Goal: Task Accomplishment & Management: Manage account settings

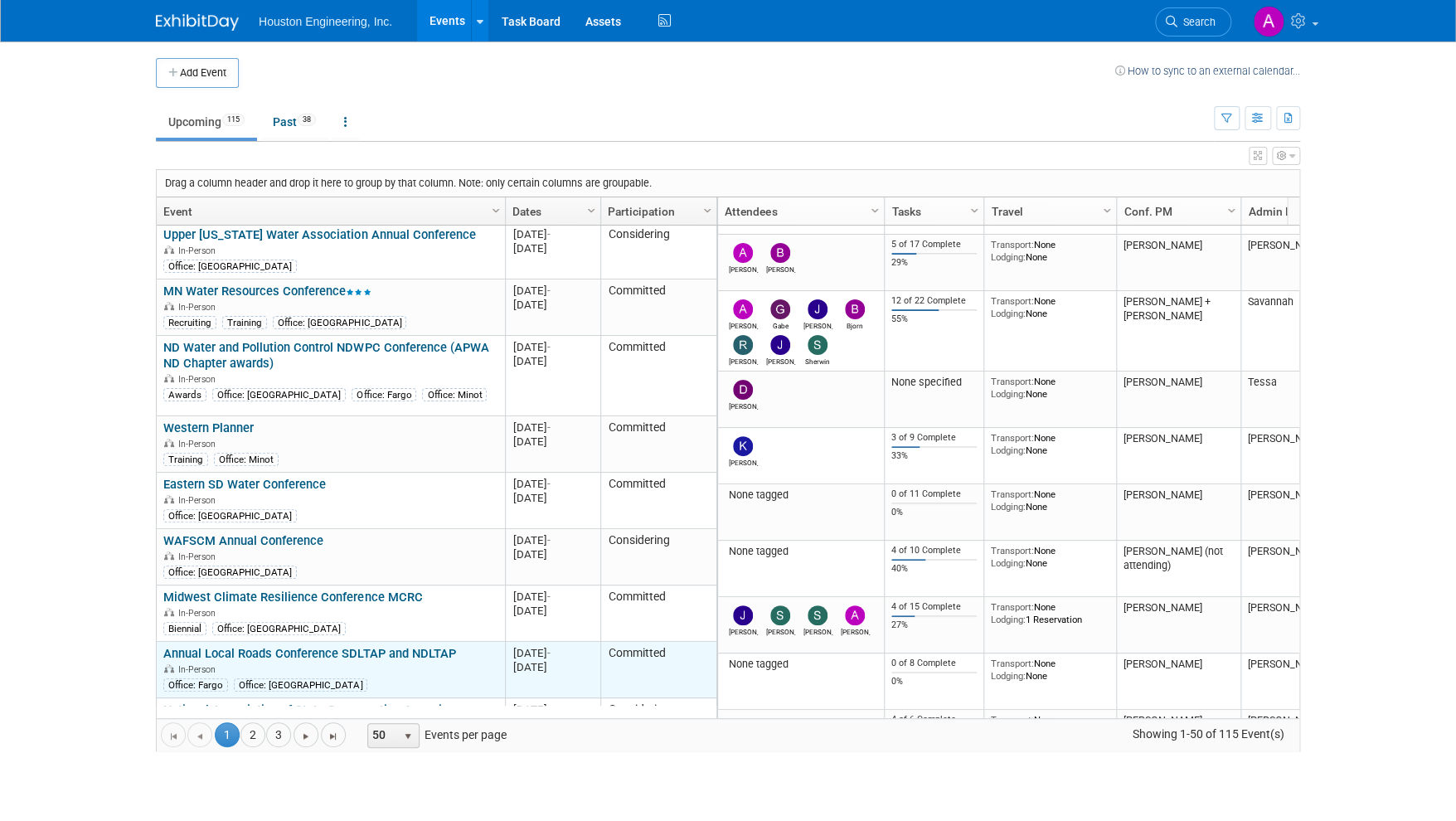
click at [417, 646] on link "Annual Local Roads Conference SDLTAP and NDLTAP" at bounding box center [309, 653] width 292 height 15
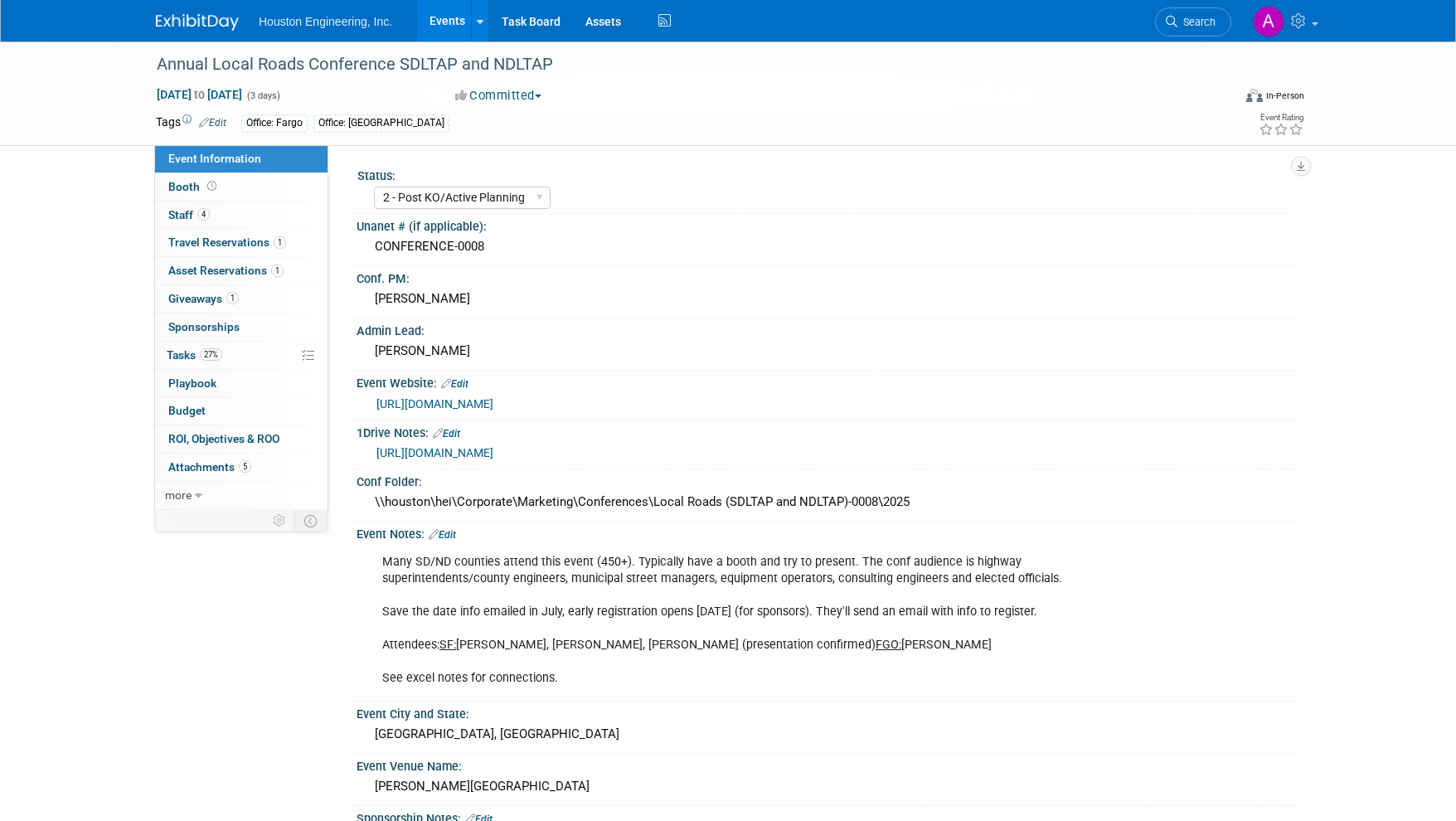
select select "2 - Post KO/Active Planning"
select select "Yes"
select select "Multi-sector/Any/All"
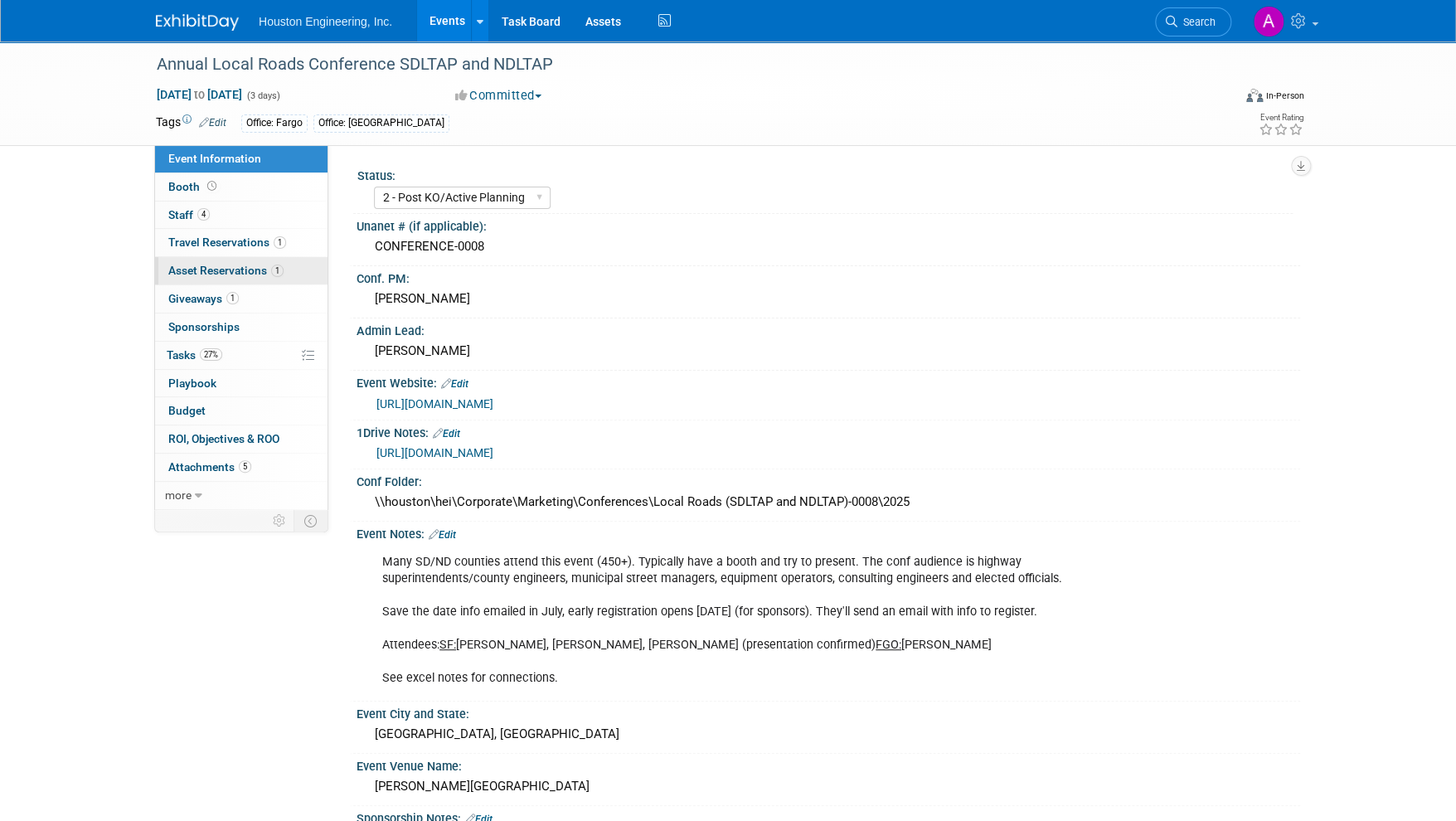
click at [225, 264] on span "Asset Reservations 1" at bounding box center [226, 270] width 116 height 13
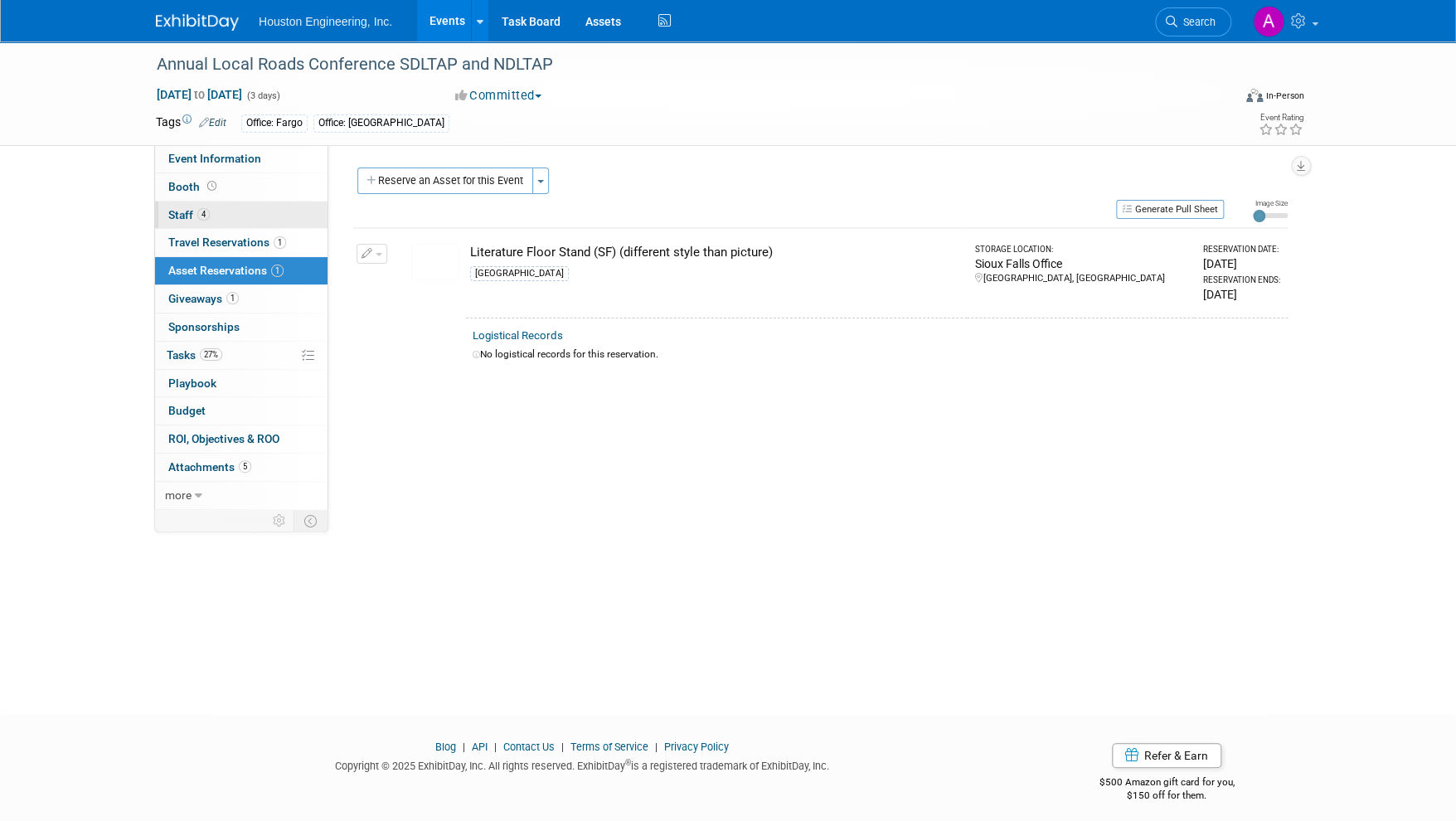
click at [181, 211] on span "Staff 4" at bounding box center [189, 214] width 42 height 13
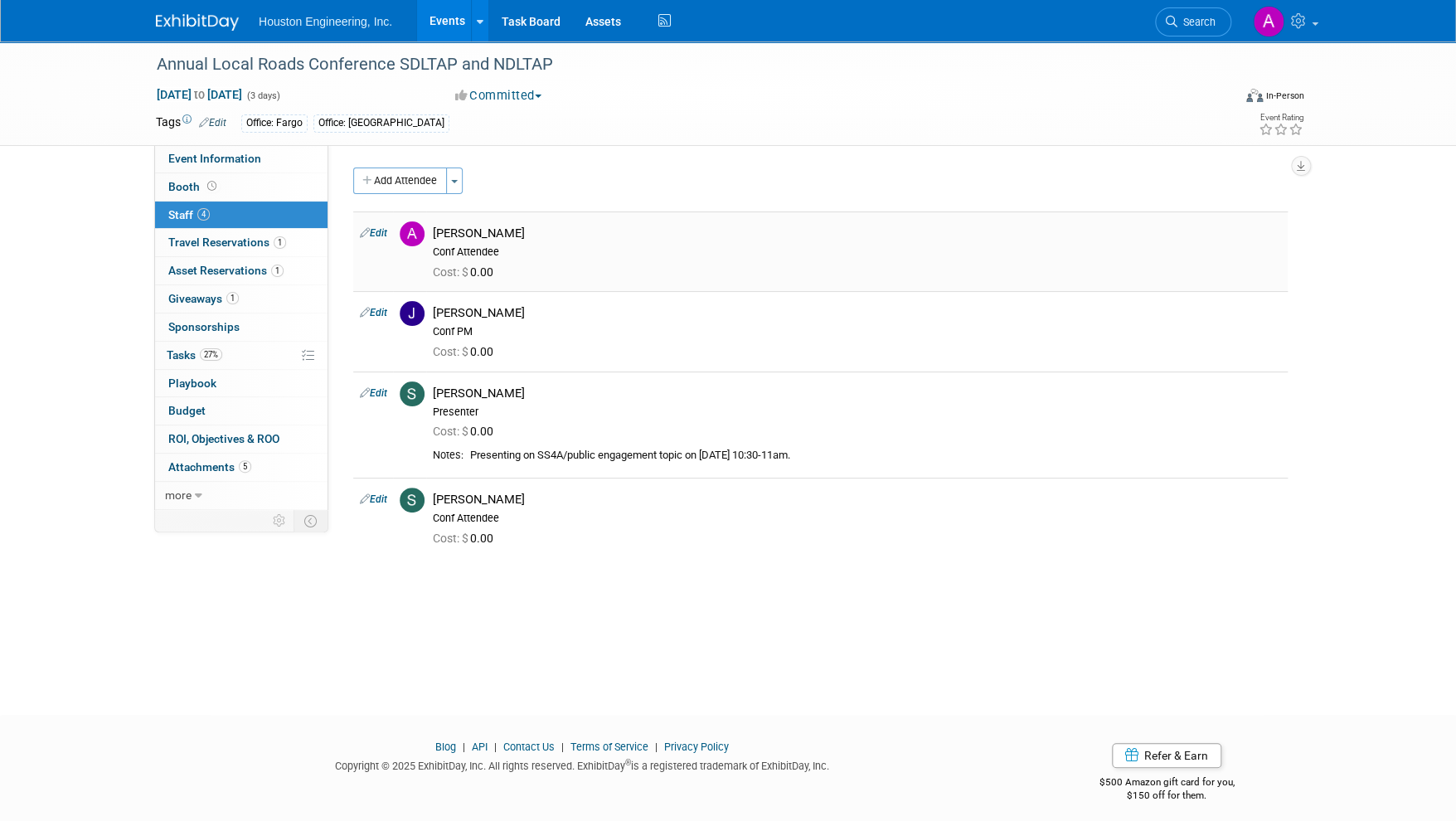
click at [374, 234] on link "Edit" at bounding box center [373, 232] width 27 height 11
select select "21fb1d20-bff8-49e6-8c9d-be51b4cc5705"
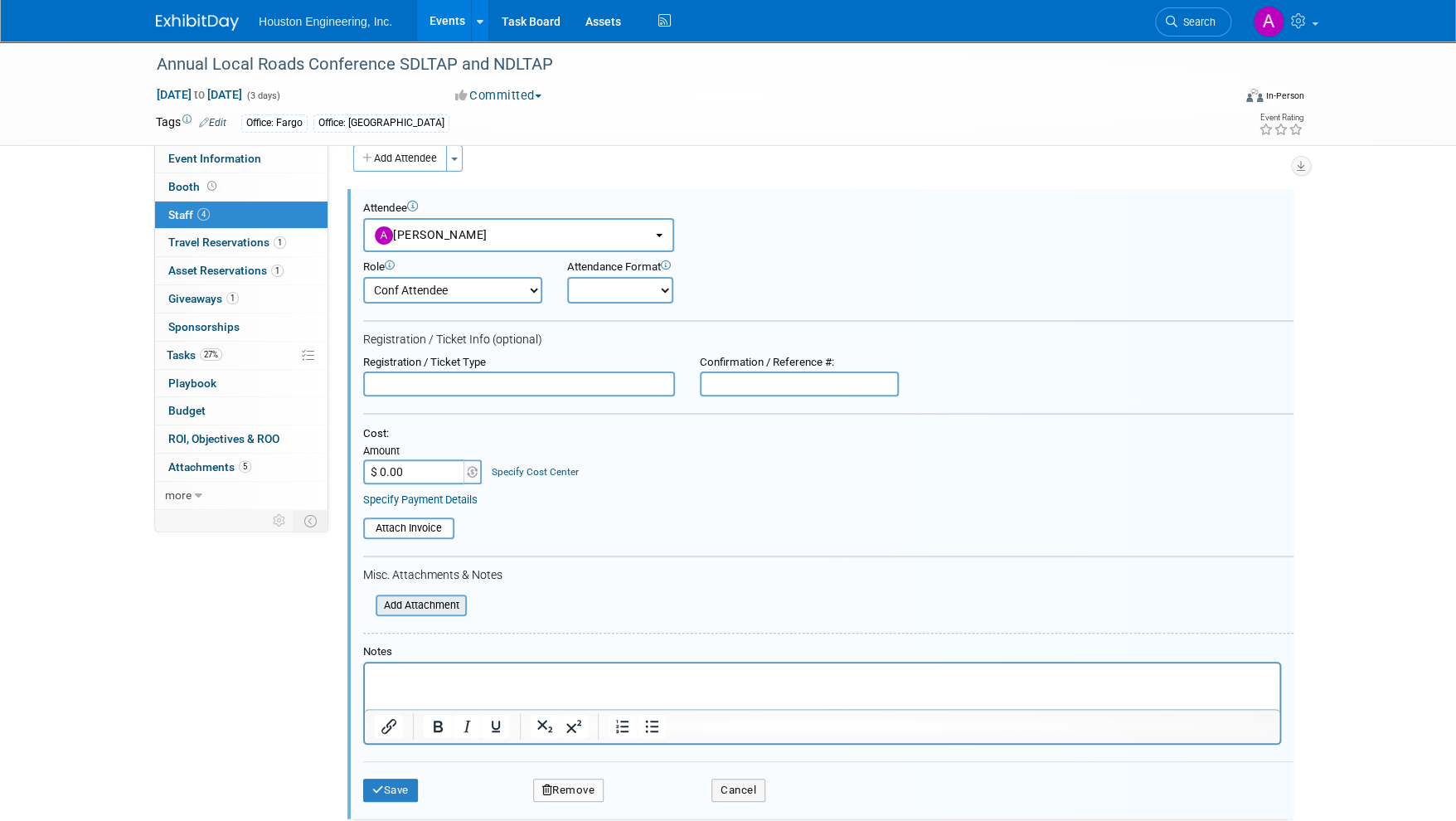
click at [416, 599] on input "file" at bounding box center [366, 605] width 197 height 18
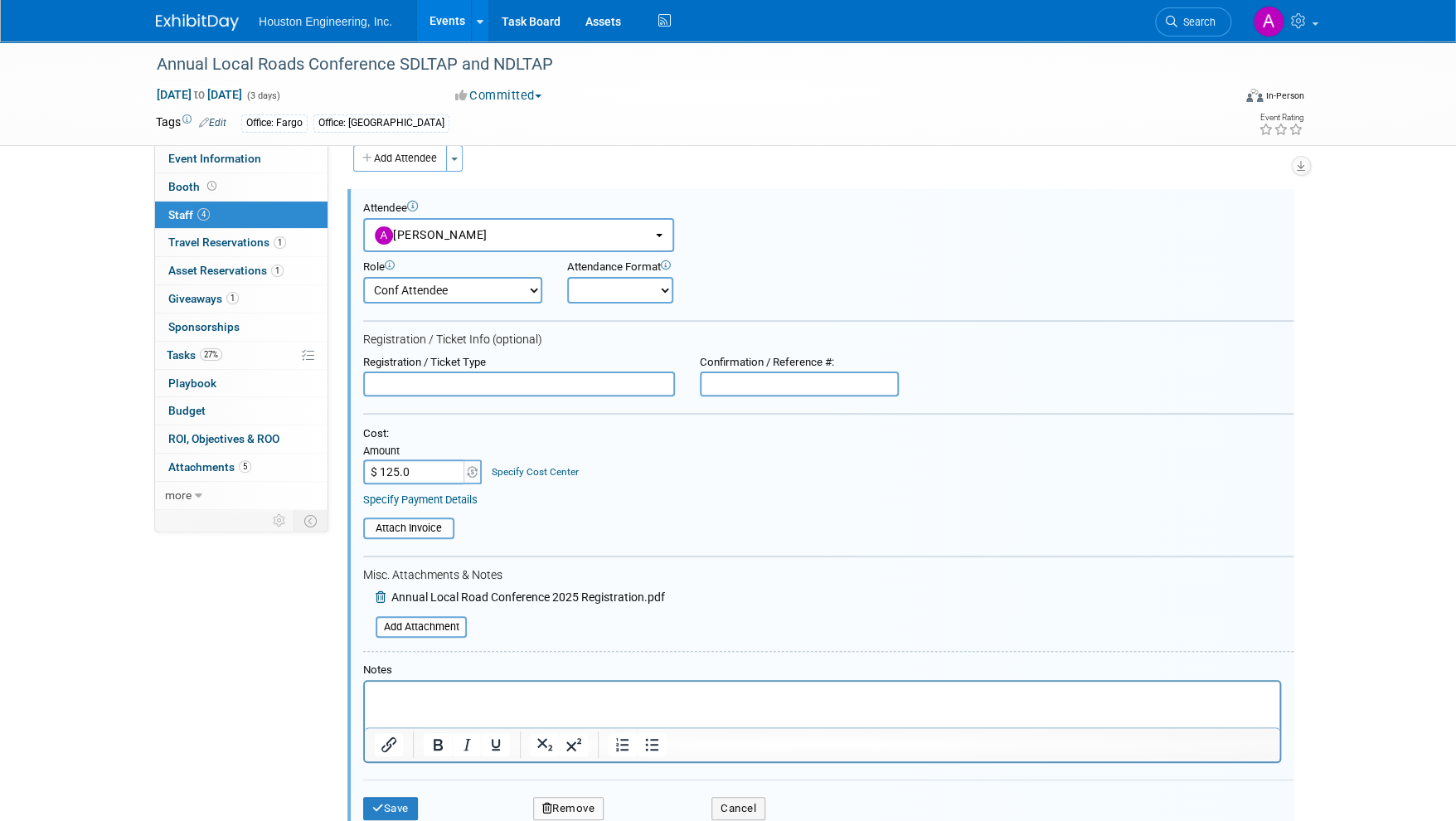
type input "$ 125.00"
click at [598, 286] on select "Onsite Remote" at bounding box center [620, 290] width 106 height 27
select select "1"
click at [567, 277] on select "Onsite Remote" at bounding box center [620, 290] width 106 height 27
click at [383, 802] on button "Save" at bounding box center [390, 809] width 55 height 23
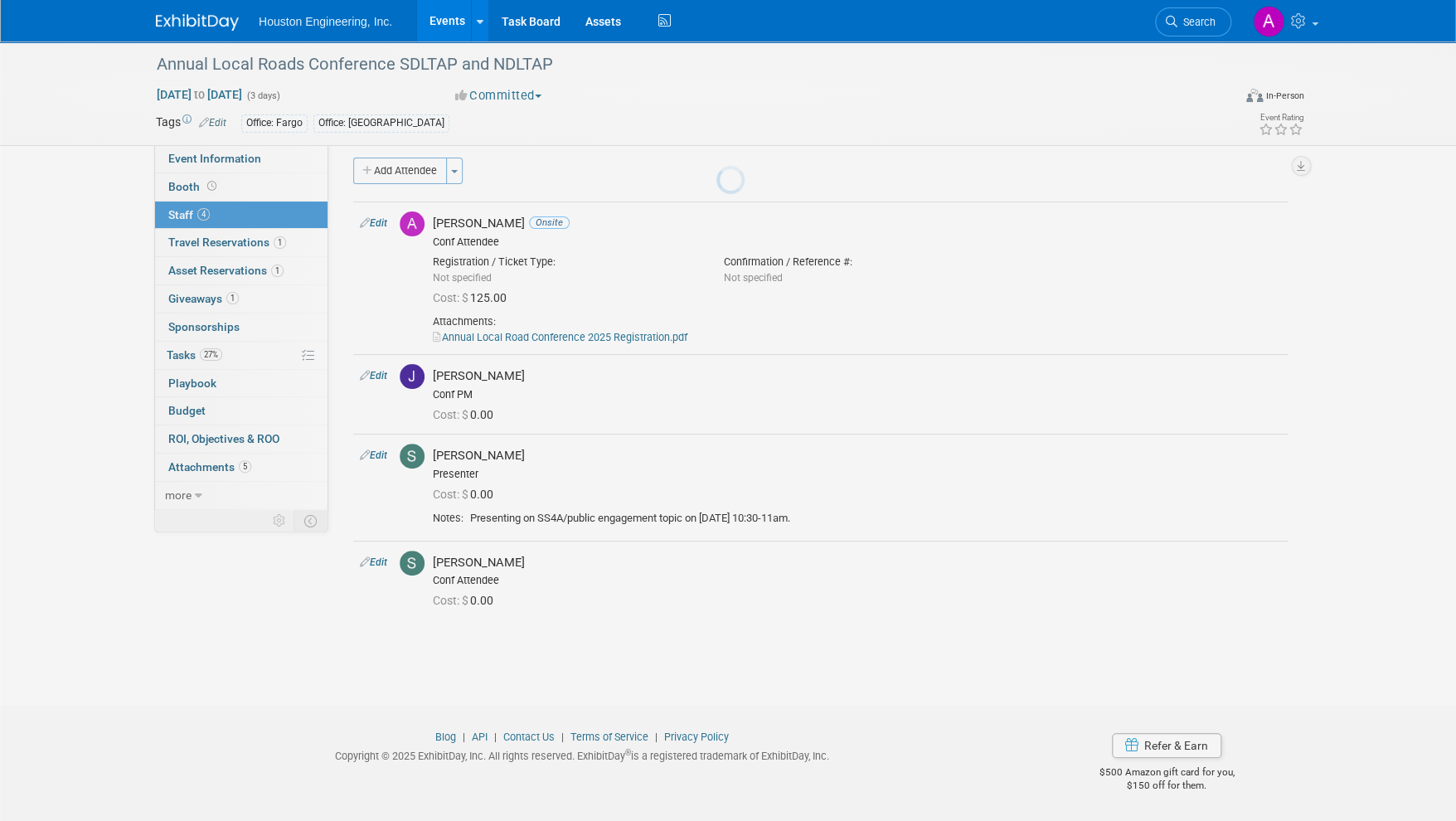
scroll to position [10, 0]
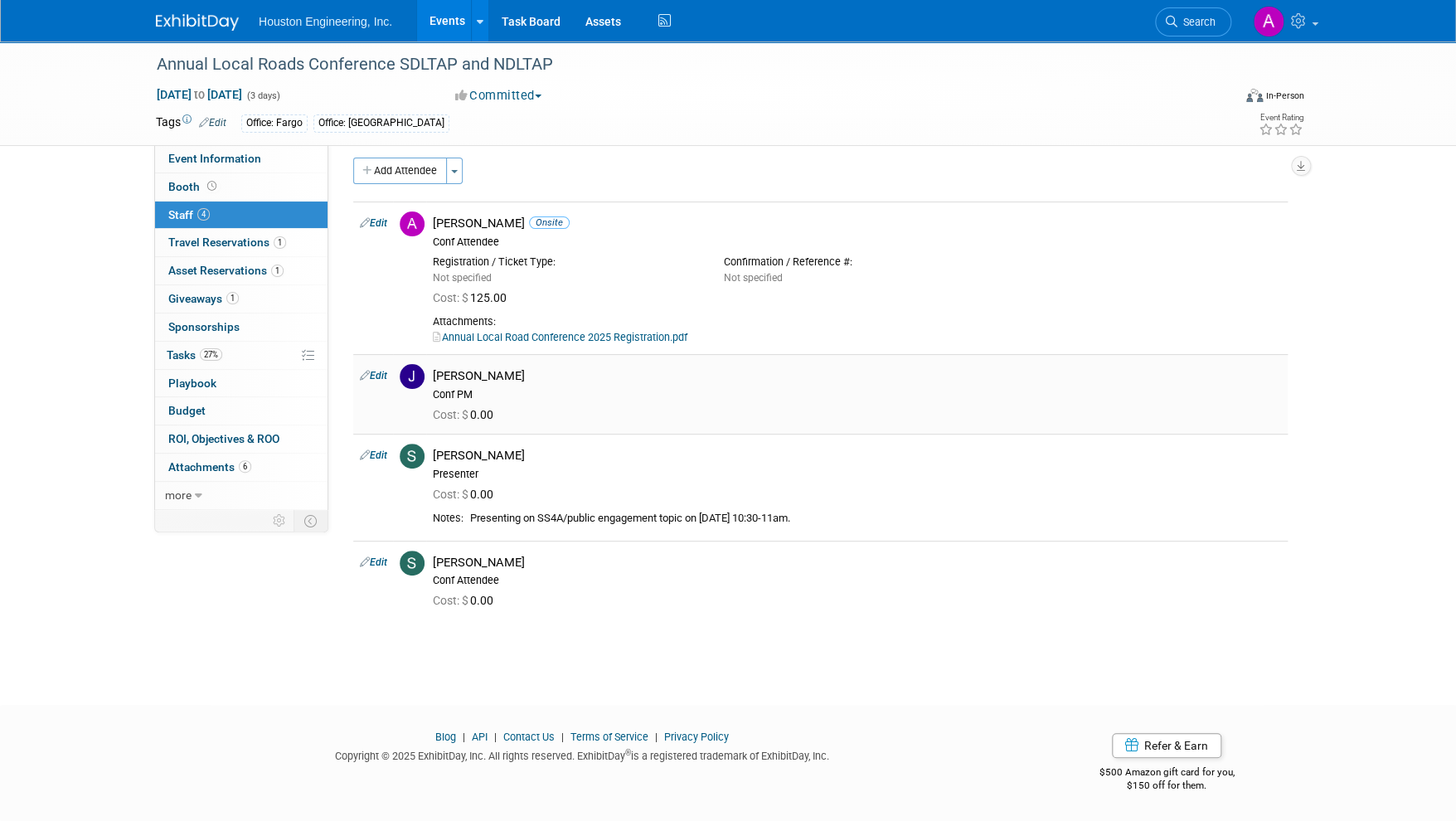
click at [380, 377] on link "Edit" at bounding box center [373, 375] width 27 height 11
select select "e76b62ca-cb92-4663-a670-daf7e481b123"
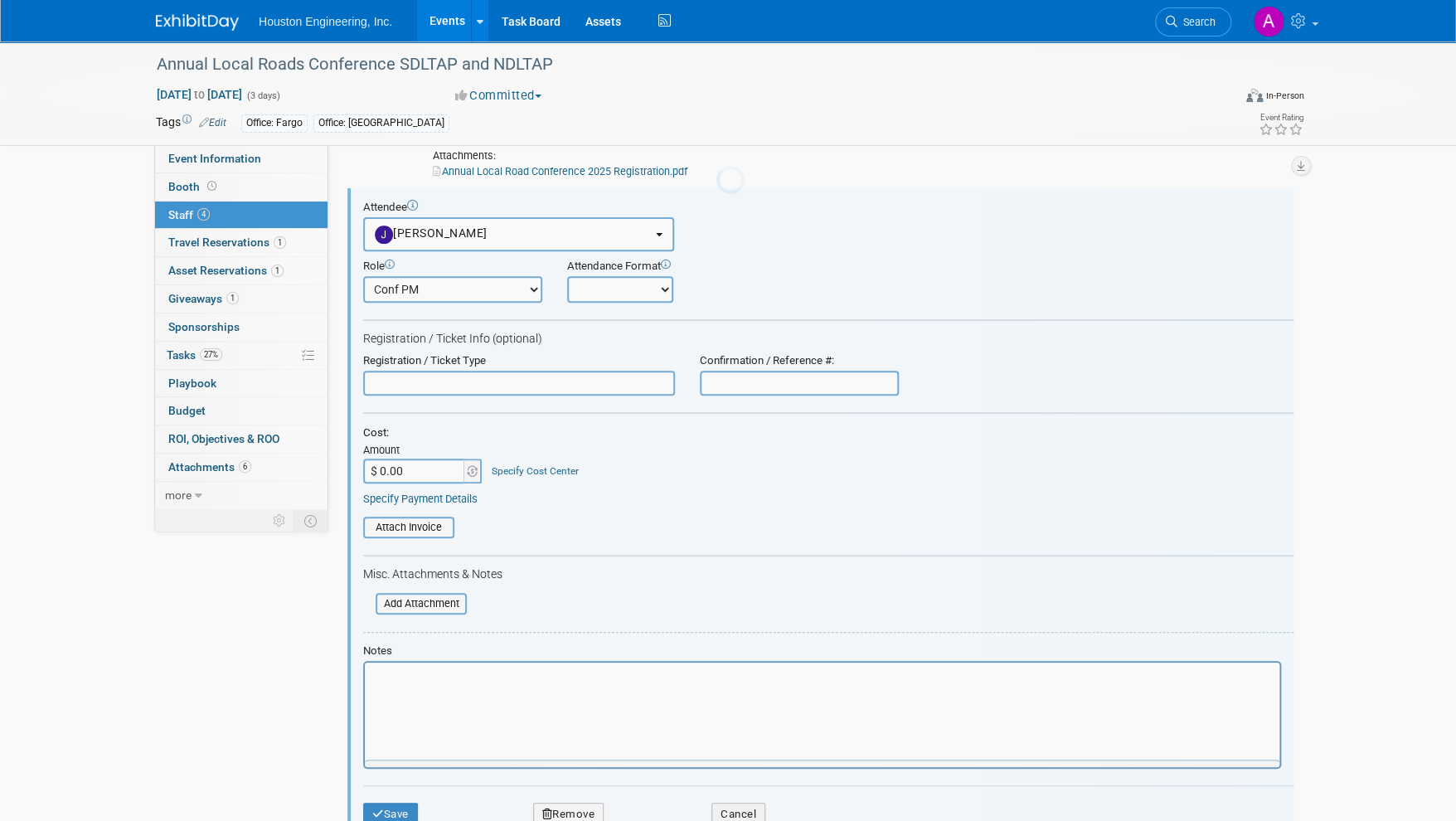
scroll to position [0, 0]
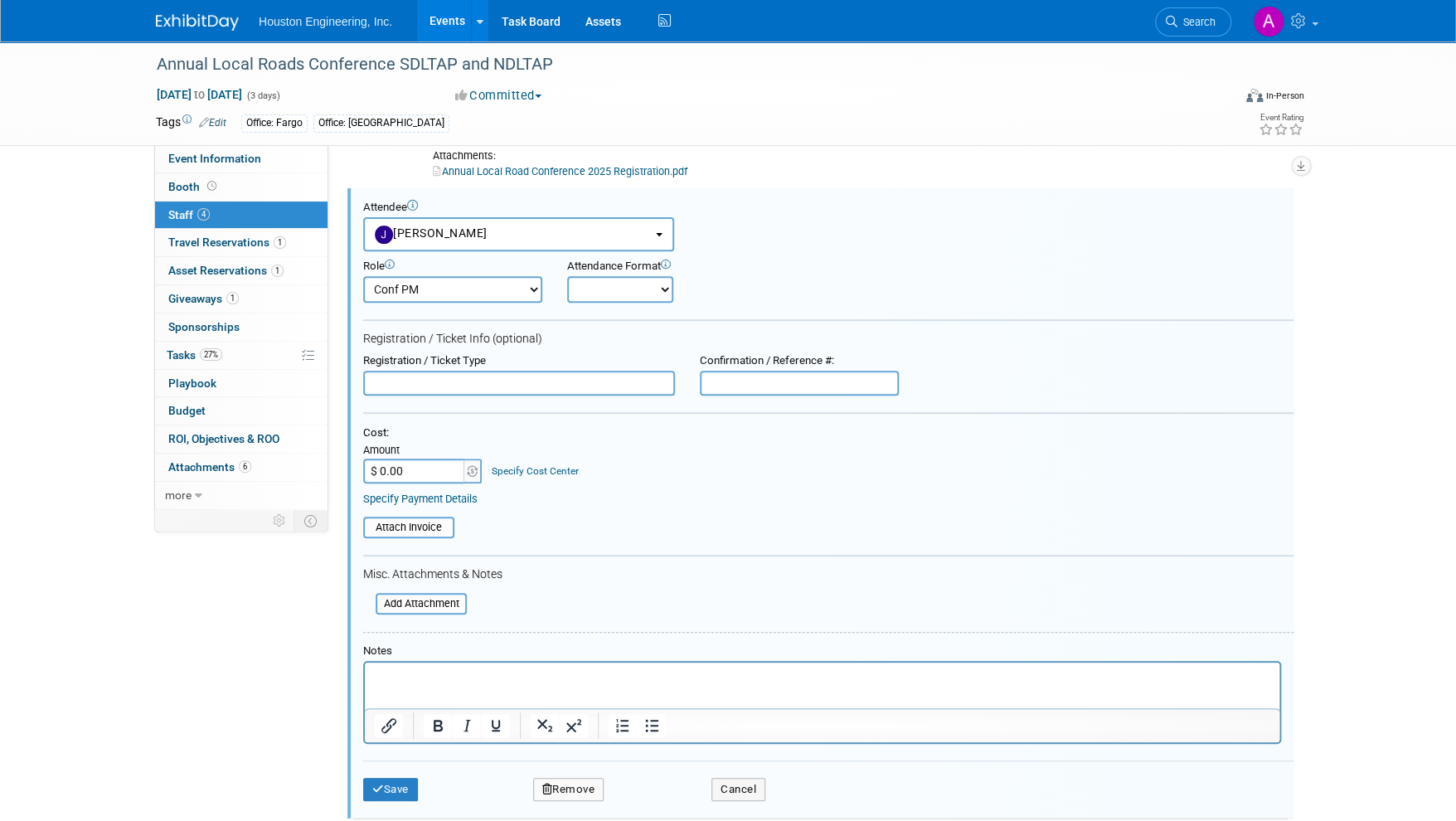
click at [602, 290] on select "Onsite Remote" at bounding box center [620, 290] width 106 height 27
select select "1"
click at [567, 277] on select "Onsite Remote" at bounding box center [620, 290] width 106 height 27
click at [416, 467] on input "$ 0.00" at bounding box center [415, 471] width 103 height 25
type input "$ 125.00"
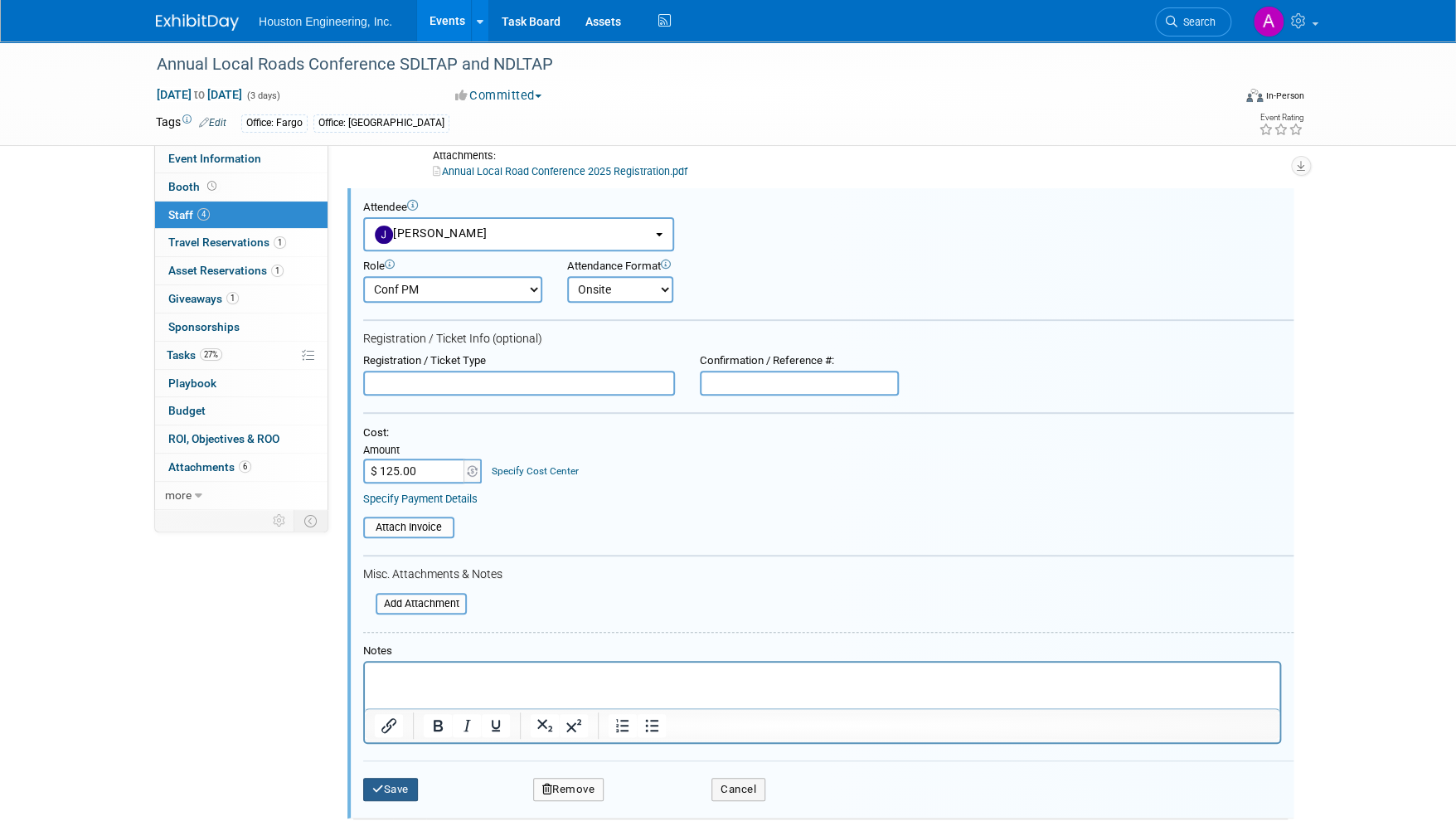
click at [409, 785] on button "Save" at bounding box center [390, 790] width 55 height 23
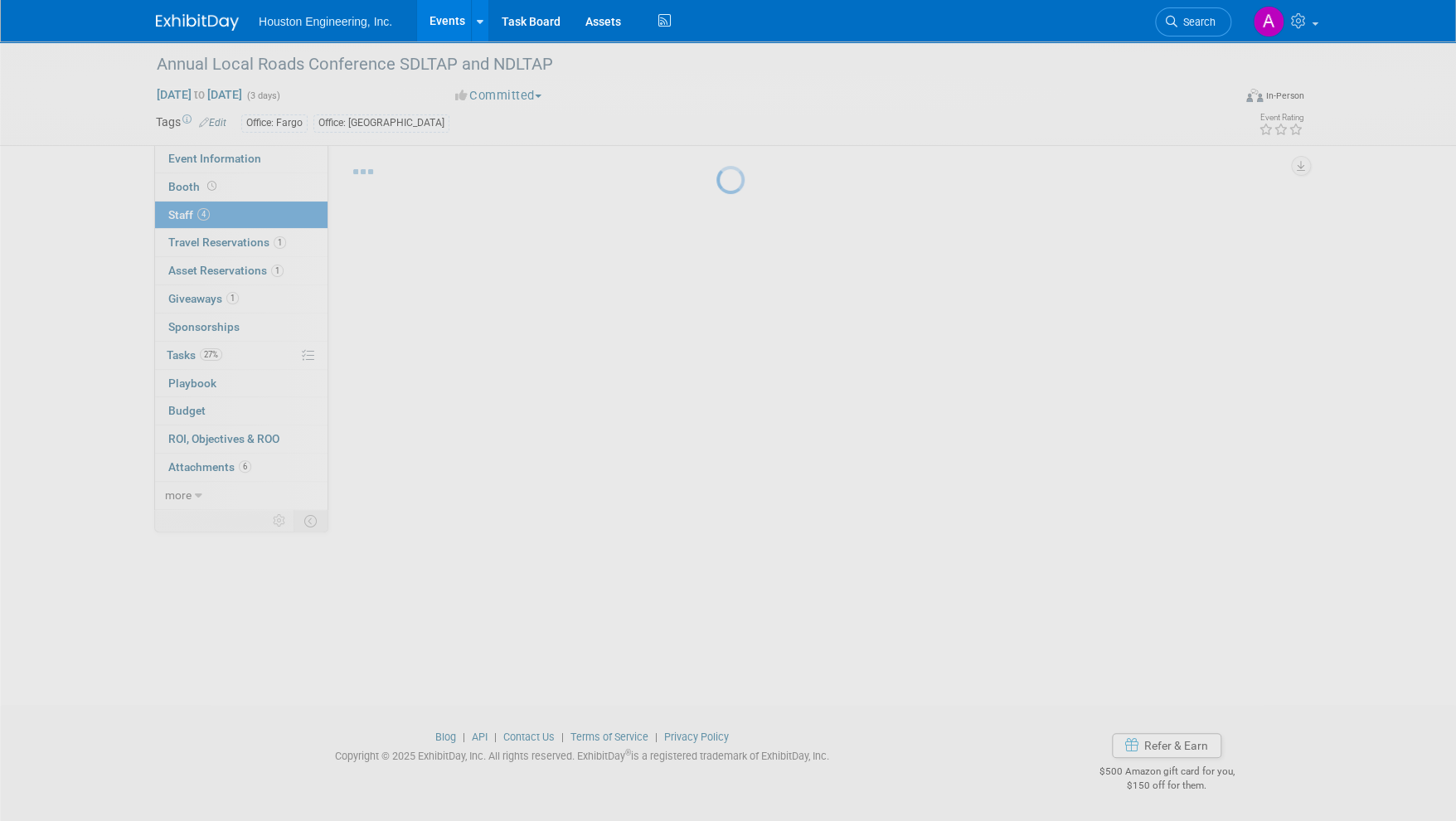
scroll to position [41, 0]
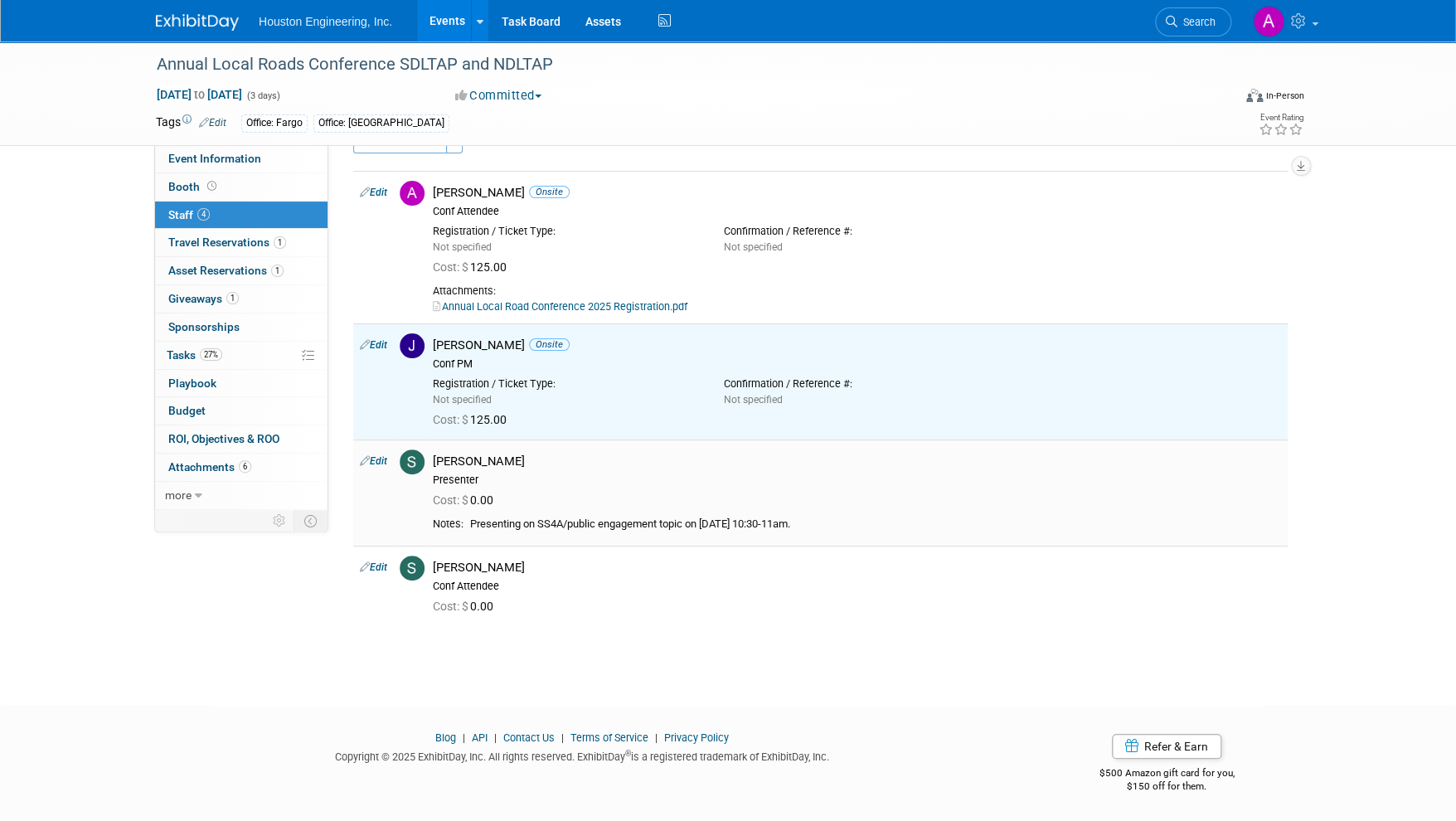
click at [374, 456] on link "Edit" at bounding box center [373, 461] width 27 height 11
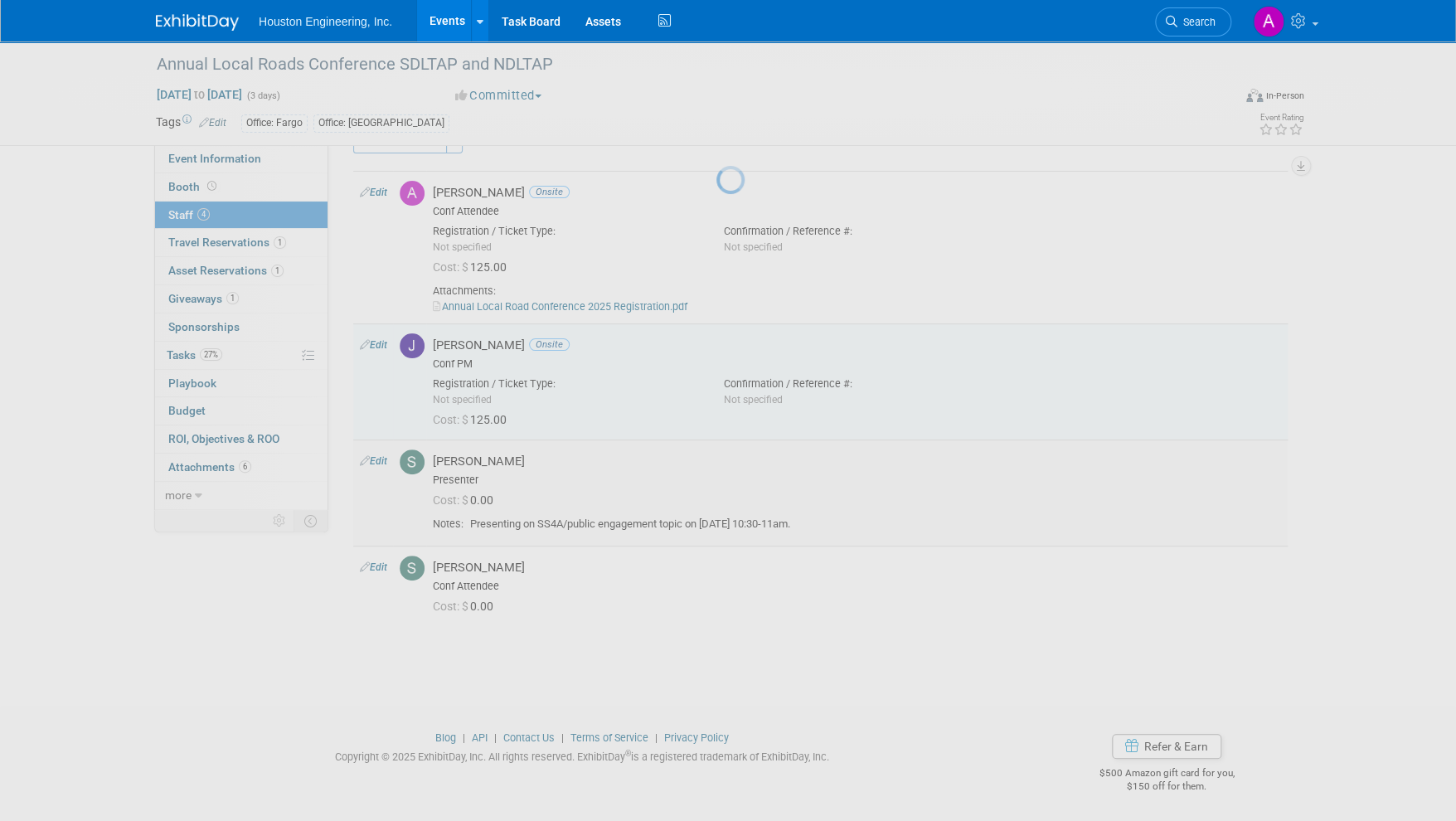
select select "117251fd-0366-4398-87c5-b4b85e7ce929"
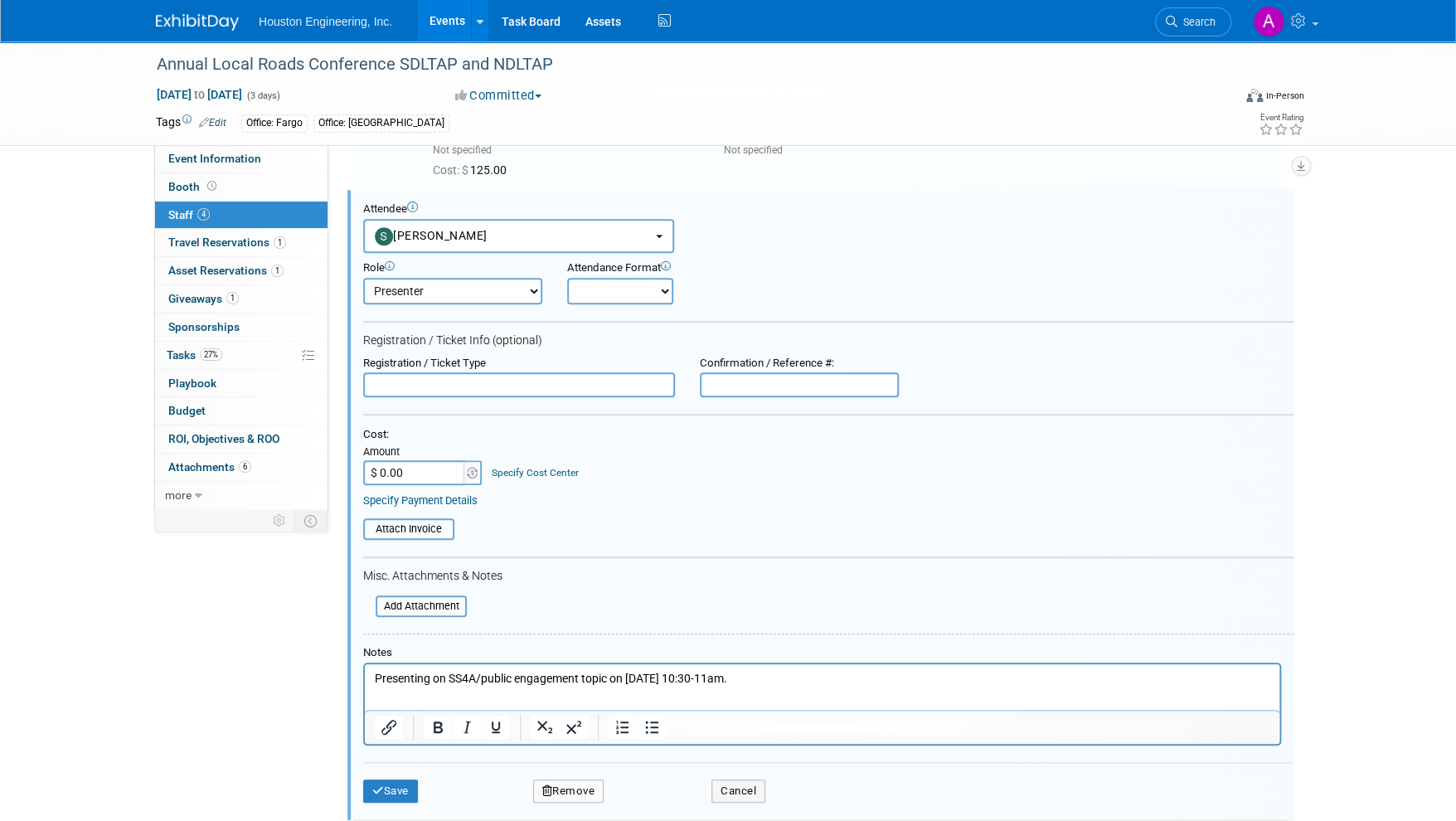
scroll to position [0, 0]
click at [603, 286] on select "Onsite Remote" at bounding box center [620, 290] width 106 height 27
select select "1"
click at [567, 277] on select "Onsite Remote" at bounding box center [620, 290] width 106 height 27
type input "$ 125.00"
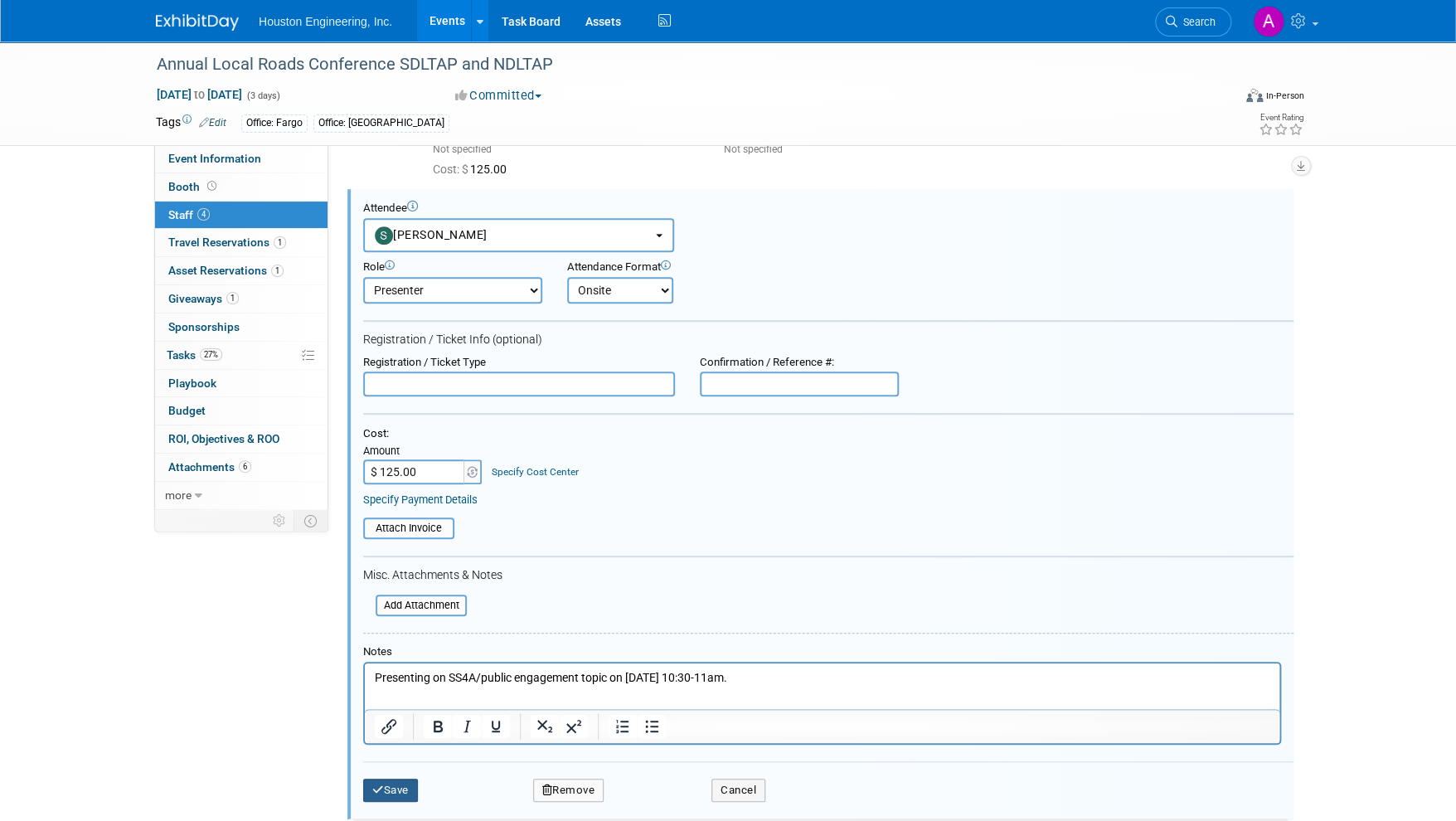
click at [407, 785] on button "Save" at bounding box center [390, 791] width 55 height 23
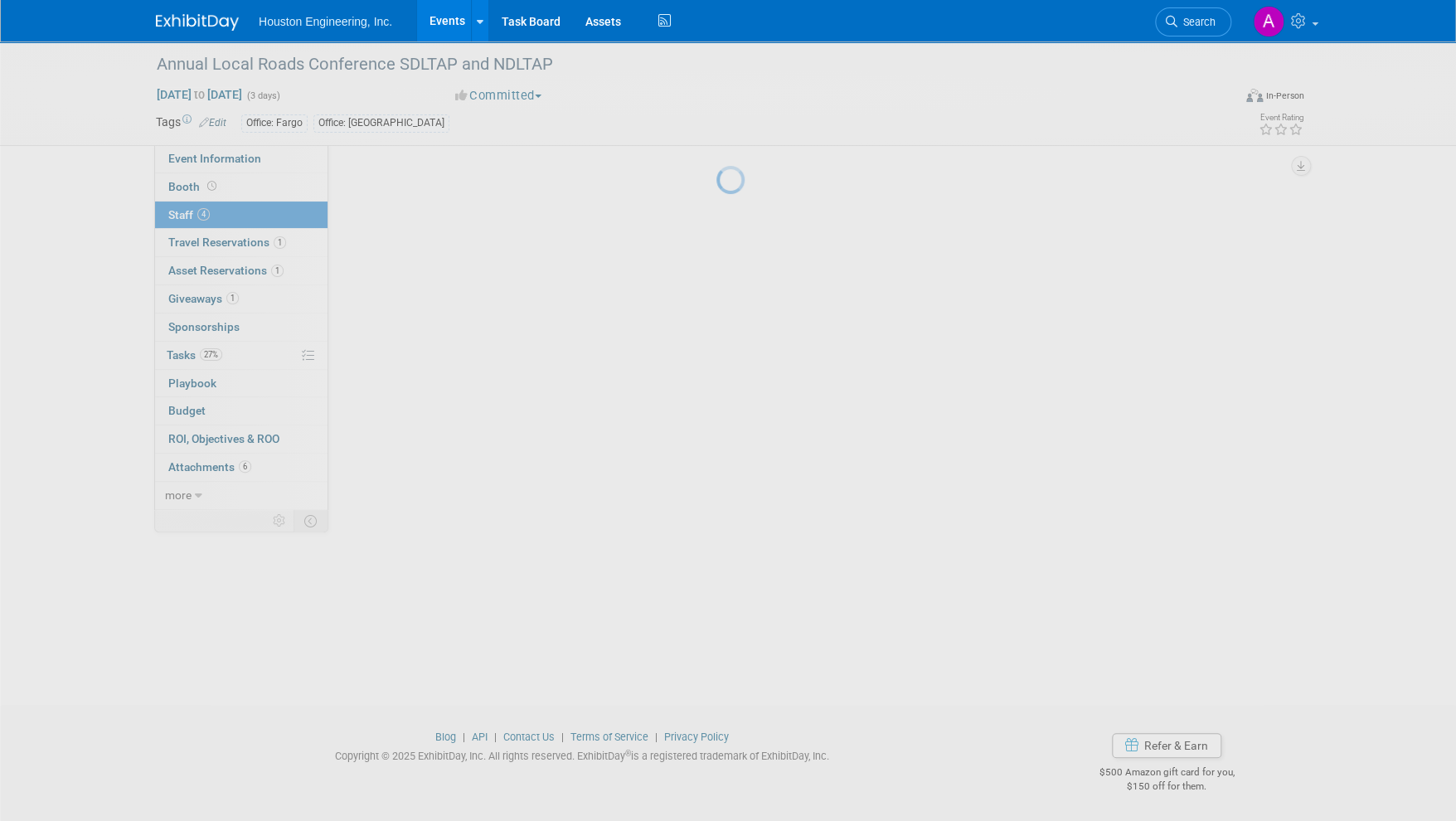
scroll to position [77, 0]
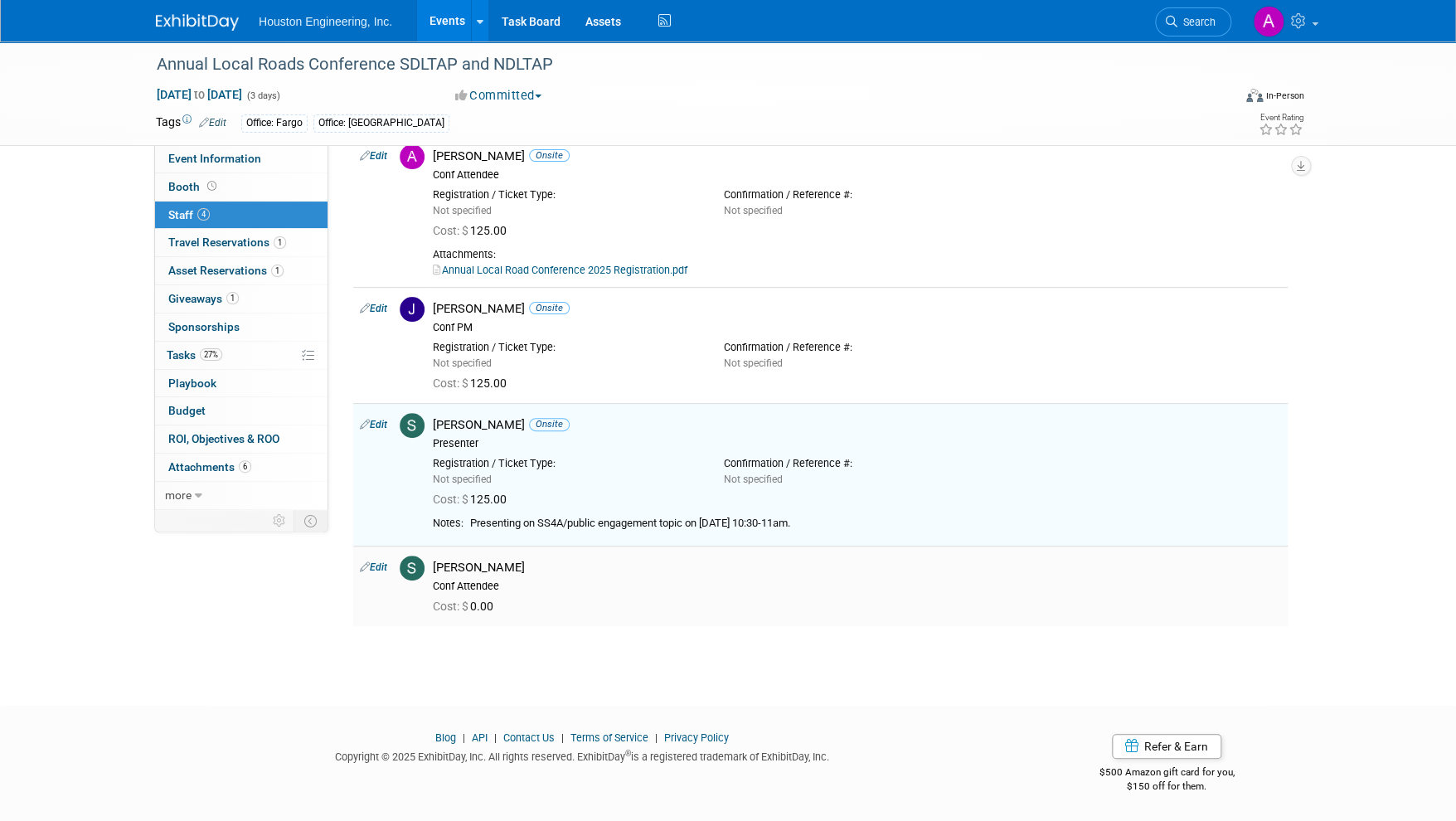
click at [374, 559] on td "Edit" at bounding box center [373, 586] width 40 height 80
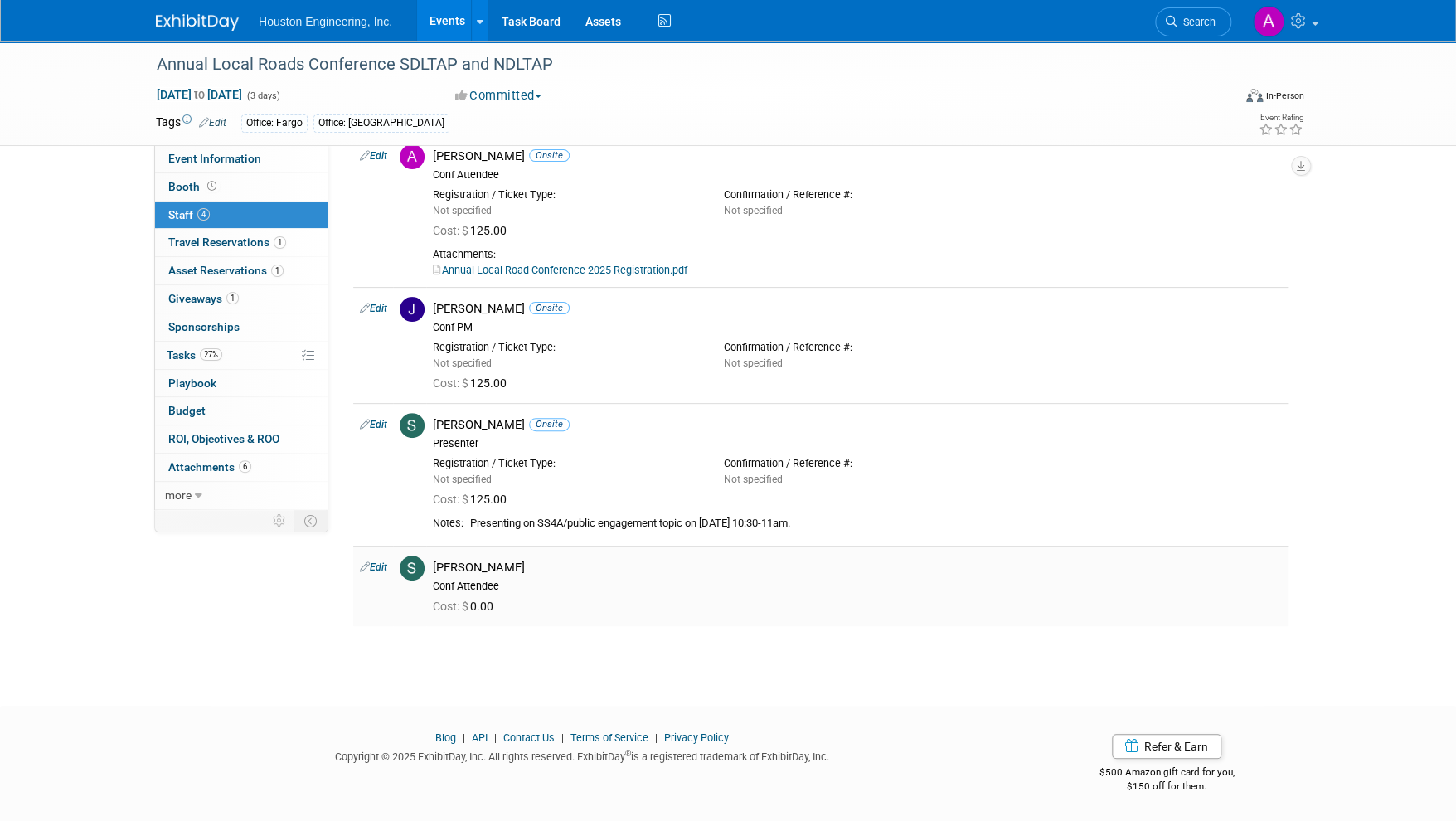
click at [376, 566] on link "Edit" at bounding box center [373, 567] width 27 height 11
select select "637acd03-f540-46eb-928d-53f03114b06a"
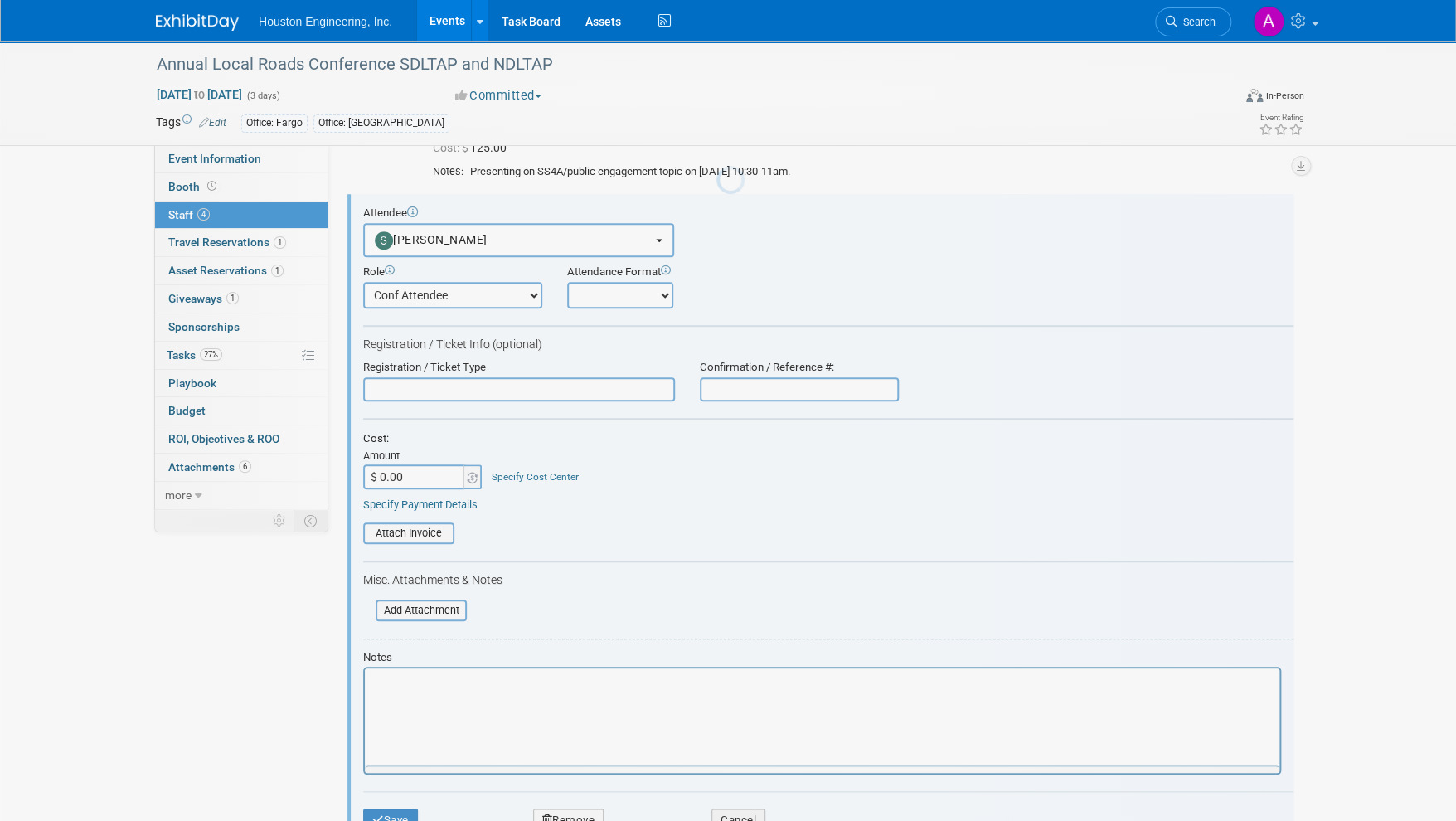
scroll to position [0, 0]
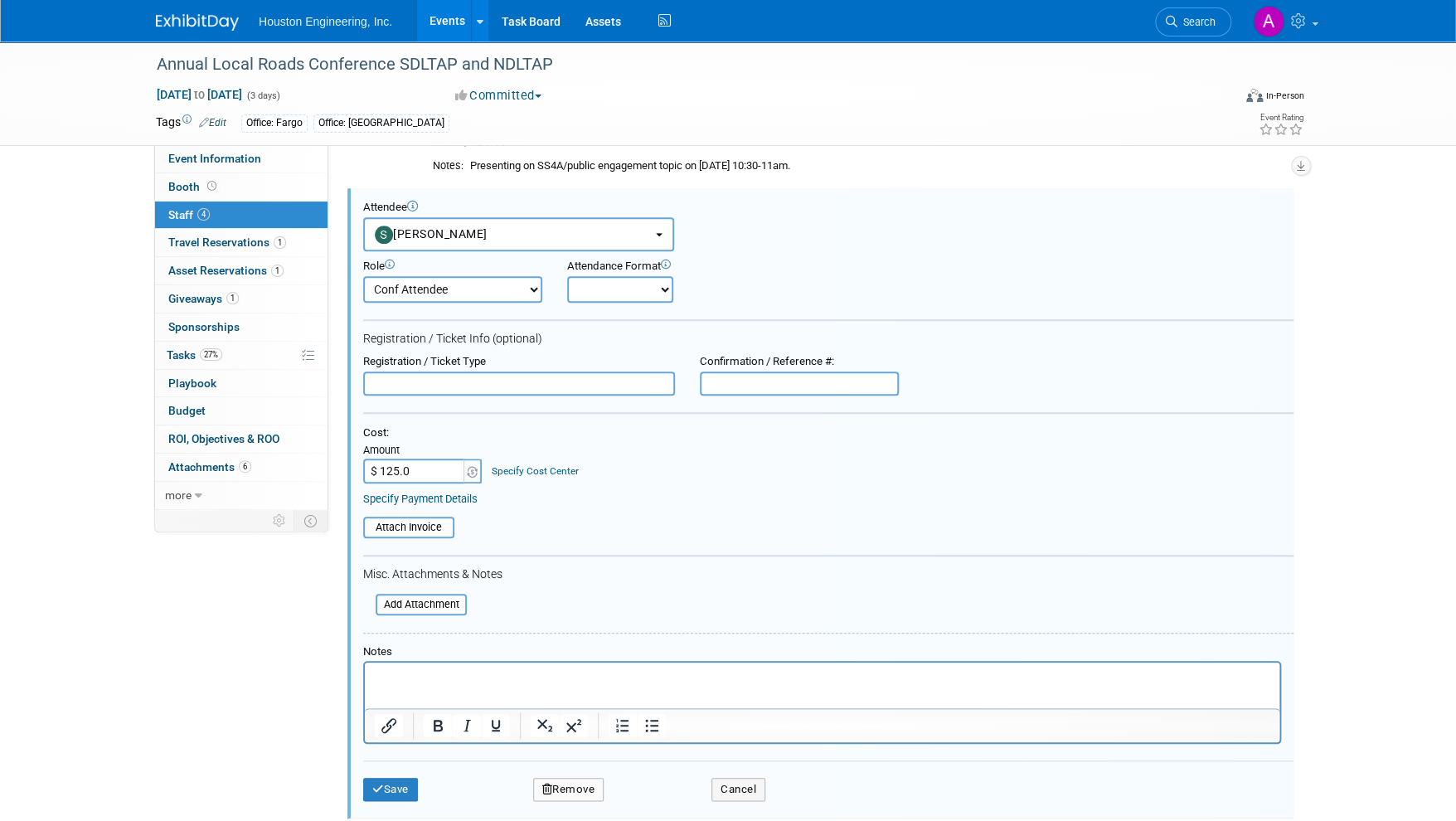
type input "$ 125.00"
click at [621, 290] on select "Onsite Remote" at bounding box center [620, 290] width 106 height 27
select select "1"
click at [567, 277] on select "Onsite Remote" at bounding box center [620, 290] width 106 height 27
click at [389, 786] on button "Save" at bounding box center [390, 790] width 55 height 23
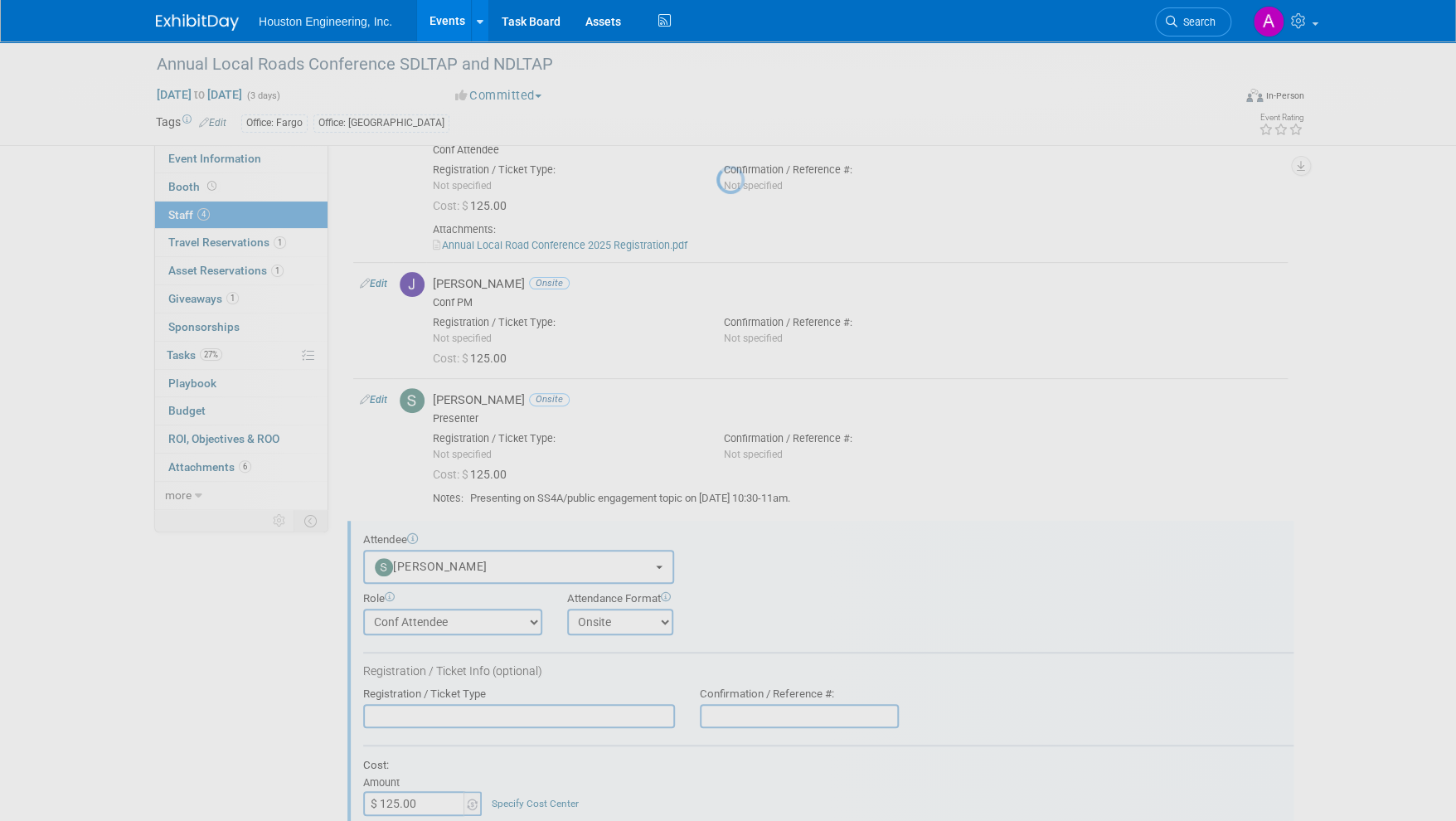
scroll to position [114, 0]
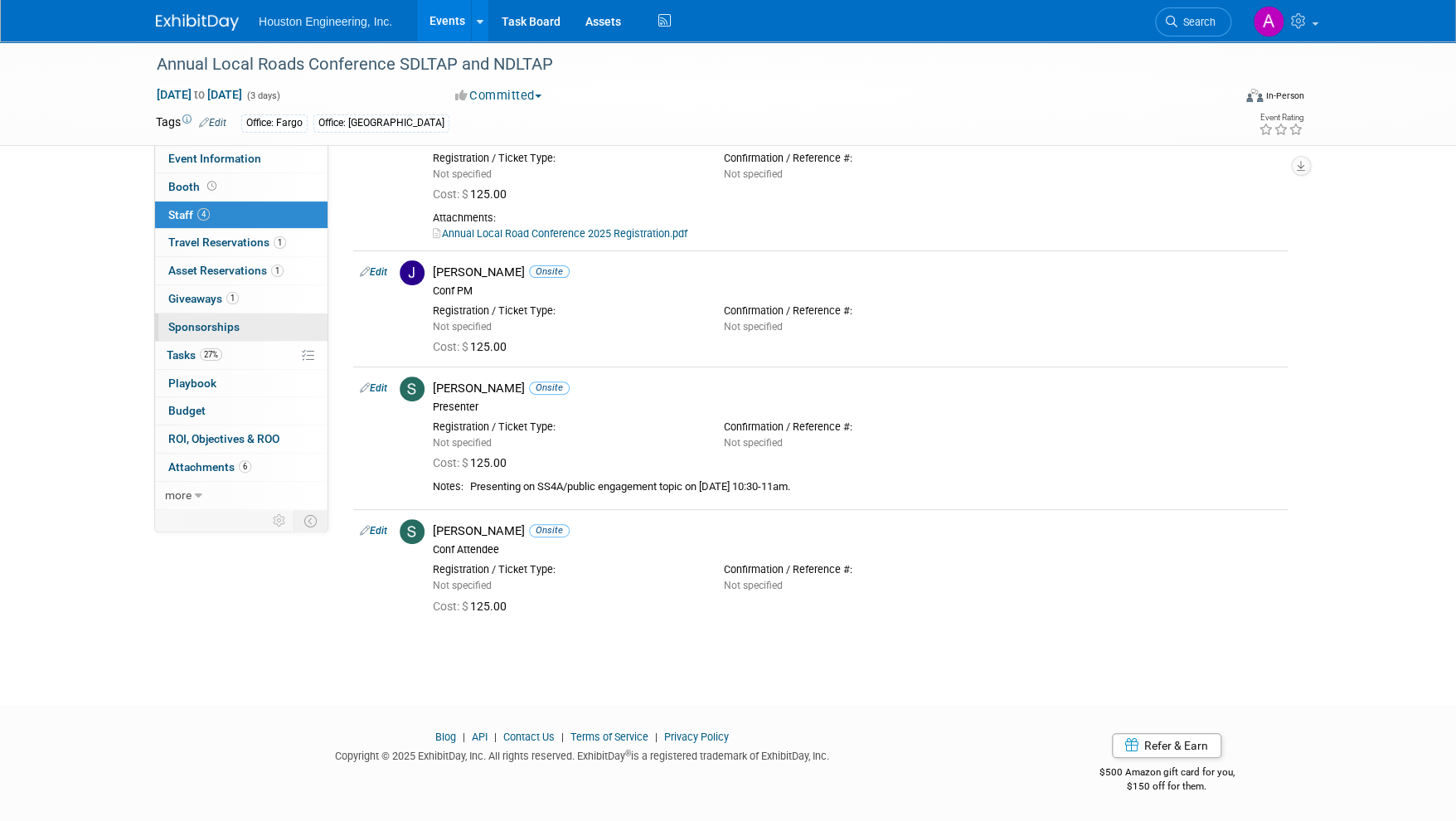
click at [224, 323] on span "Sponsorships 0" at bounding box center [204, 326] width 71 height 13
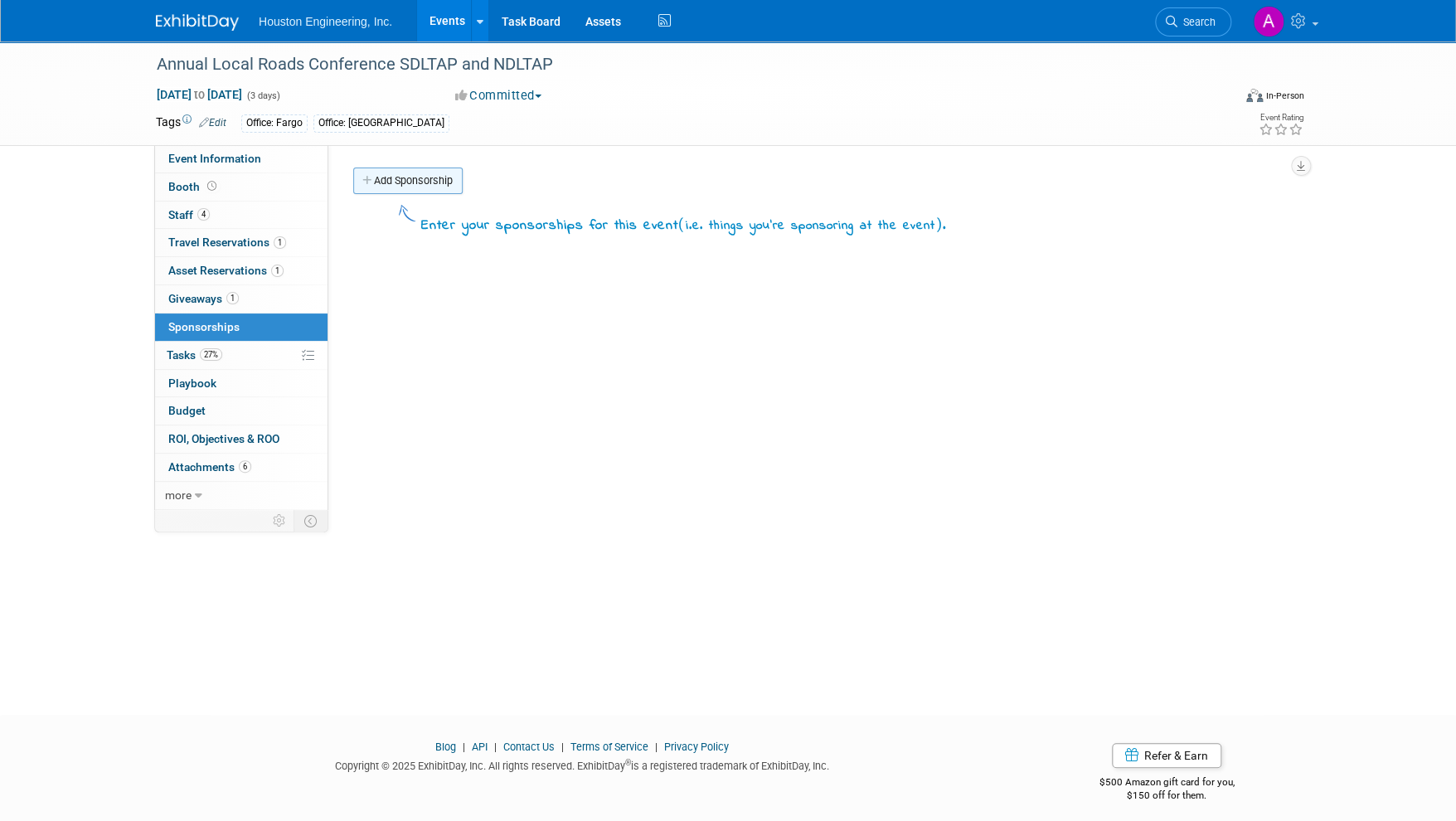
click at [396, 178] on link "Add Sponsorship" at bounding box center [408, 181] width 110 height 27
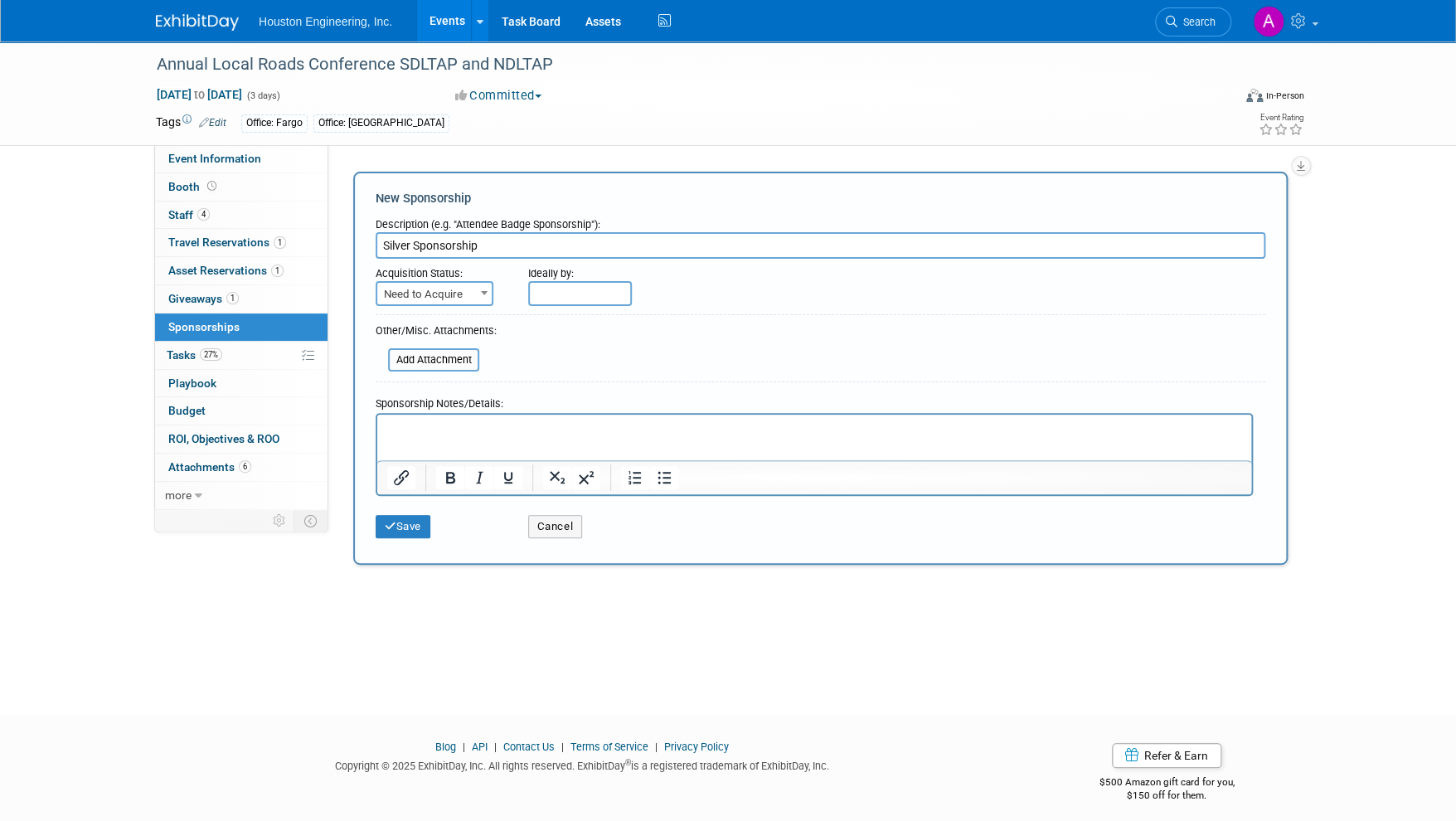
type input "Silver Sponsorship"
click at [409, 291] on span "Need to Acquire" at bounding box center [435, 294] width 115 height 23
select select "2"
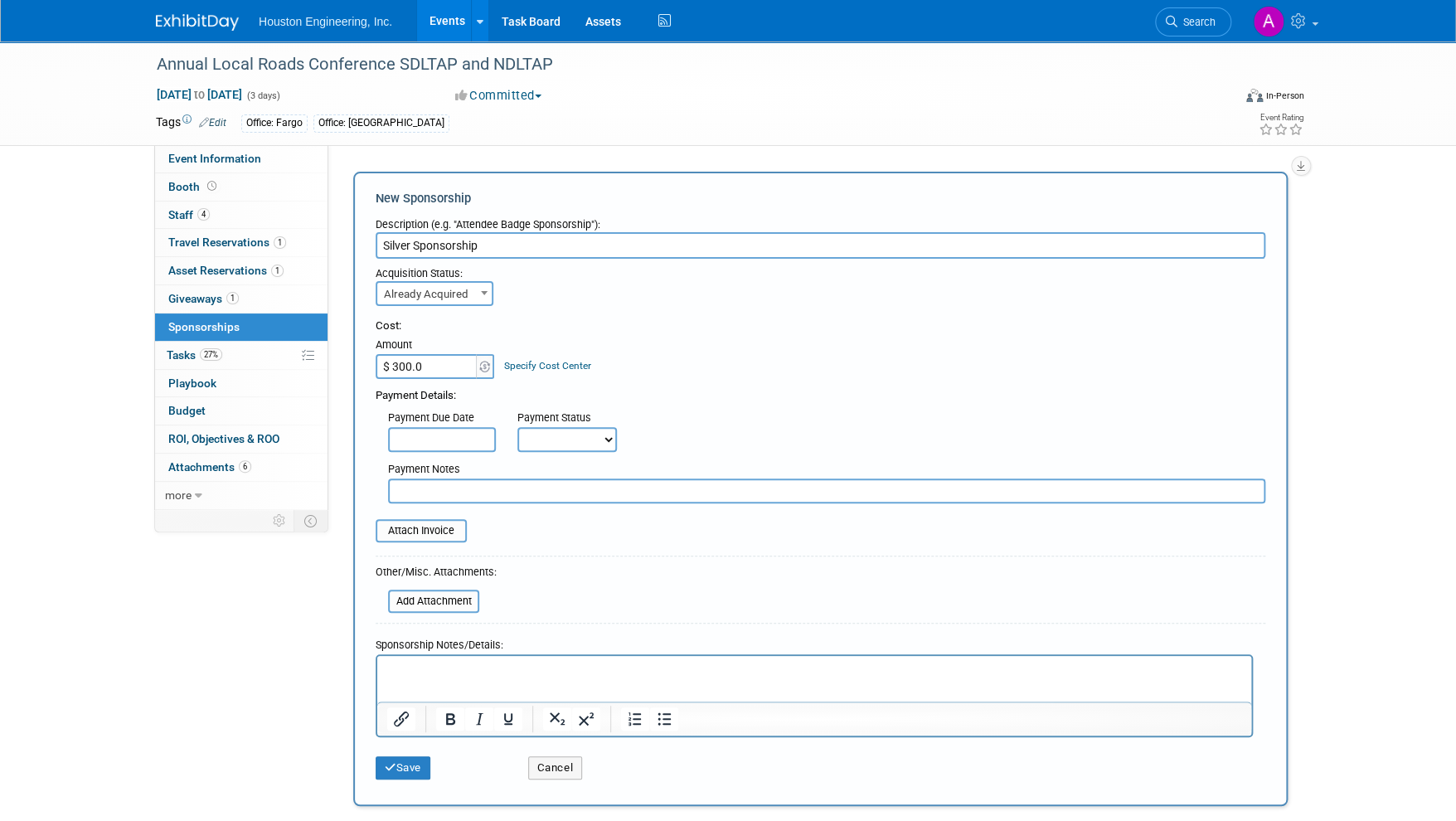
type input "$ 300.00"
click at [432, 483] on input "text" at bounding box center [826, 491] width 877 height 25
type input "Paid"
click at [454, 531] on input "file" at bounding box center [366, 531] width 197 height 20
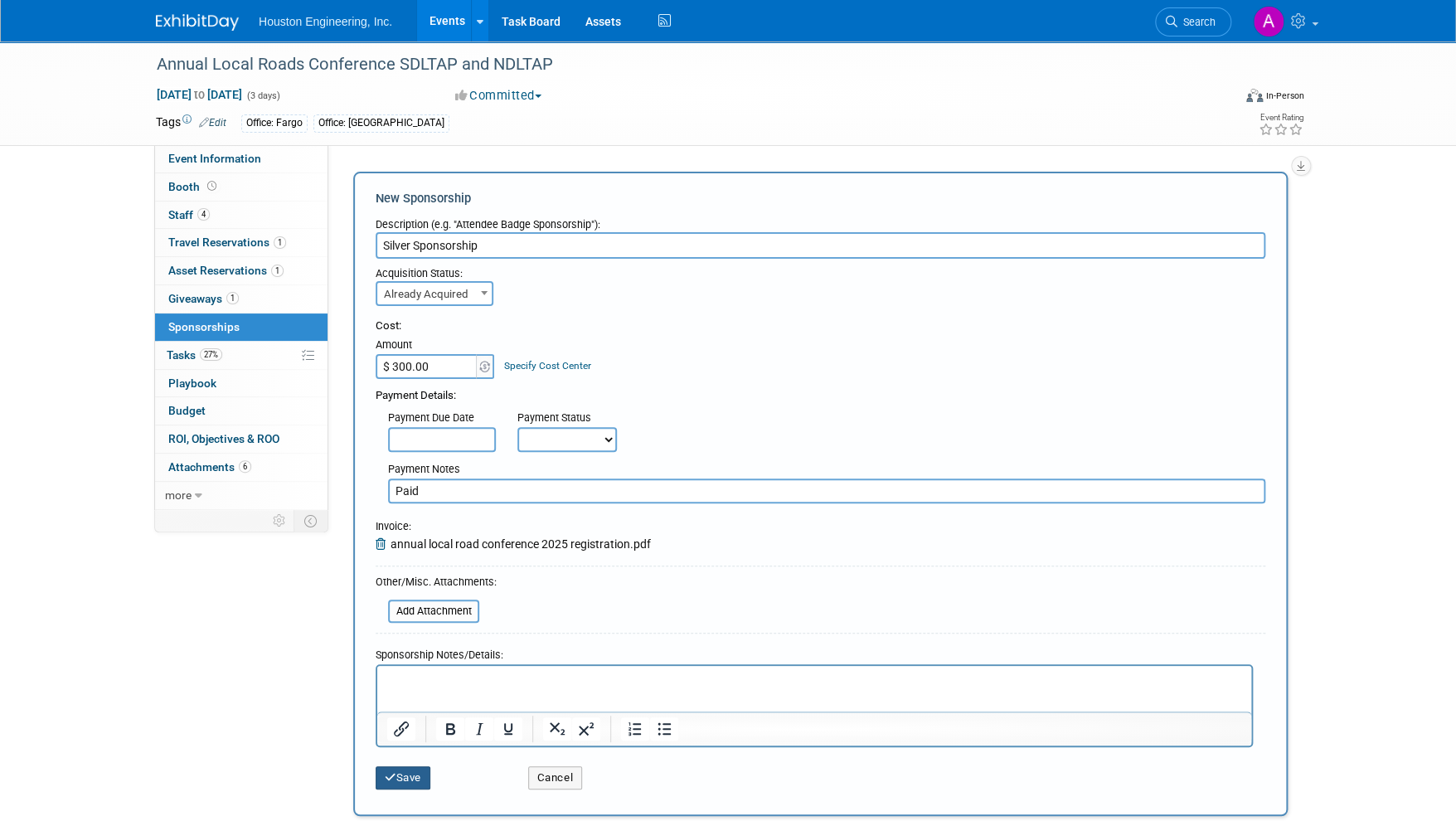
click at [404, 771] on button "Save" at bounding box center [402, 778] width 55 height 23
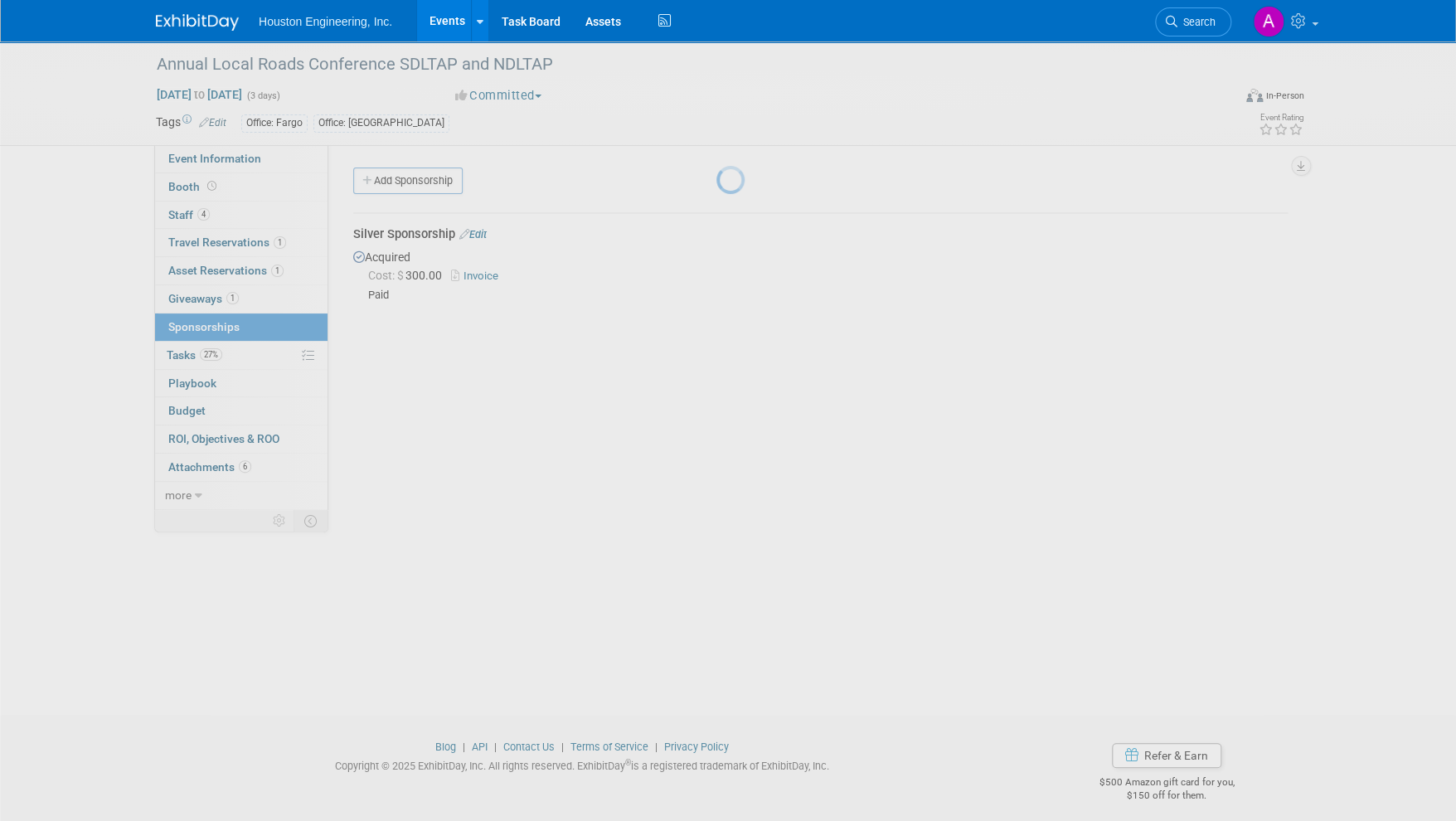
scroll to position [10, 0]
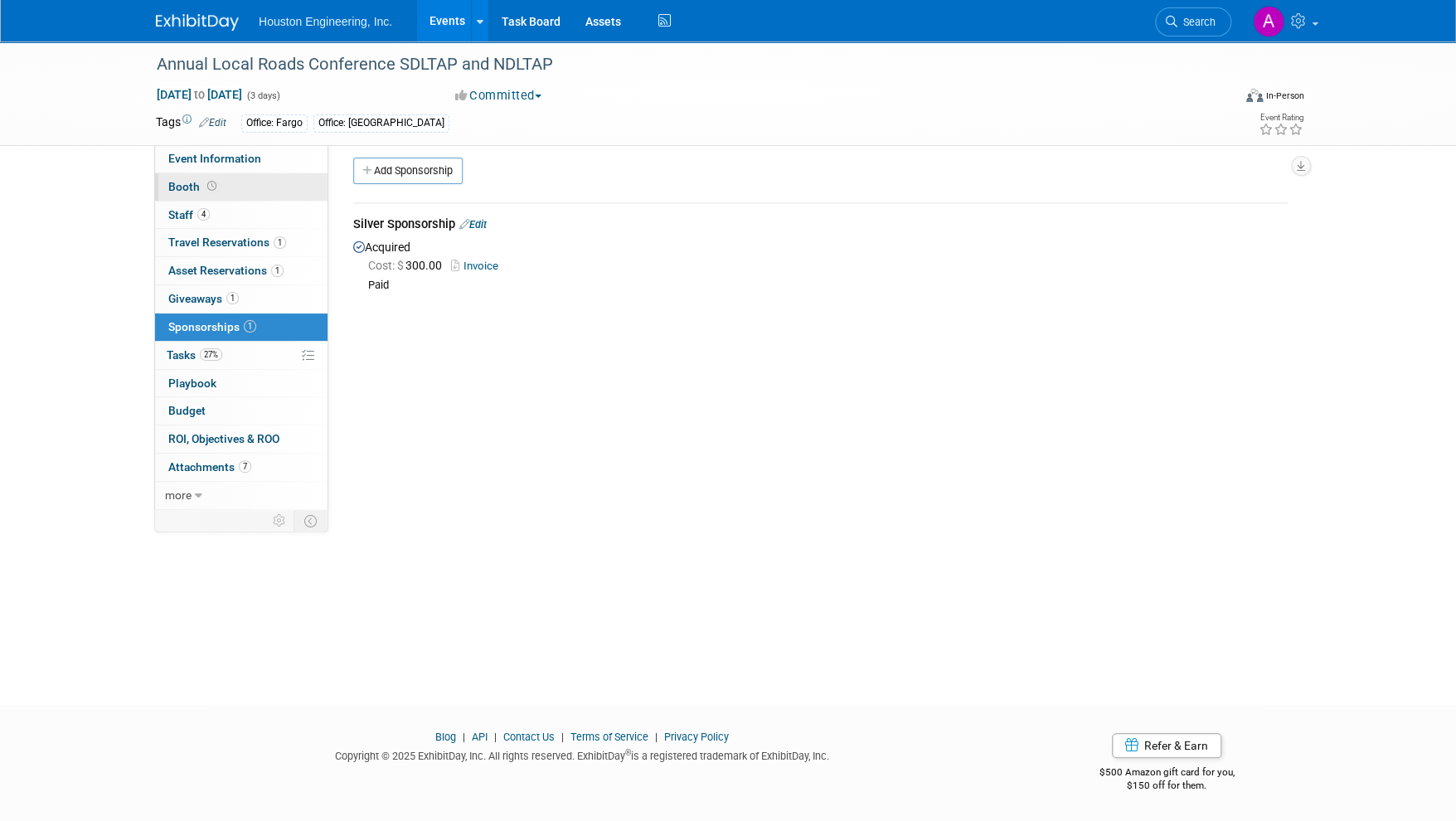
click at [185, 189] on span "Booth" at bounding box center [194, 186] width 51 height 13
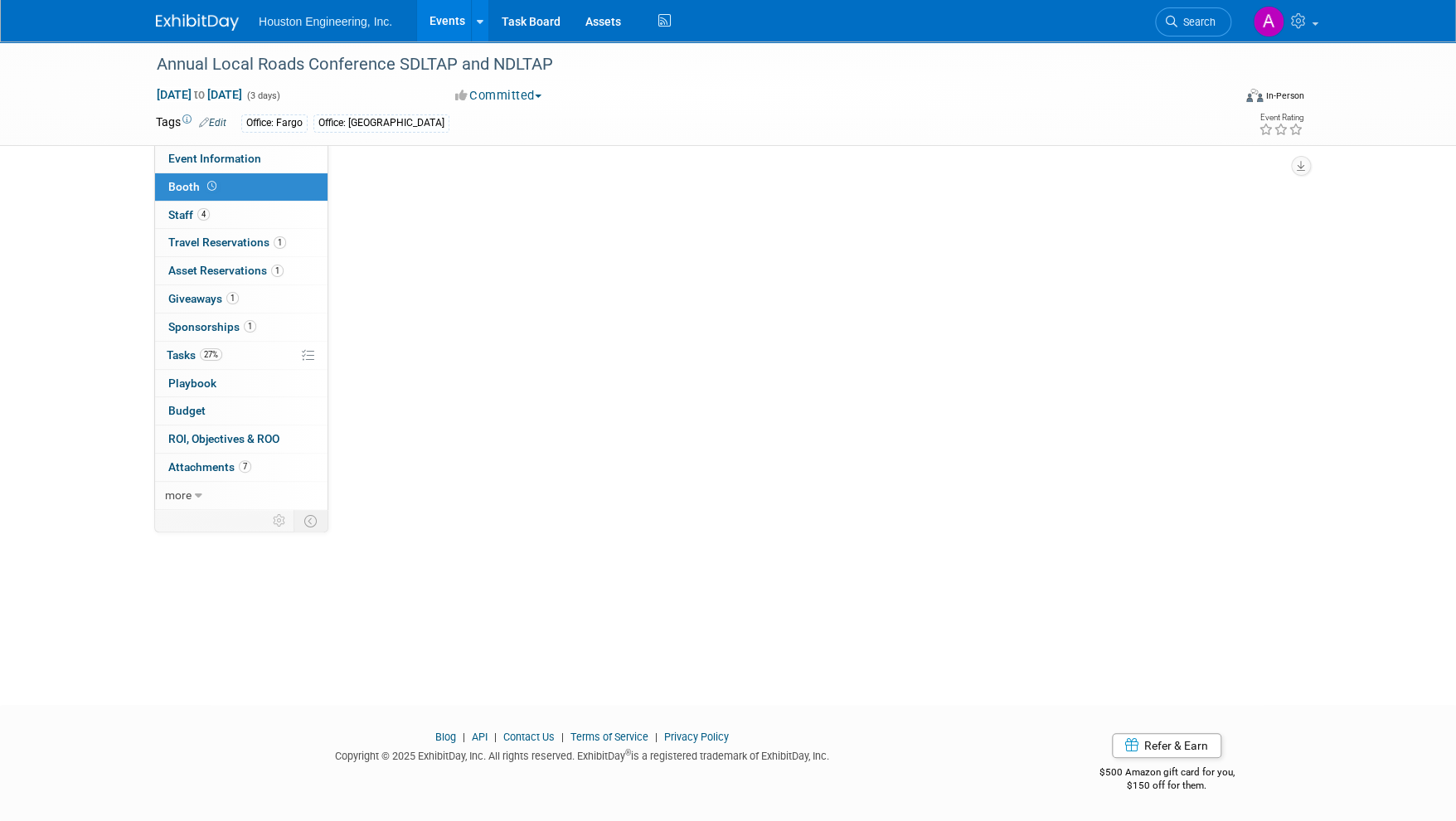
scroll to position [0, 0]
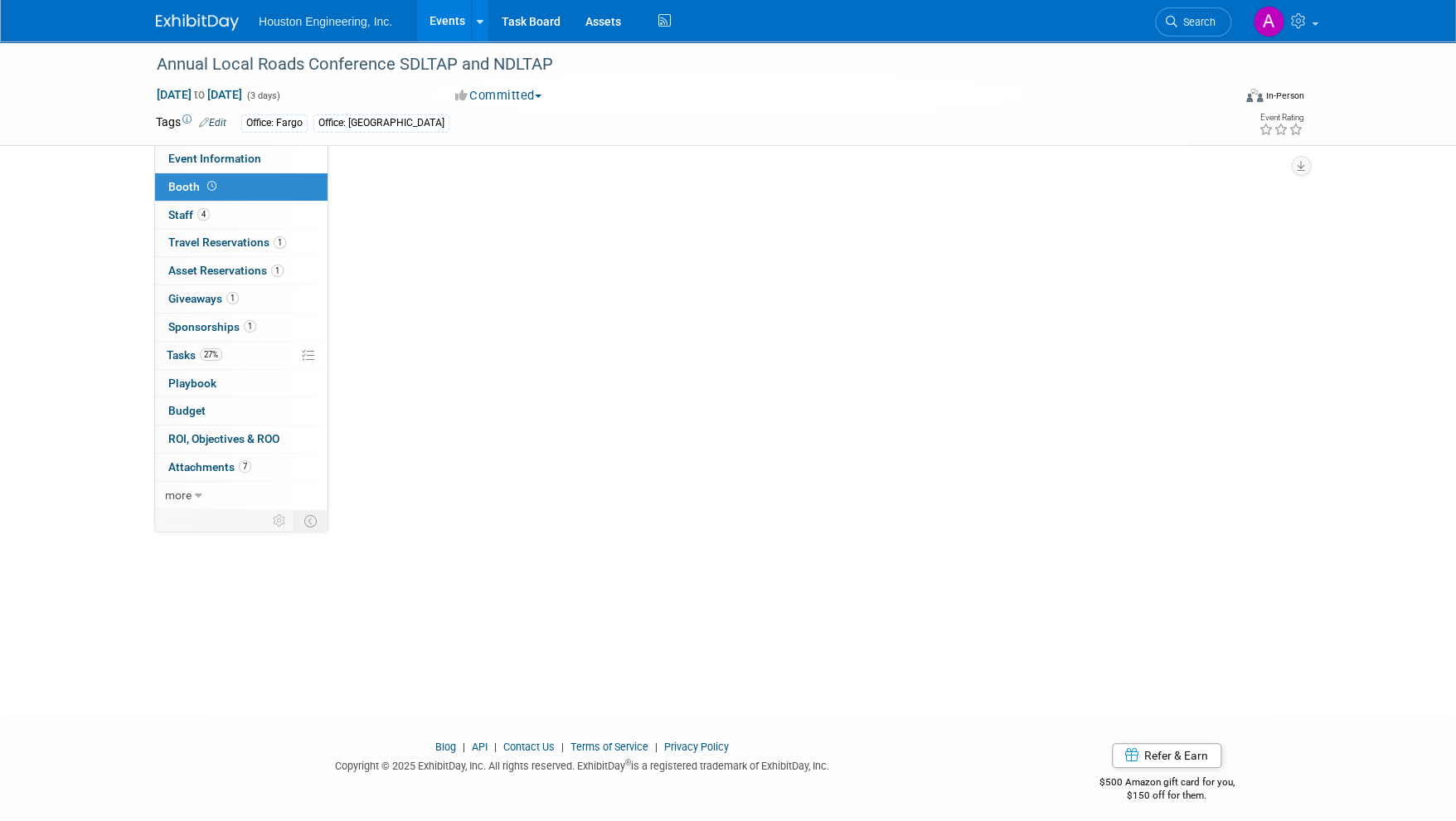
select select "Yes"
select select "Sioux Falls"
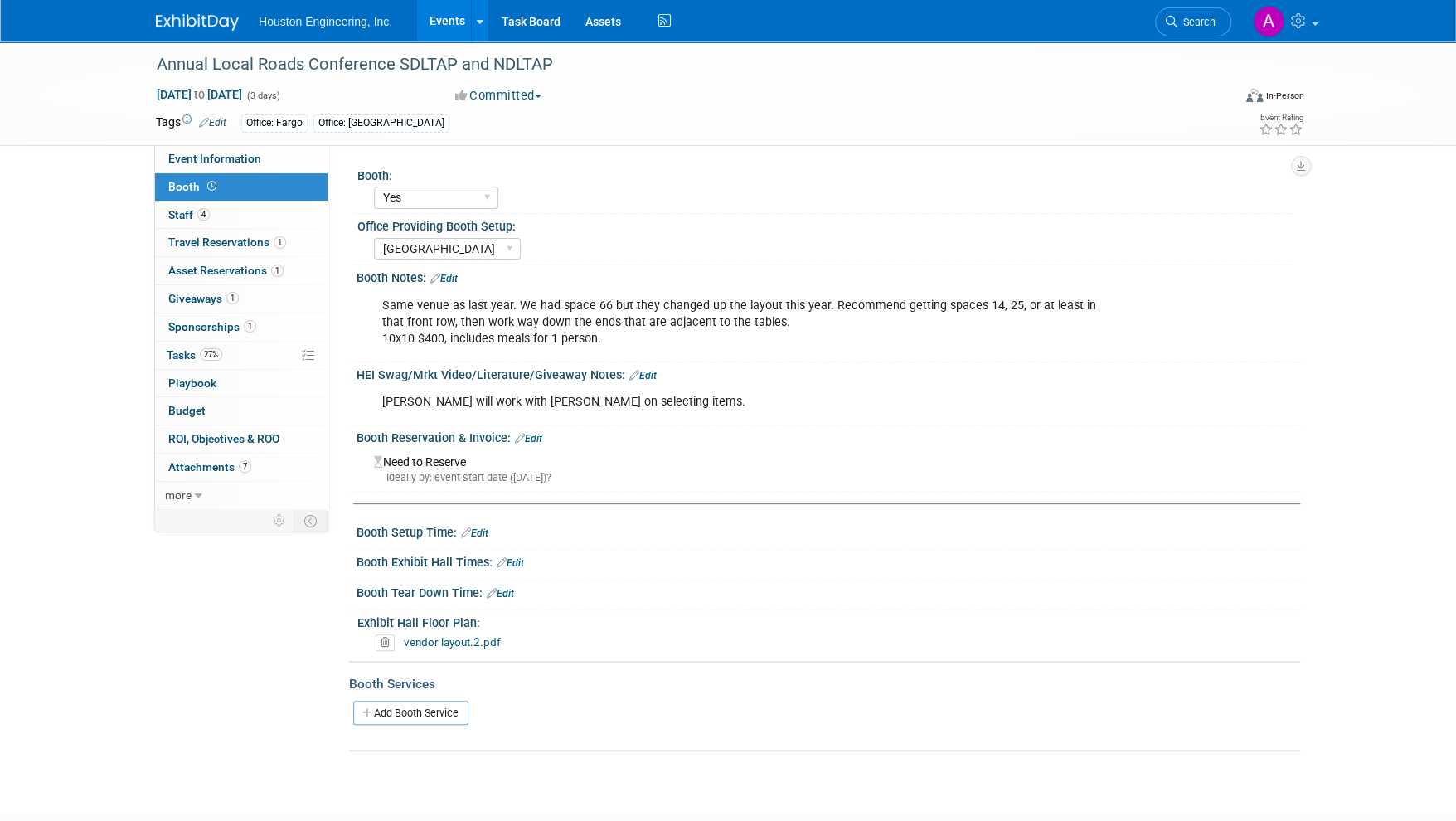
click at [536, 439] on link "Edit" at bounding box center [528, 438] width 27 height 11
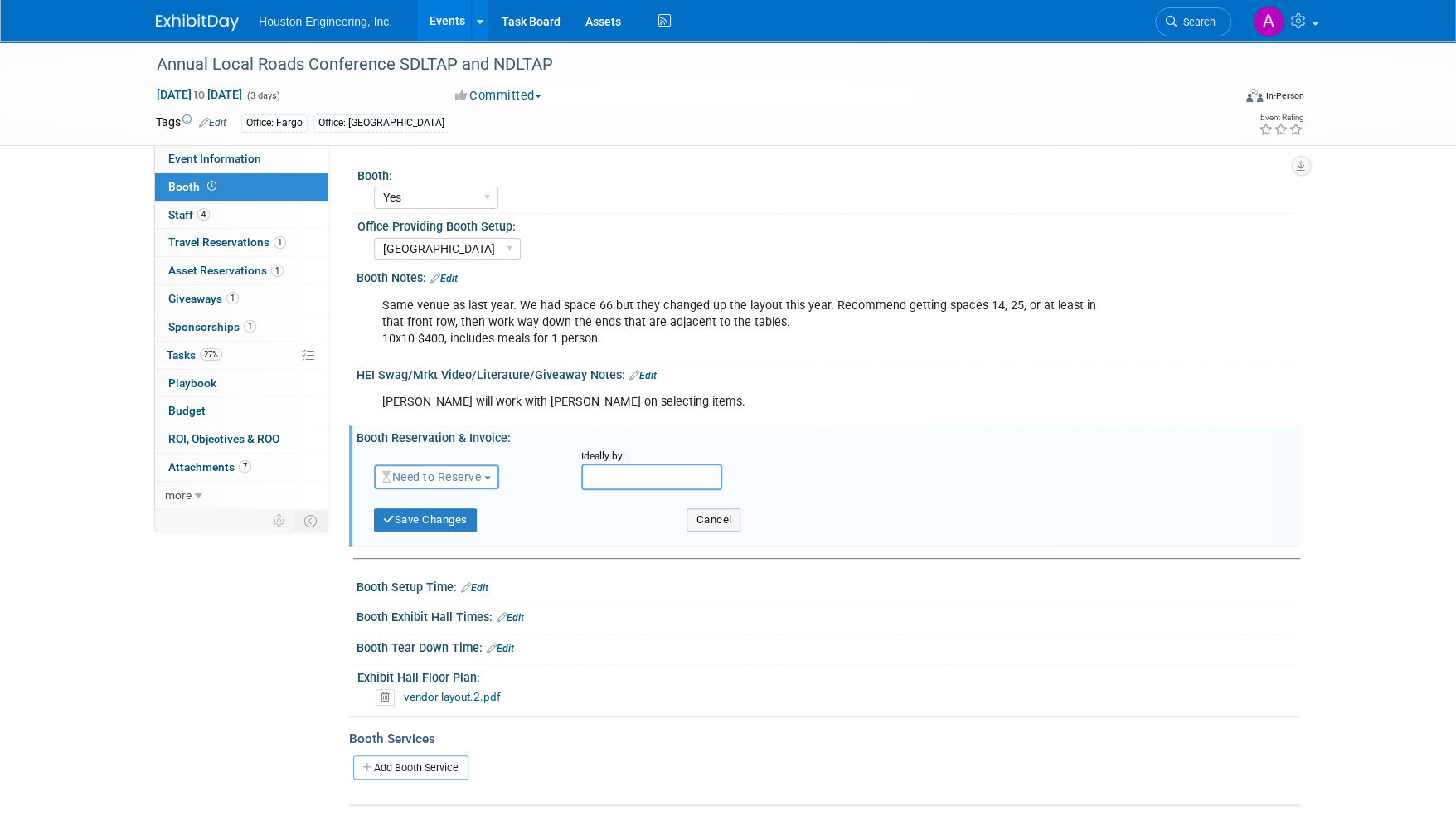
click at [481, 471] on span "Need to Reserve" at bounding box center [432, 477] width 99 height 13
click at [456, 519] on link "Reserved" at bounding box center [463, 528] width 177 height 23
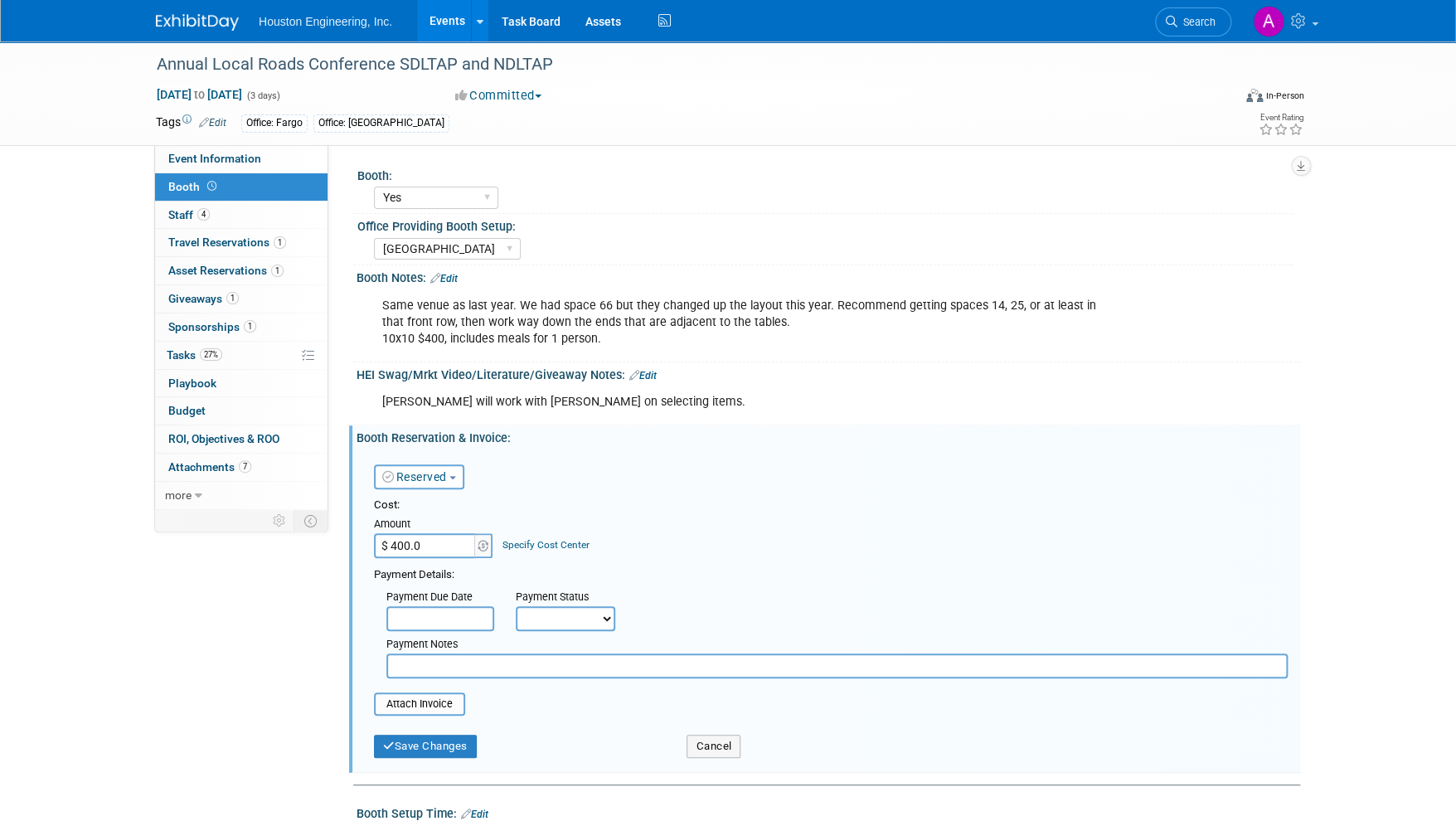
type input "$ 400.00"
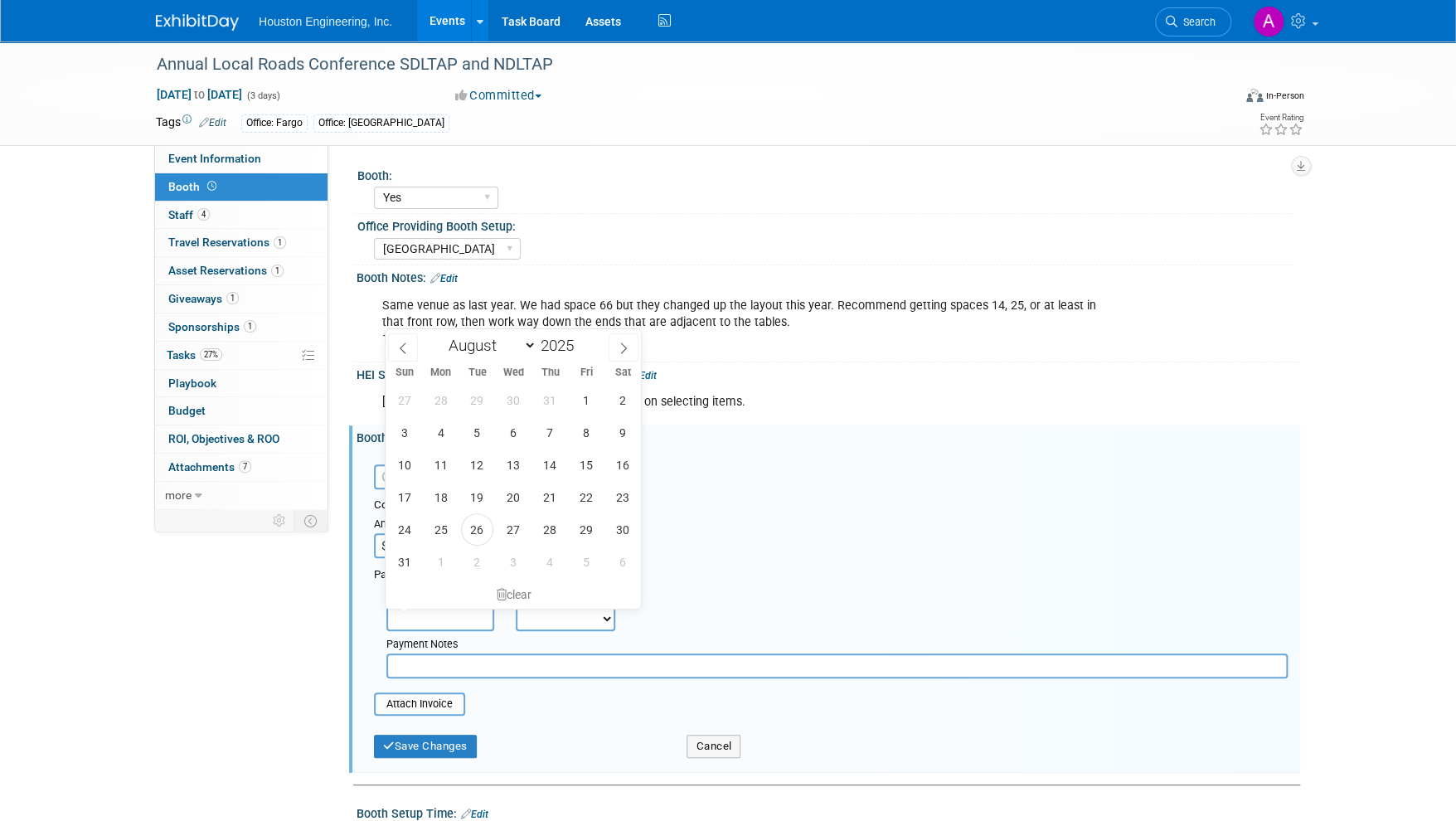
click at [436, 615] on input "text" at bounding box center [441, 618] width 108 height 25
click at [485, 533] on span "26" at bounding box center [476, 529] width 32 height 32
type input "Aug 26, 2025"
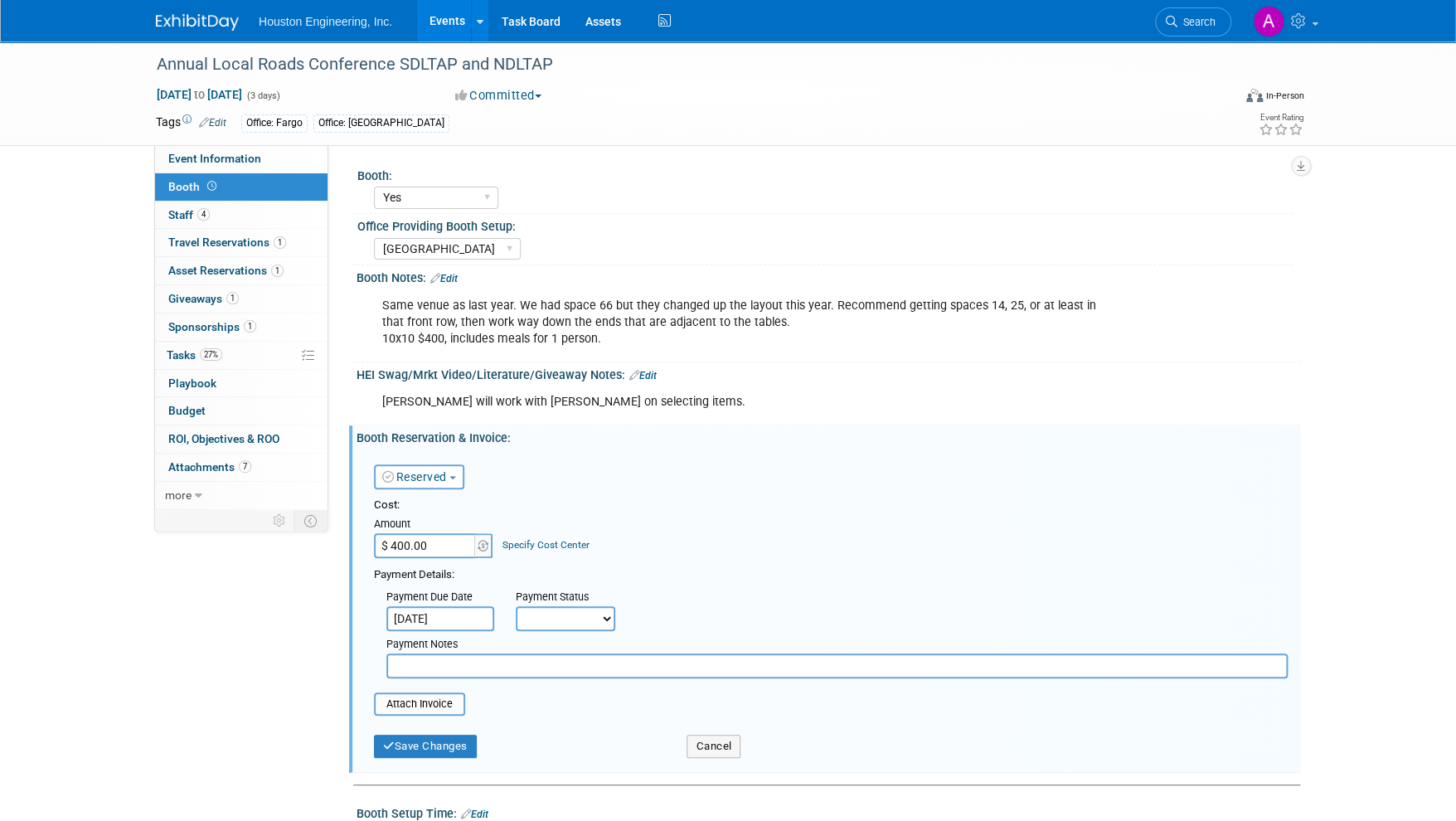
click at [536, 612] on select "Not Paid Yet Partially Paid Paid in Full" at bounding box center [565, 618] width 99 height 25
select select "1"
click at [515, 606] on select "Not Paid Yet Partially Paid Paid in Full" at bounding box center [565, 618] width 99 height 25
click at [433, 667] on input "text" at bounding box center [837, 666] width 901 height 25
click at [441, 696] on input "file" at bounding box center [364, 704] width 197 height 20
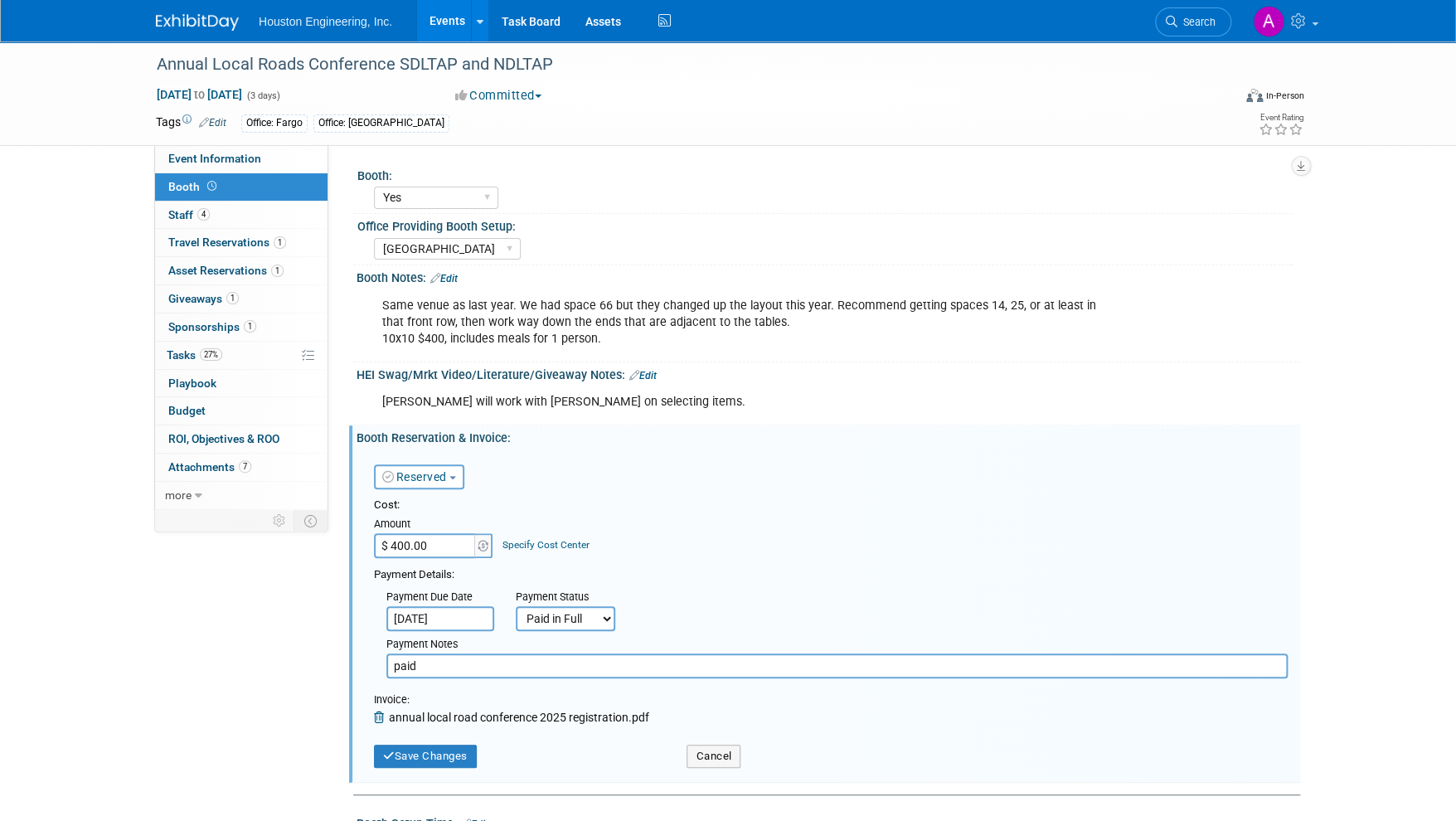
click at [445, 669] on input "paid" at bounding box center [837, 666] width 901 height 25
type input "paid Booth Number 26"
click at [415, 755] on button "Save Changes" at bounding box center [425, 757] width 103 height 23
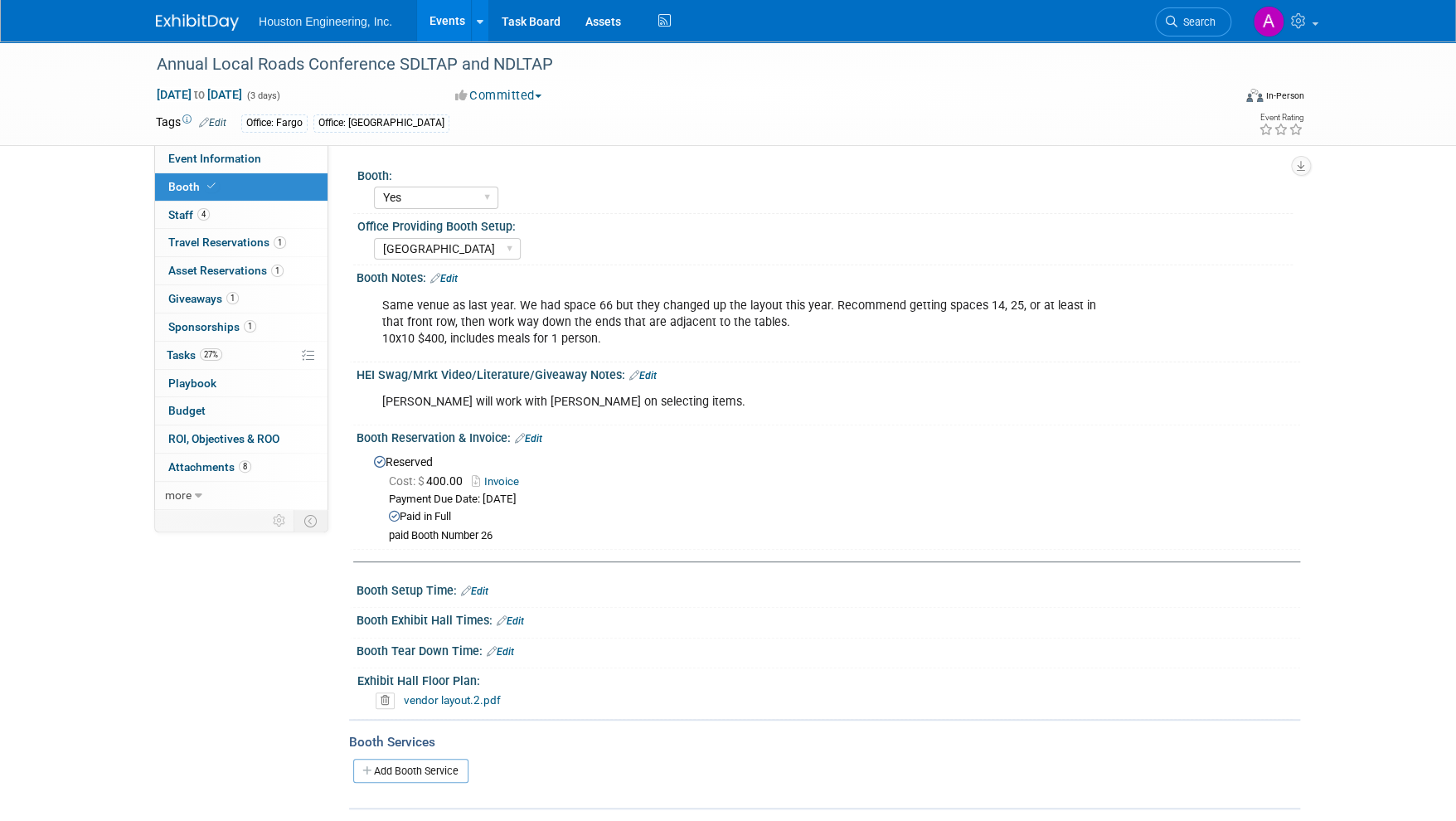
click at [647, 373] on link "Edit" at bounding box center [642, 375] width 27 height 11
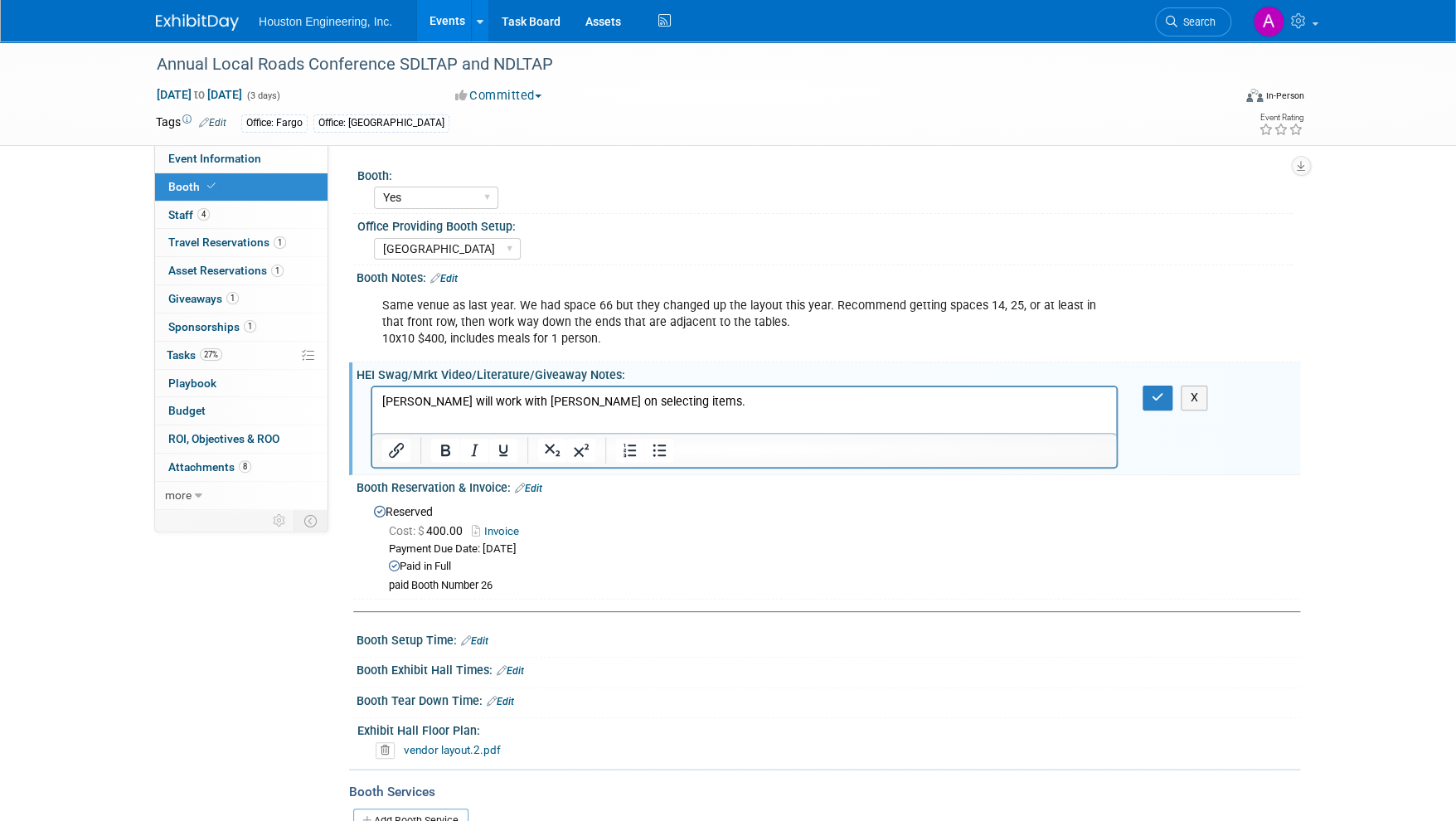
click at [399, 410] on html "Ali will work with Josh on selecting items." at bounding box center [744, 398] width 744 height 23
click at [616, 408] on p "Ali will work with Josh on selecting items." at bounding box center [745, 402] width 725 height 17
click at [1155, 405] on button "button" at bounding box center [1158, 398] width 30 height 24
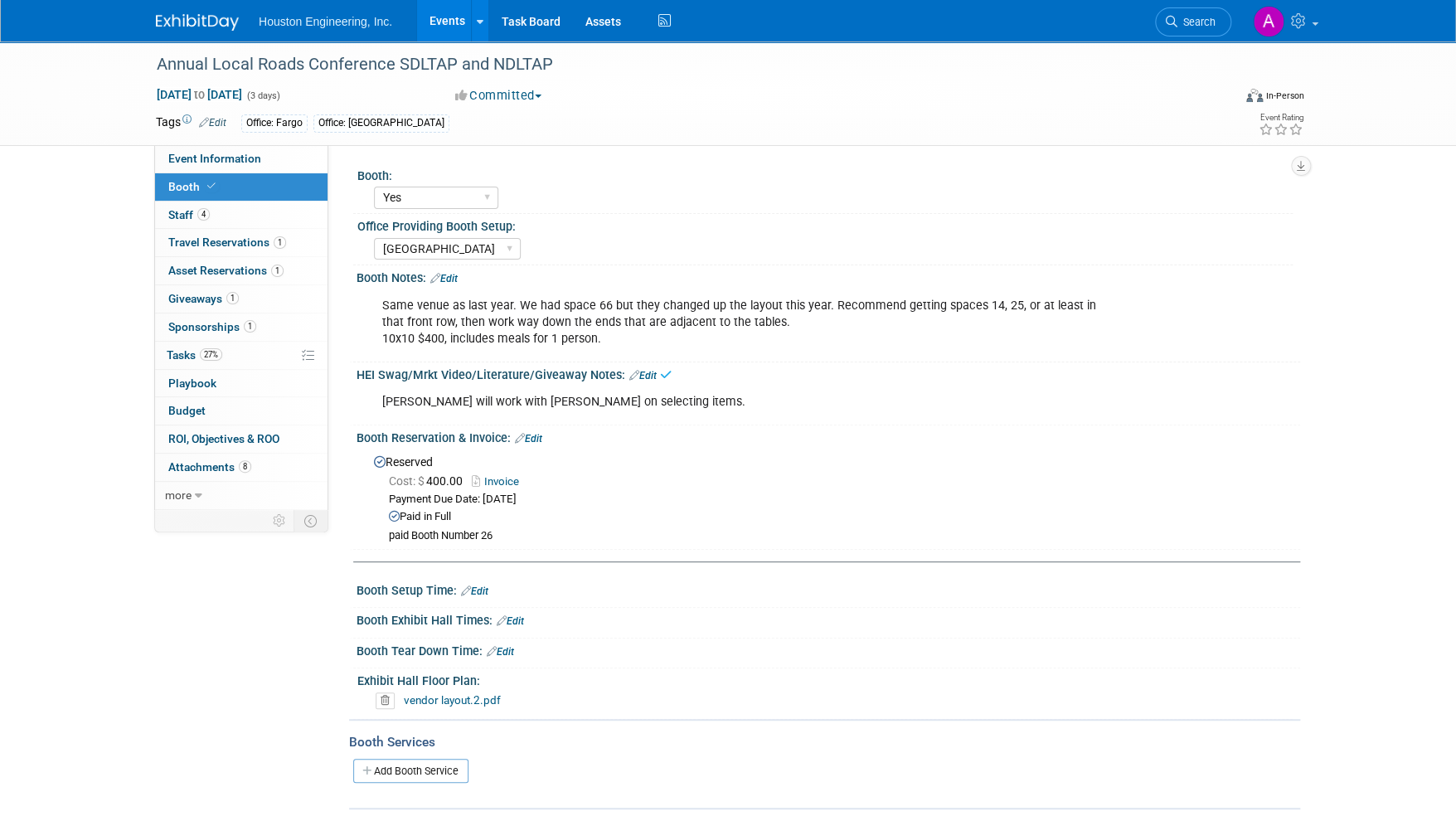
click at [450, 277] on link "Edit" at bounding box center [443, 278] width 27 height 11
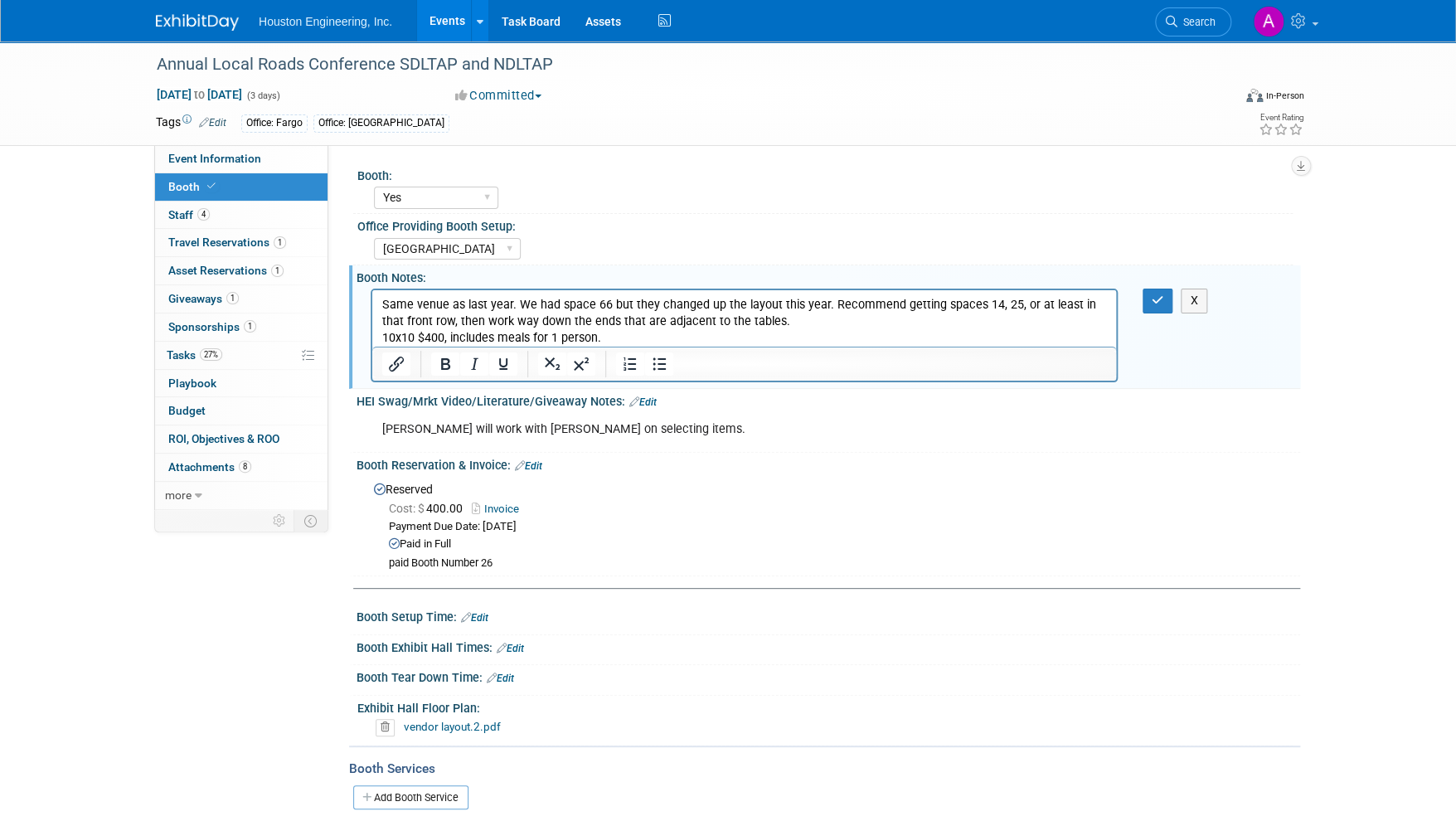
click at [601, 341] on p "Same venue as last year. We had space 66 but they changed up the layout this ye…" at bounding box center [745, 322] width 725 height 50
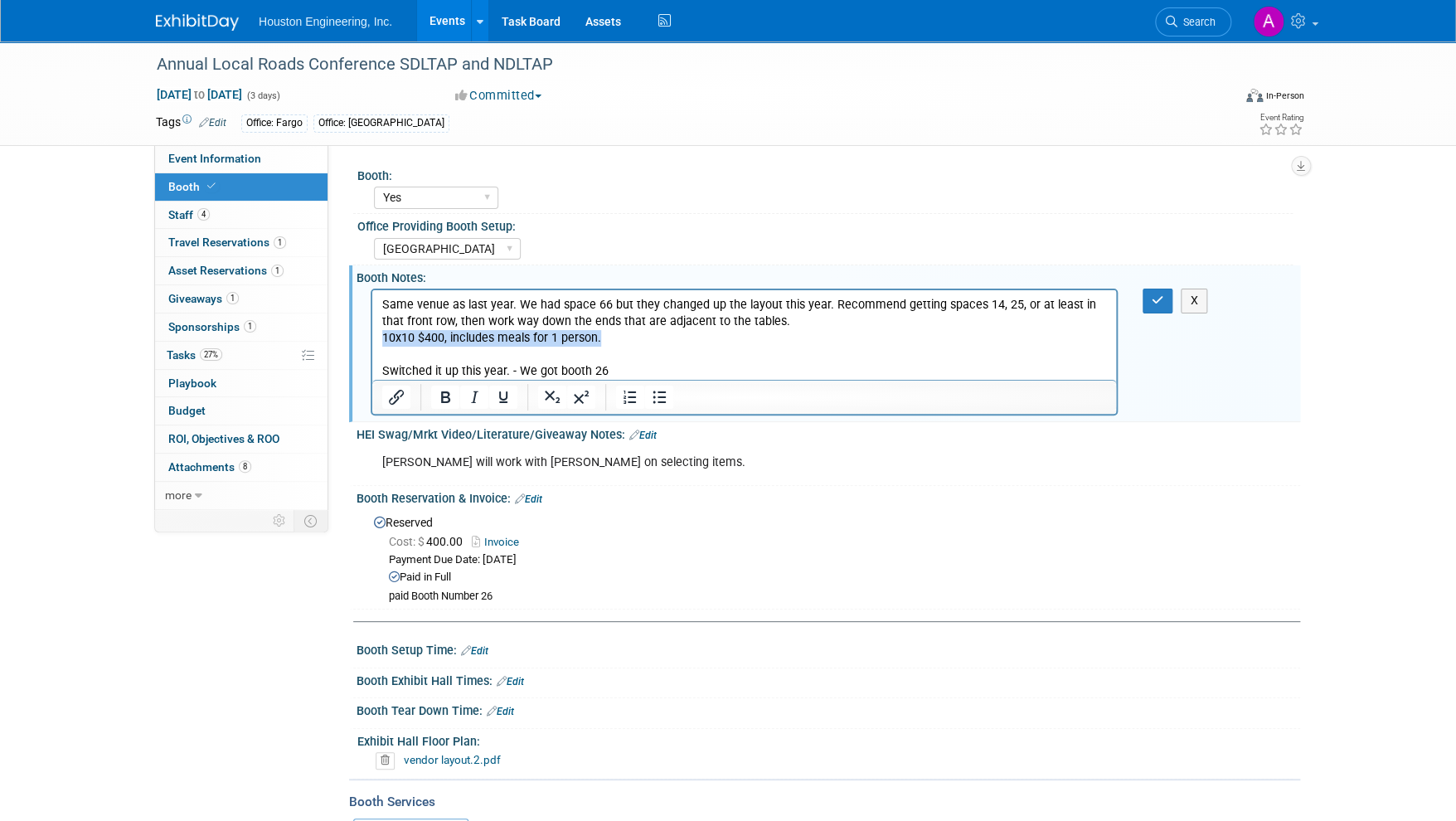
drag, startPoint x: 602, startPoint y: 338, endPoint x: 377, endPoint y: 337, distance: 225.0
click at [377, 337] on html "Same venue as last year. We had space 66 but they changed up the layout this ye…" at bounding box center [744, 335] width 744 height 90
copy p "10x10 $400, includes meals for 1 person."
click at [620, 374] on p "Switched it up this year. - We got booth 26" at bounding box center [745, 371] width 725 height 17
click at [1160, 301] on icon "button" at bounding box center [1158, 300] width 12 height 11
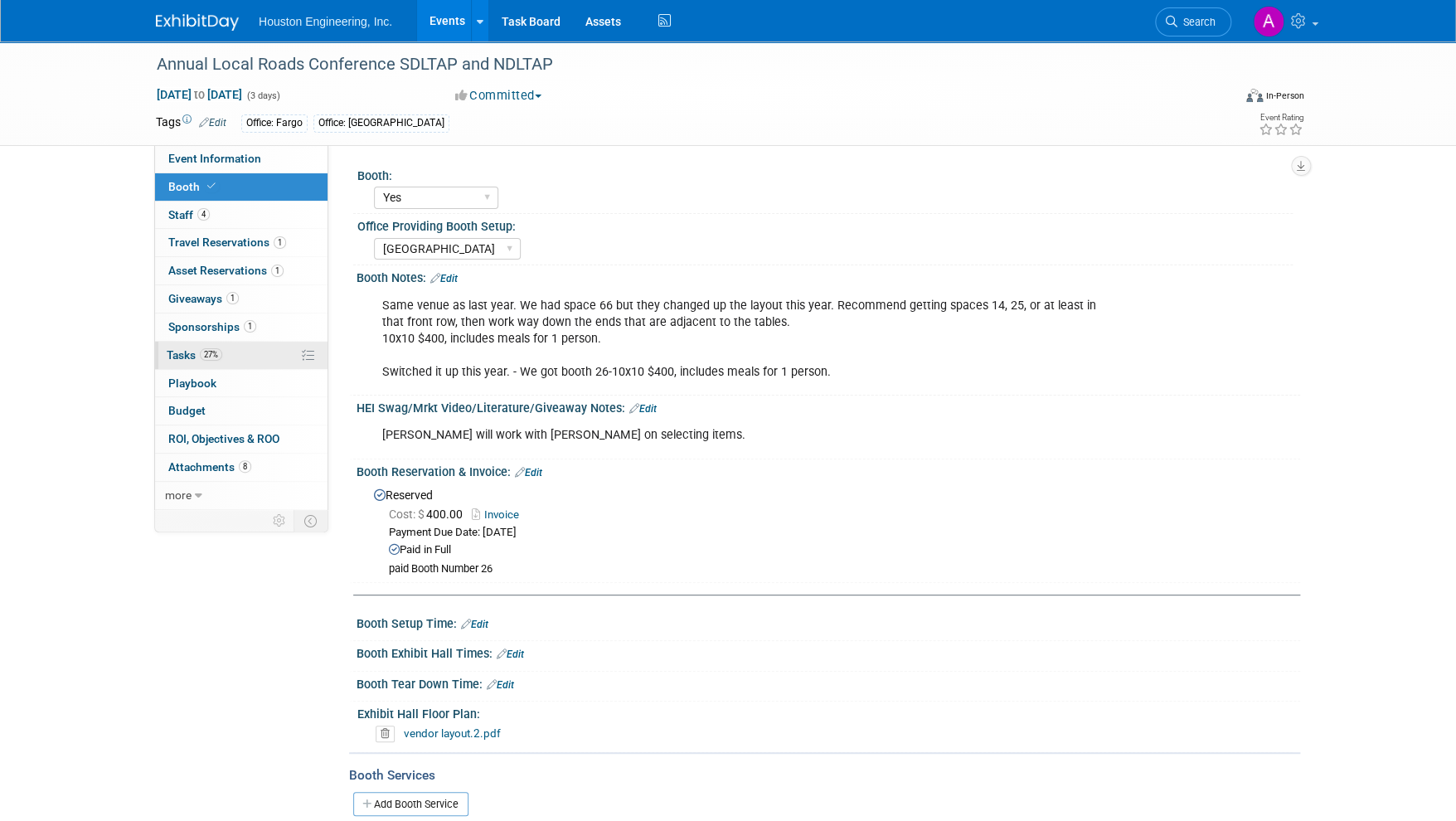
click at [173, 353] on span "Tasks 27%" at bounding box center [195, 355] width 56 height 13
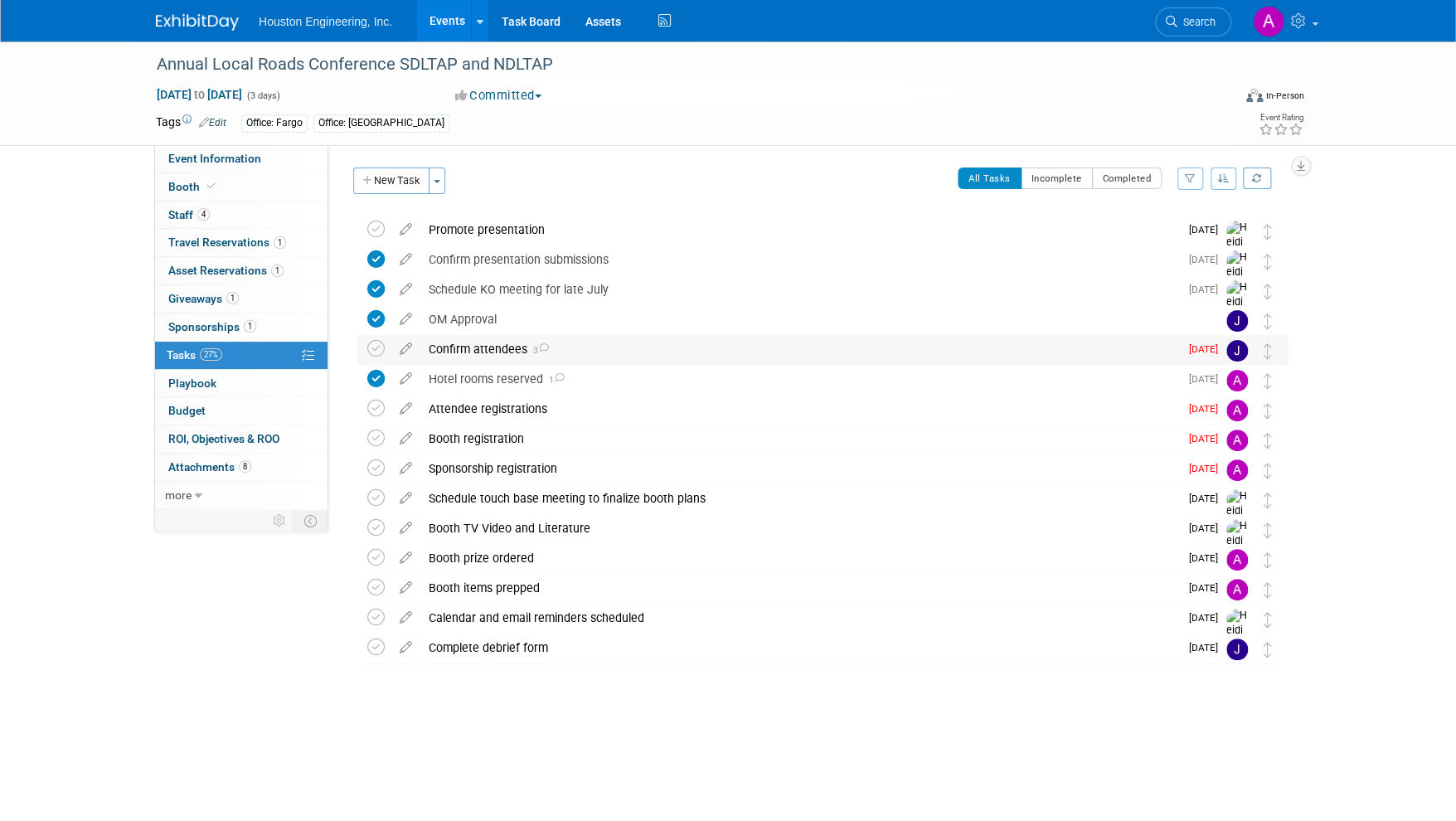
click at [464, 349] on div "Confirm attendees 3" at bounding box center [800, 349] width 759 height 28
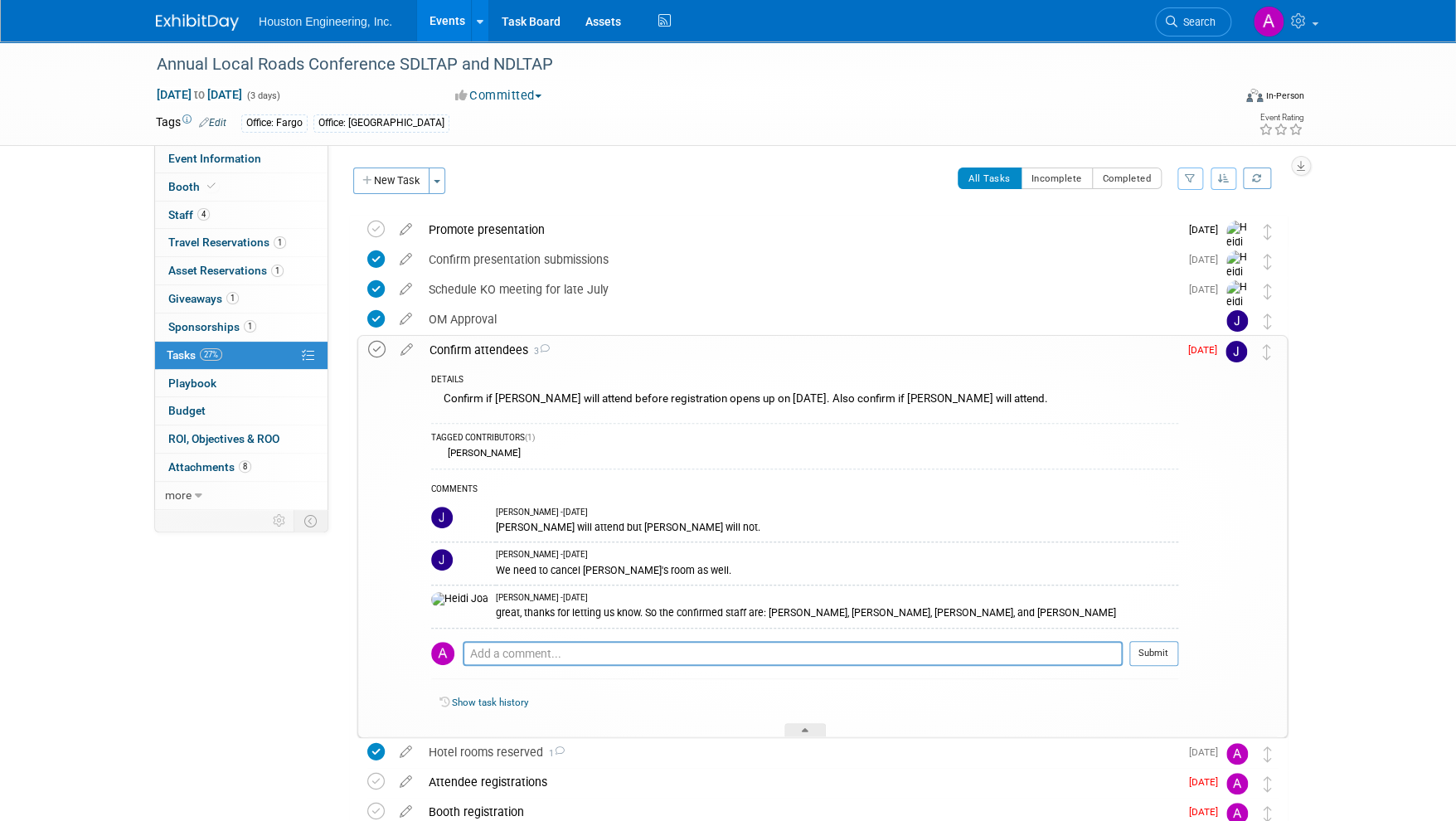
click at [377, 350] on icon at bounding box center [377, 350] width 17 height 17
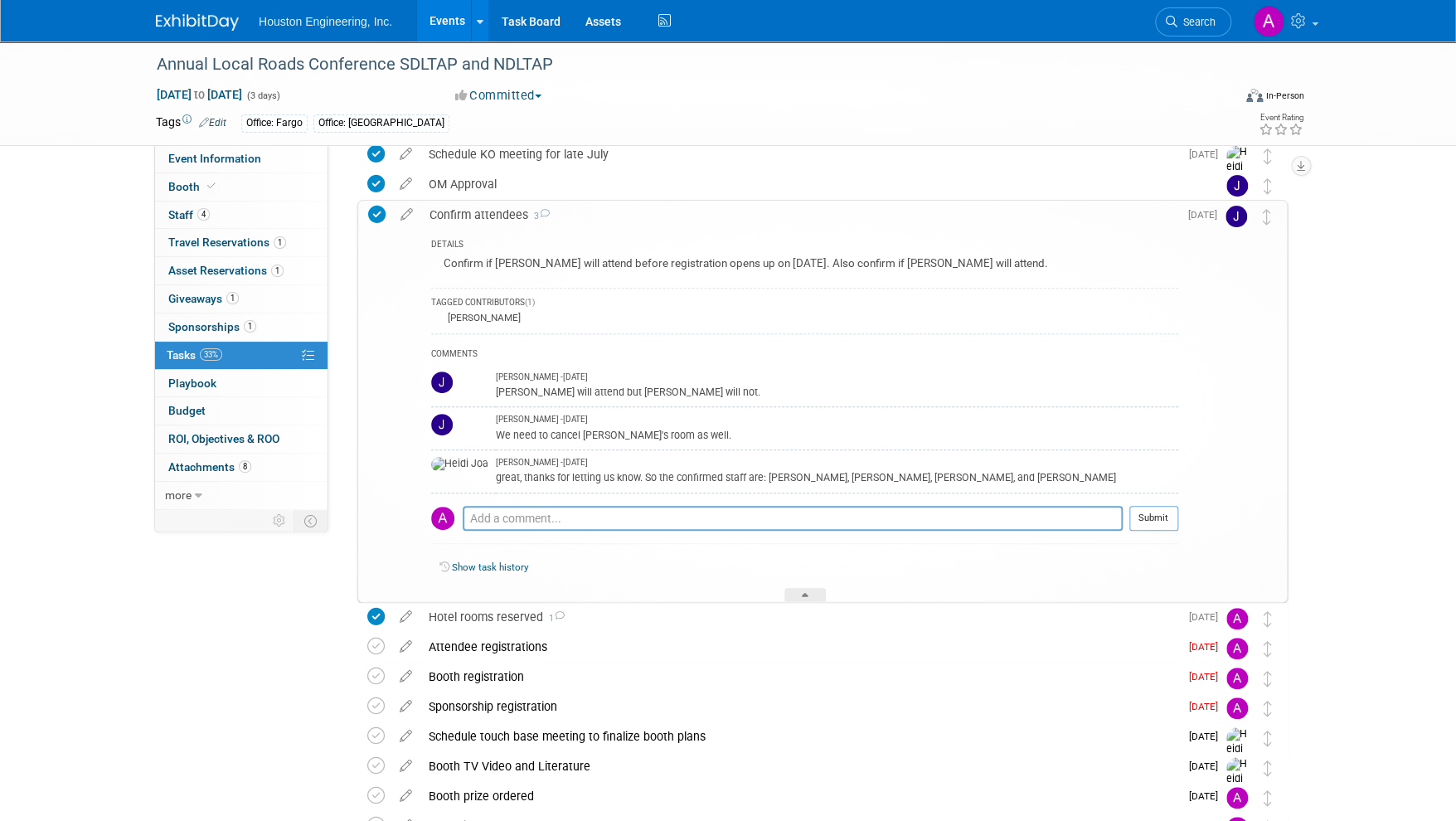
scroll to position [165, 0]
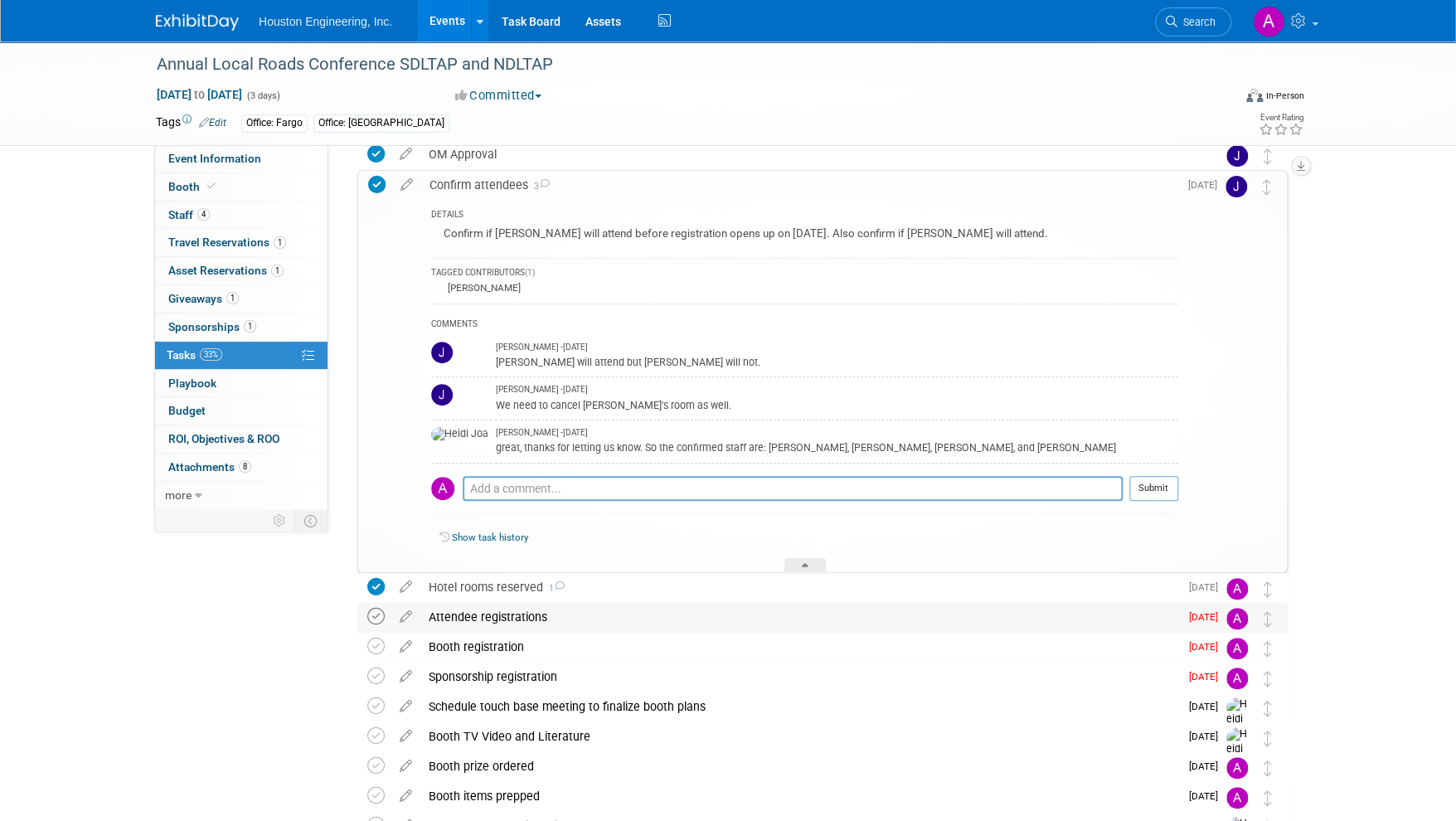
click at [381, 616] on icon at bounding box center [376, 617] width 17 height 17
click at [409, 614] on icon at bounding box center [405, 614] width 29 height 21
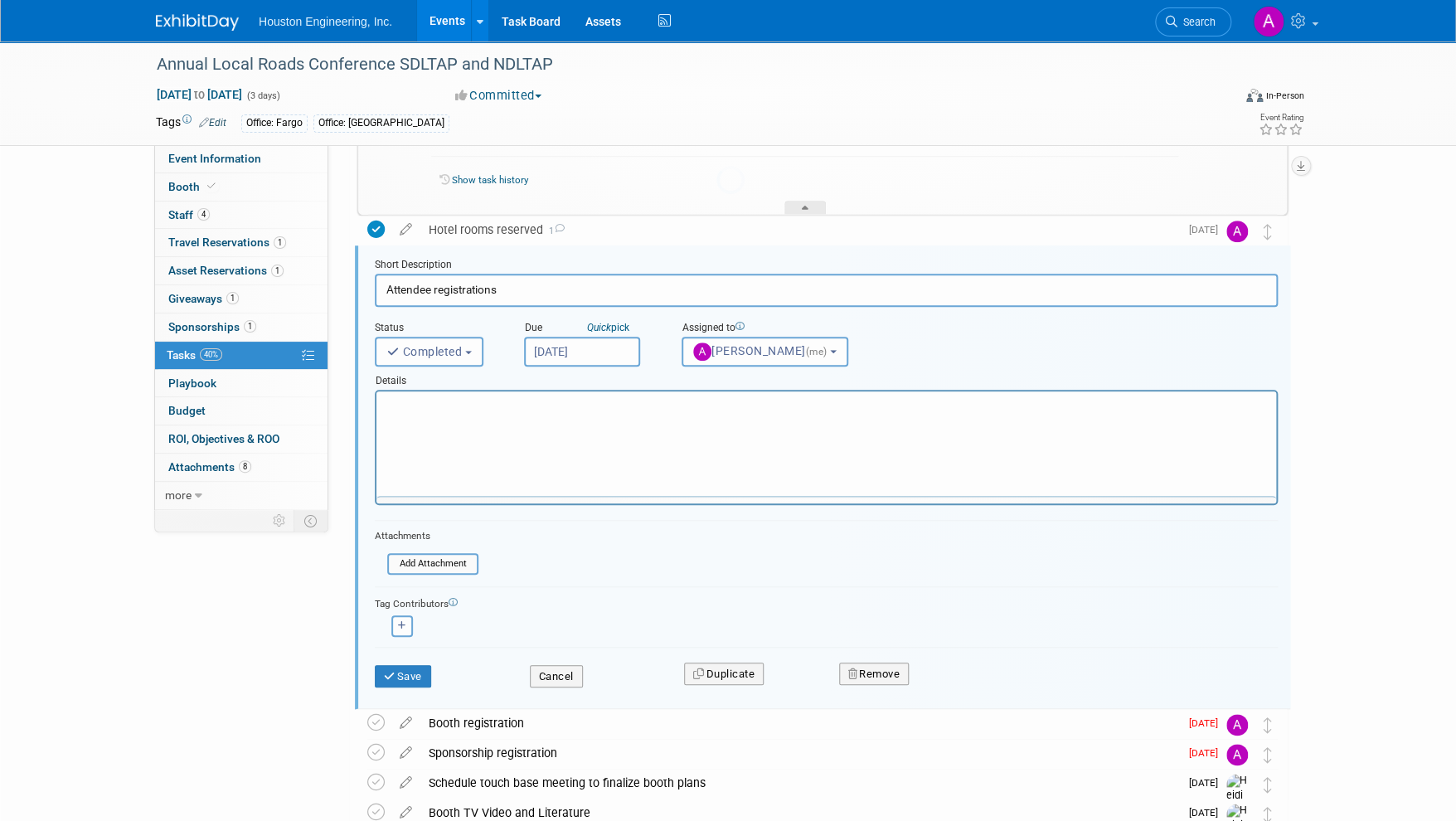
scroll to position [0, 0]
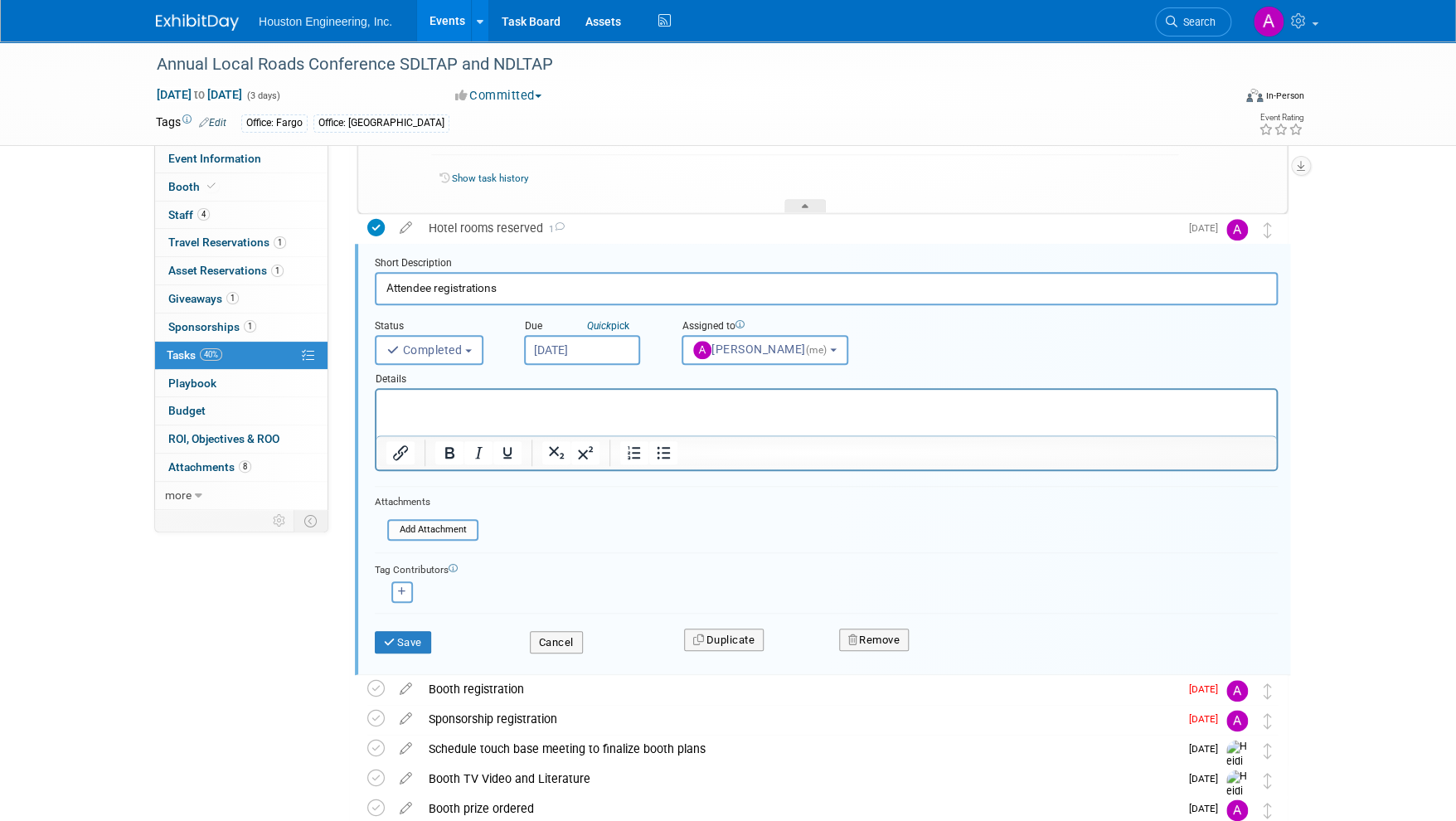
click at [419, 408] on p "Rich Text Area. Press ALT-0 for help." at bounding box center [827, 404] width 881 height 16
click at [414, 530] on input "file" at bounding box center [392, 530] width 170 height 18
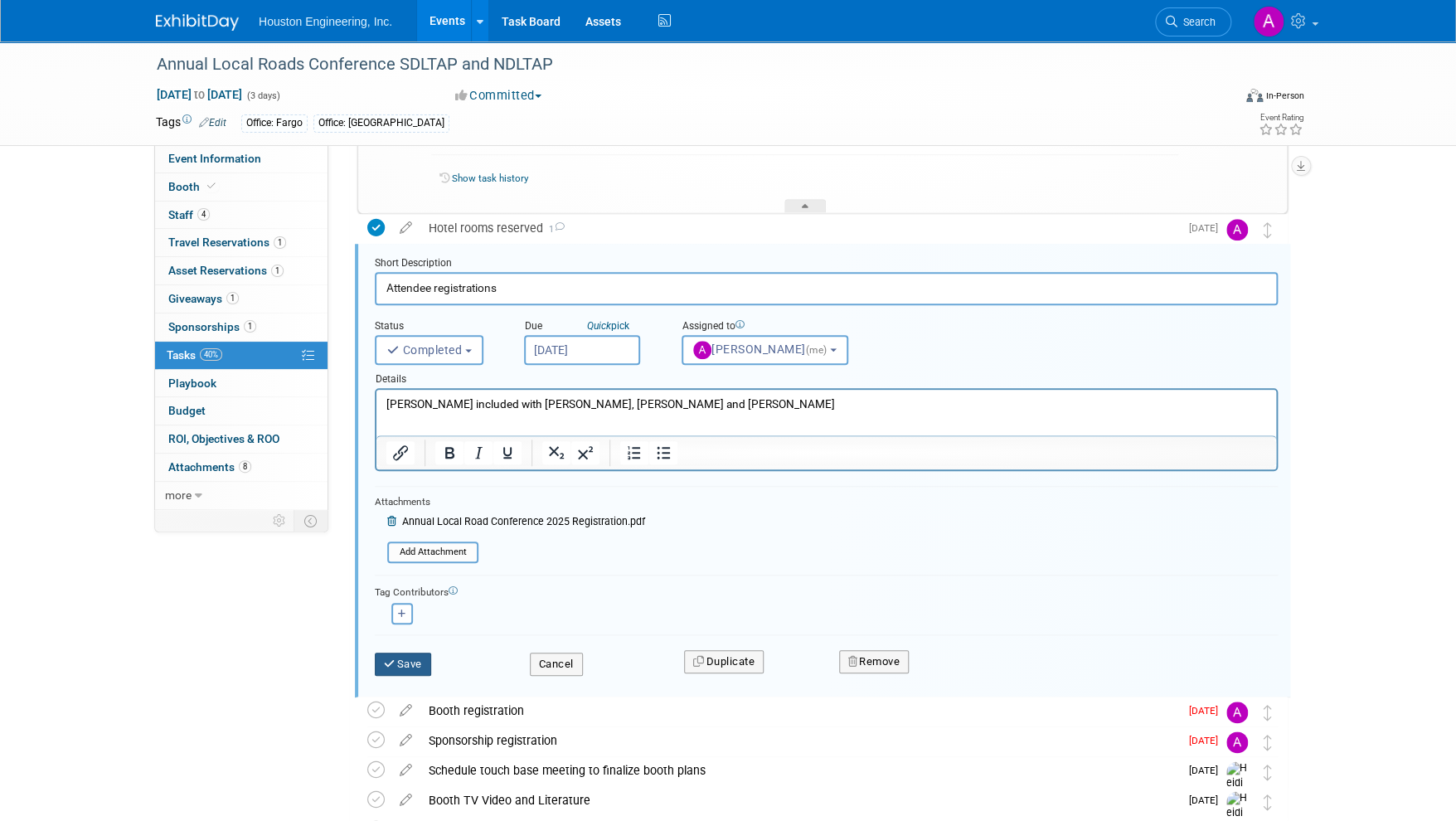
click at [394, 664] on icon "submit" at bounding box center [390, 664] width 13 height 10
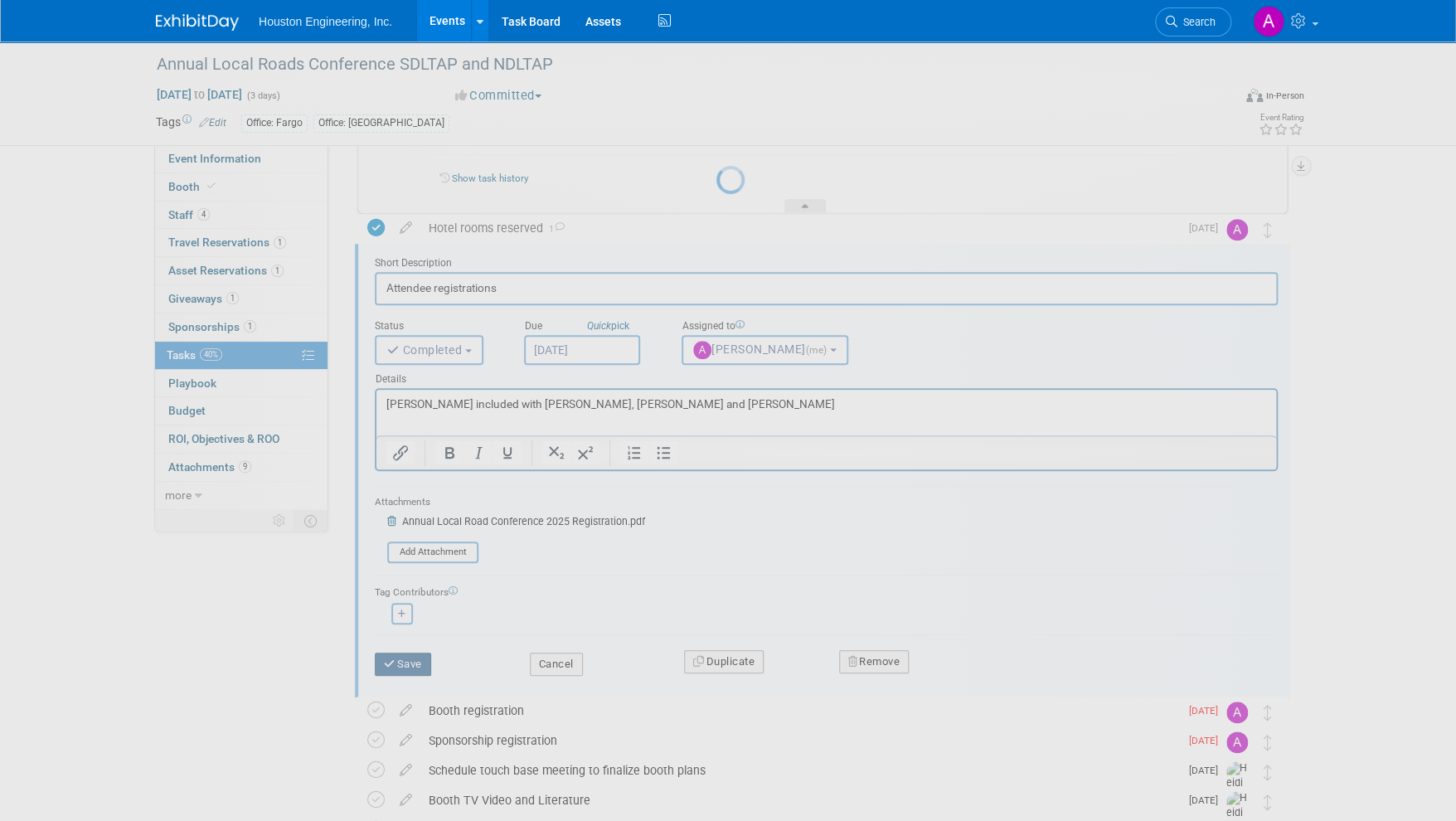
scroll to position [316, 0]
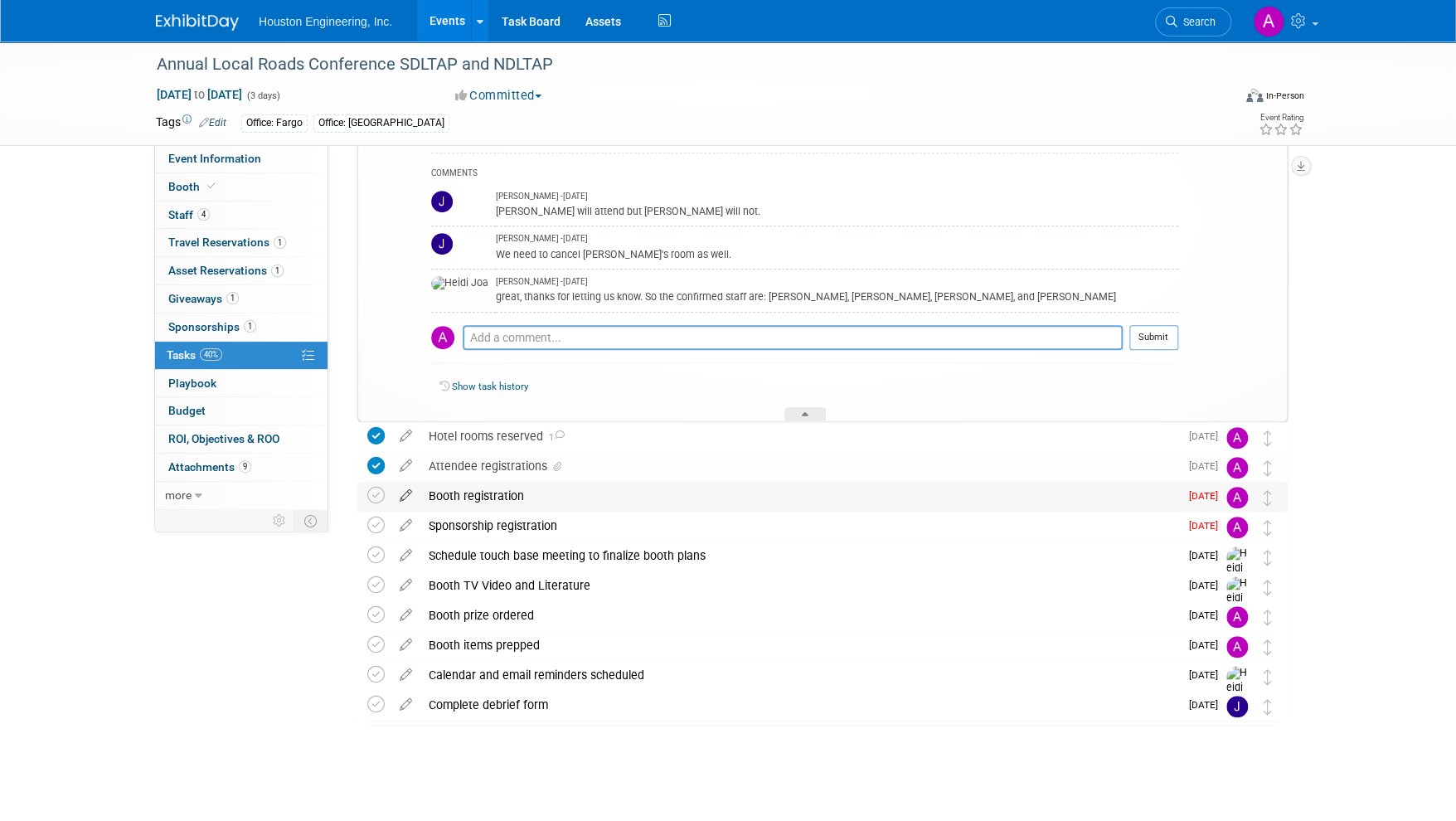
click at [409, 498] on icon at bounding box center [405, 492] width 29 height 21
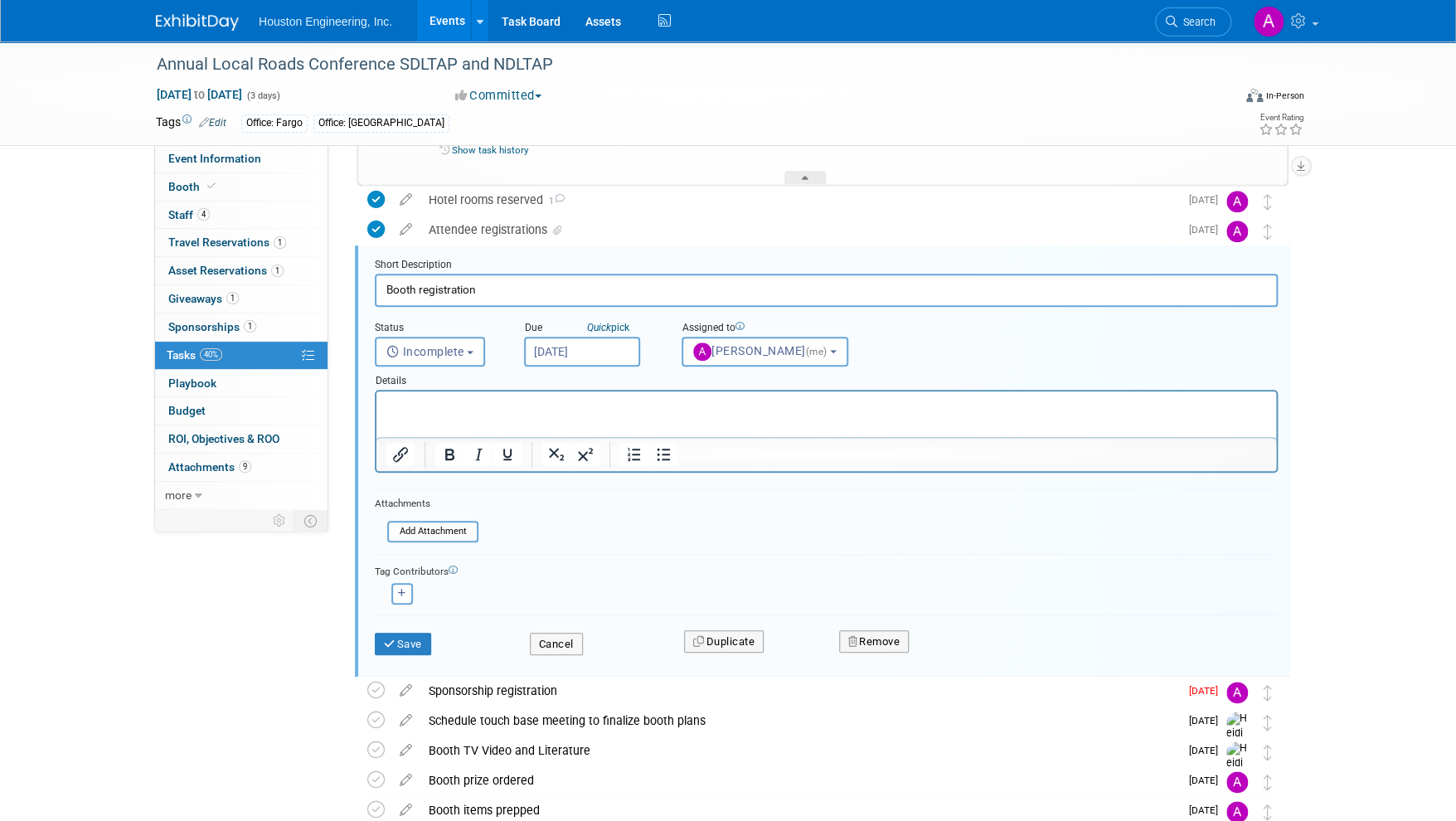
scroll to position [554, 0]
click at [406, 406] on p "Rich Text Area. Press ALT-0 for help." at bounding box center [827, 404] width 881 height 16
click at [411, 345] on span "Incomplete" at bounding box center [426, 350] width 78 height 13
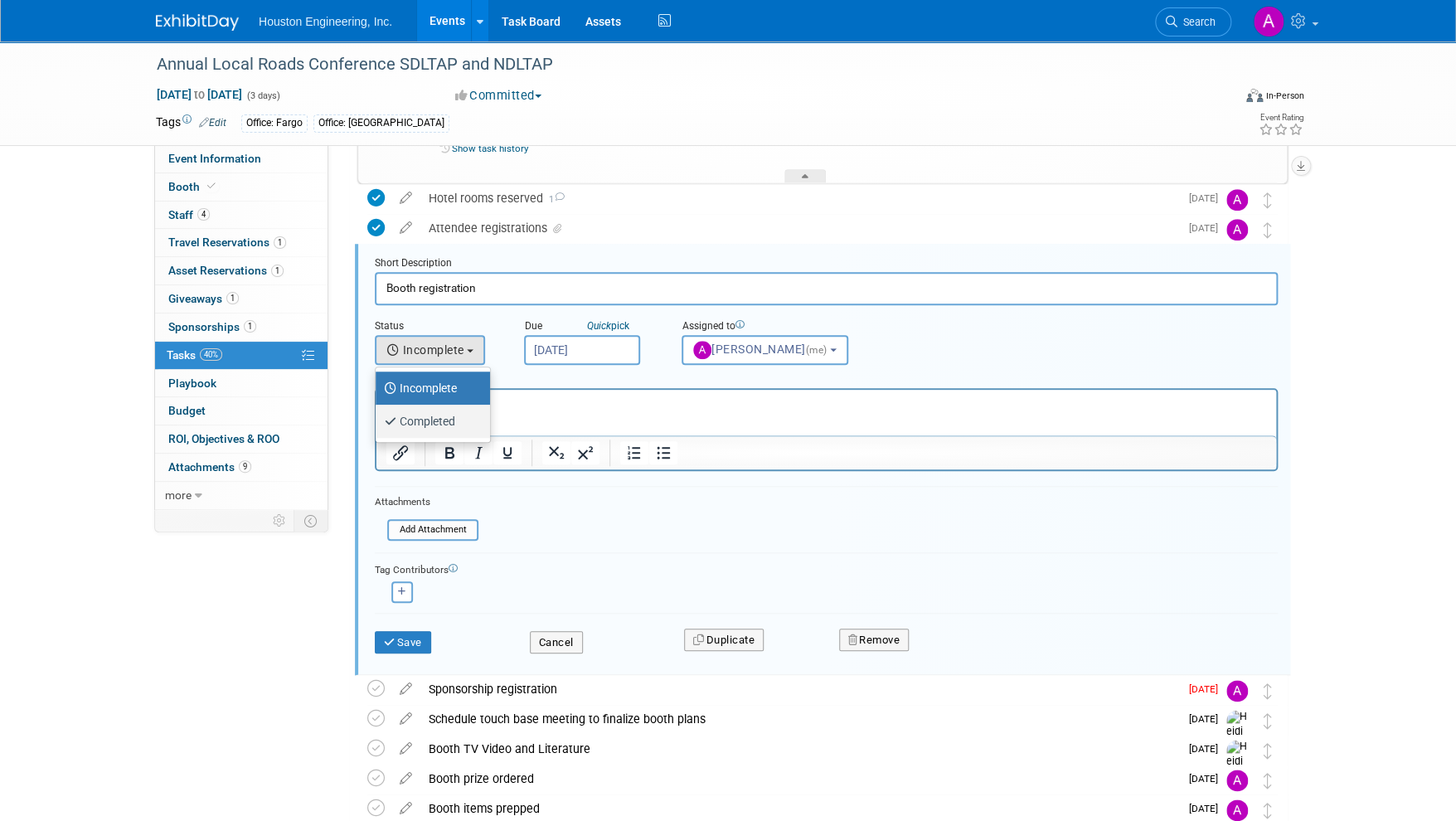
click at [414, 408] on label "Completed" at bounding box center [429, 421] width 90 height 27
click at [378, 414] on input "Completed" at bounding box center [373, 419] width 10 height 10
select select "3"
click at [409, 641] on button "Save" at bounding box center [402, 643] width 57 height 23
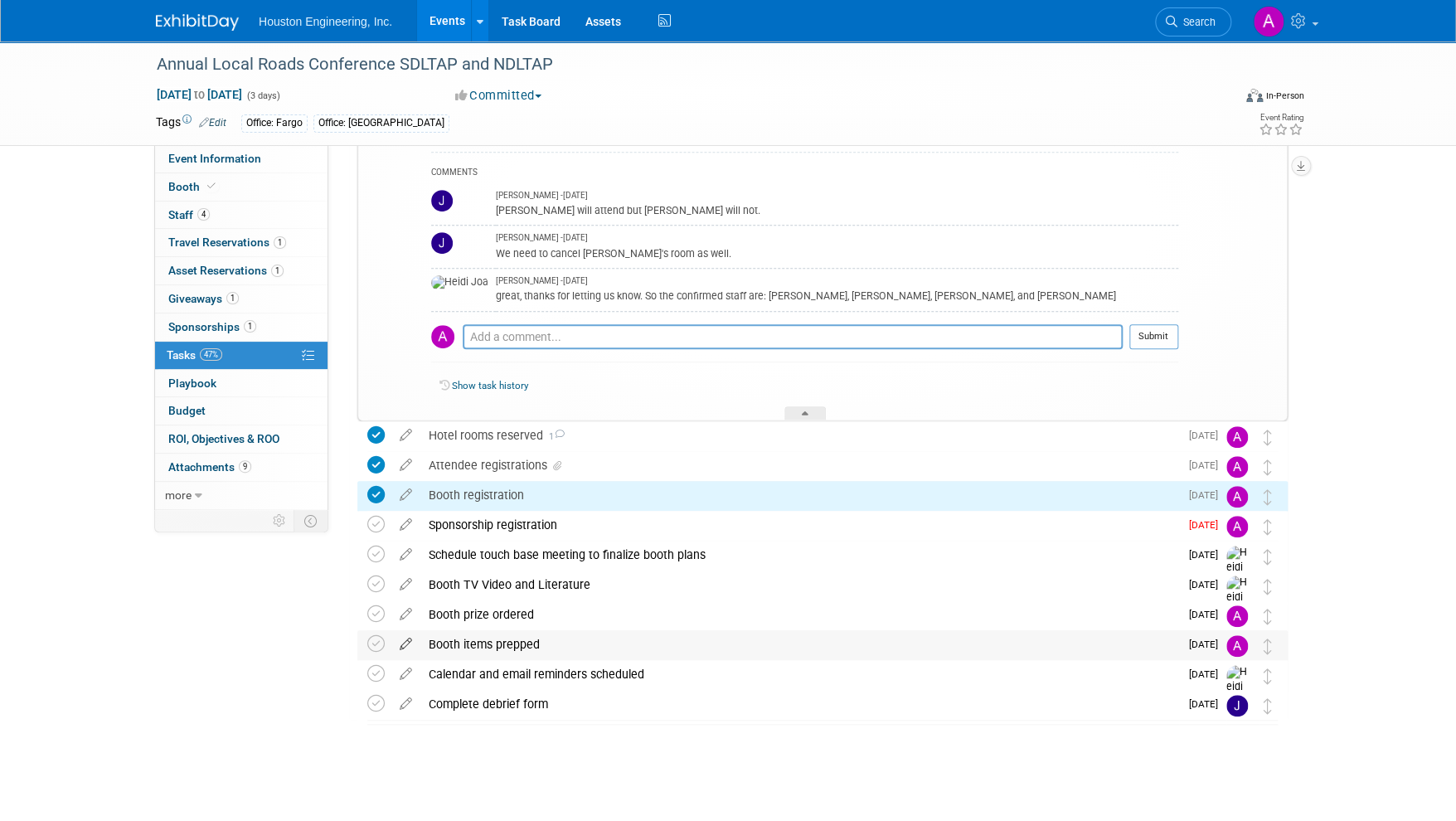
scroll to position [316, 0]
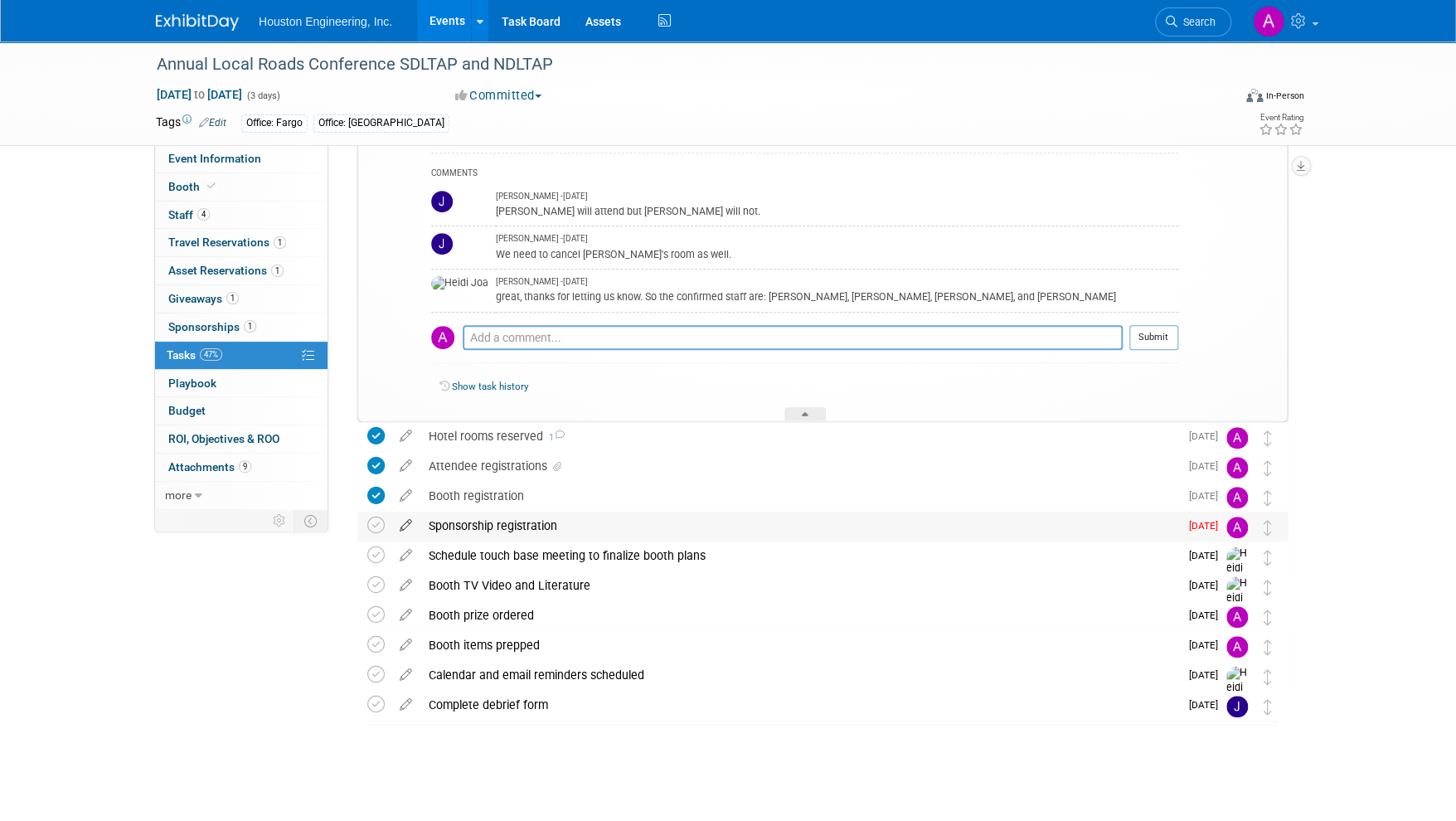
click at [402, 525] on icon at bounding box center [405, 523] width 29 height 21
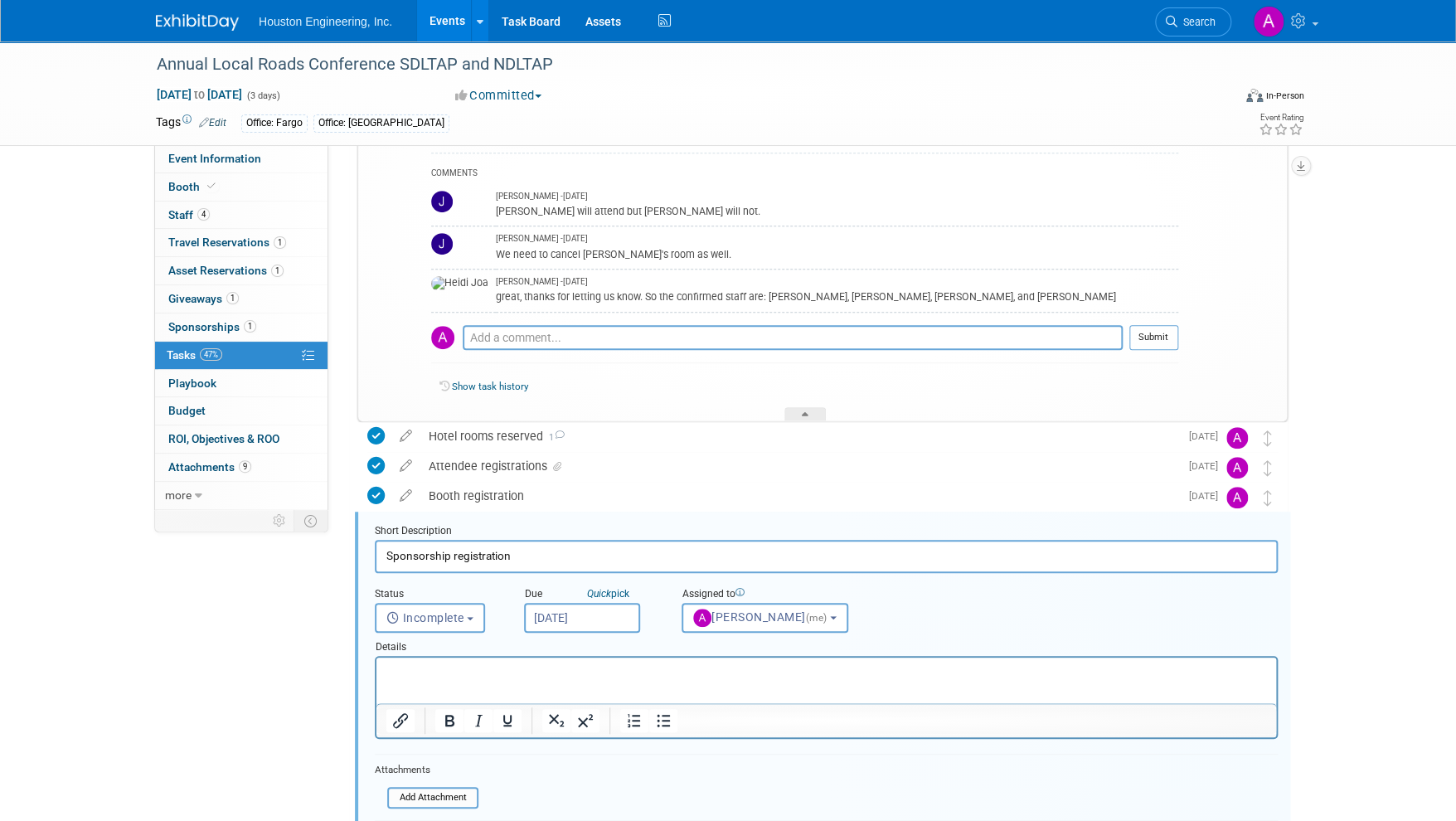
scroll to position [584, 0]
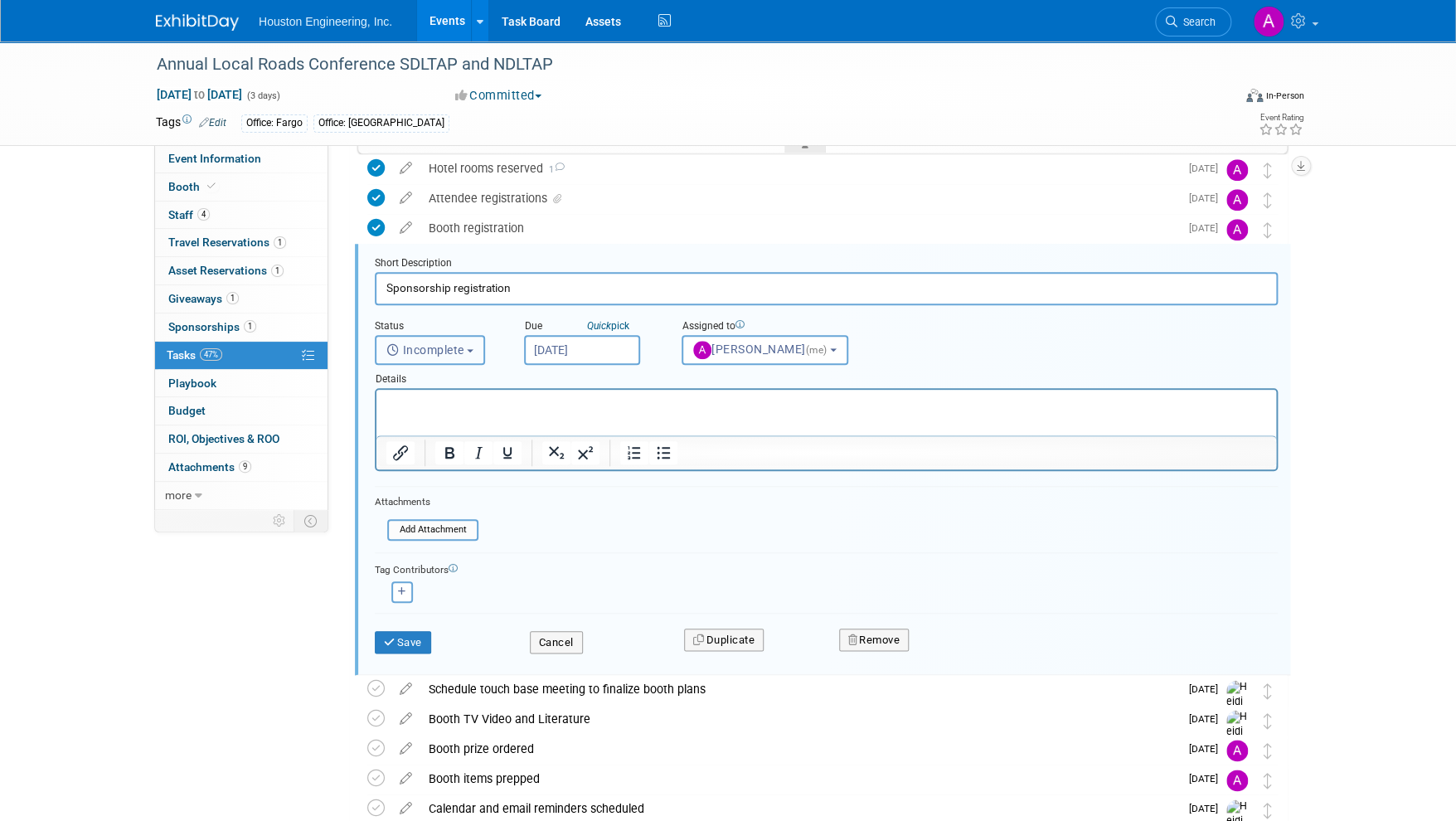
click at [459, 351] on span "Incomplete" at bounding box center [426, 350] width 78 height 13
click at [443, 413] on label "Completed" at bounding box center [429, 421] width 90 height 27
click at [378, 414] on input "Completed" at bounding box center [373, 419] width 10 height 10
select select "3"
click at [444, 412] on html at bounding box center [826, 401] width 900 height 23
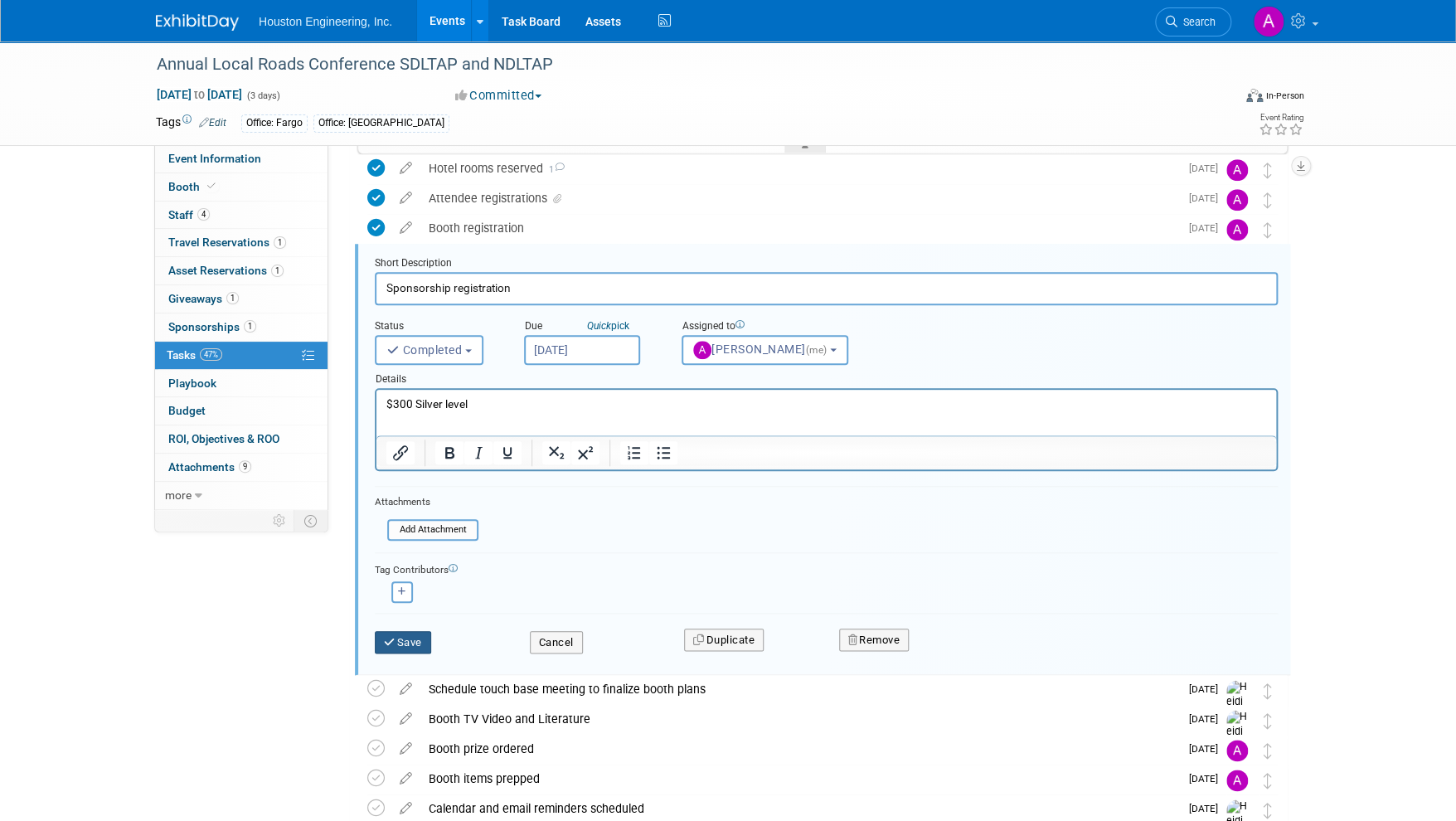
click at [403, 637] on button "Save" at bounding box center [402, 643] width 57 height 23
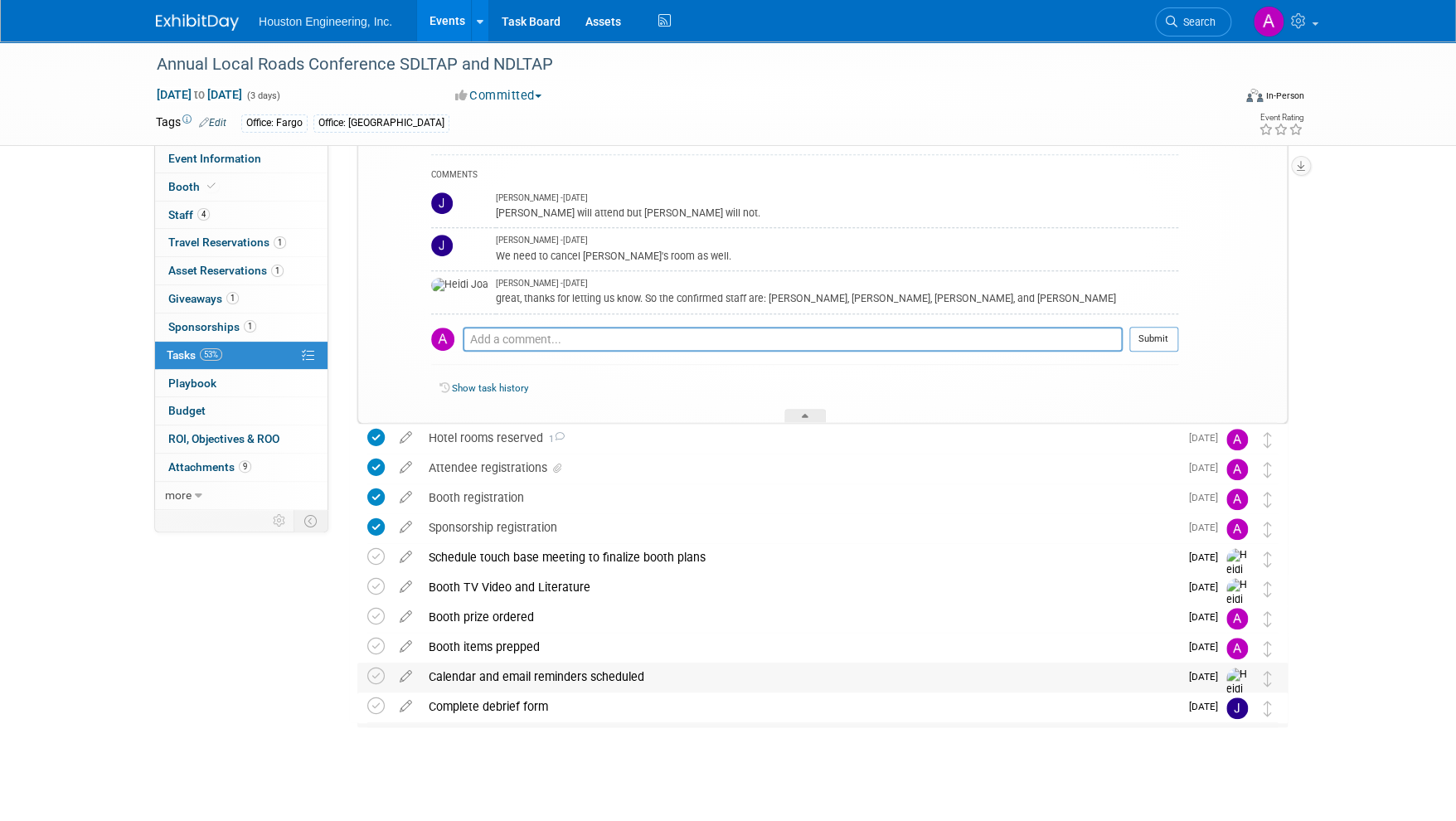
scroll to position [67, 0]
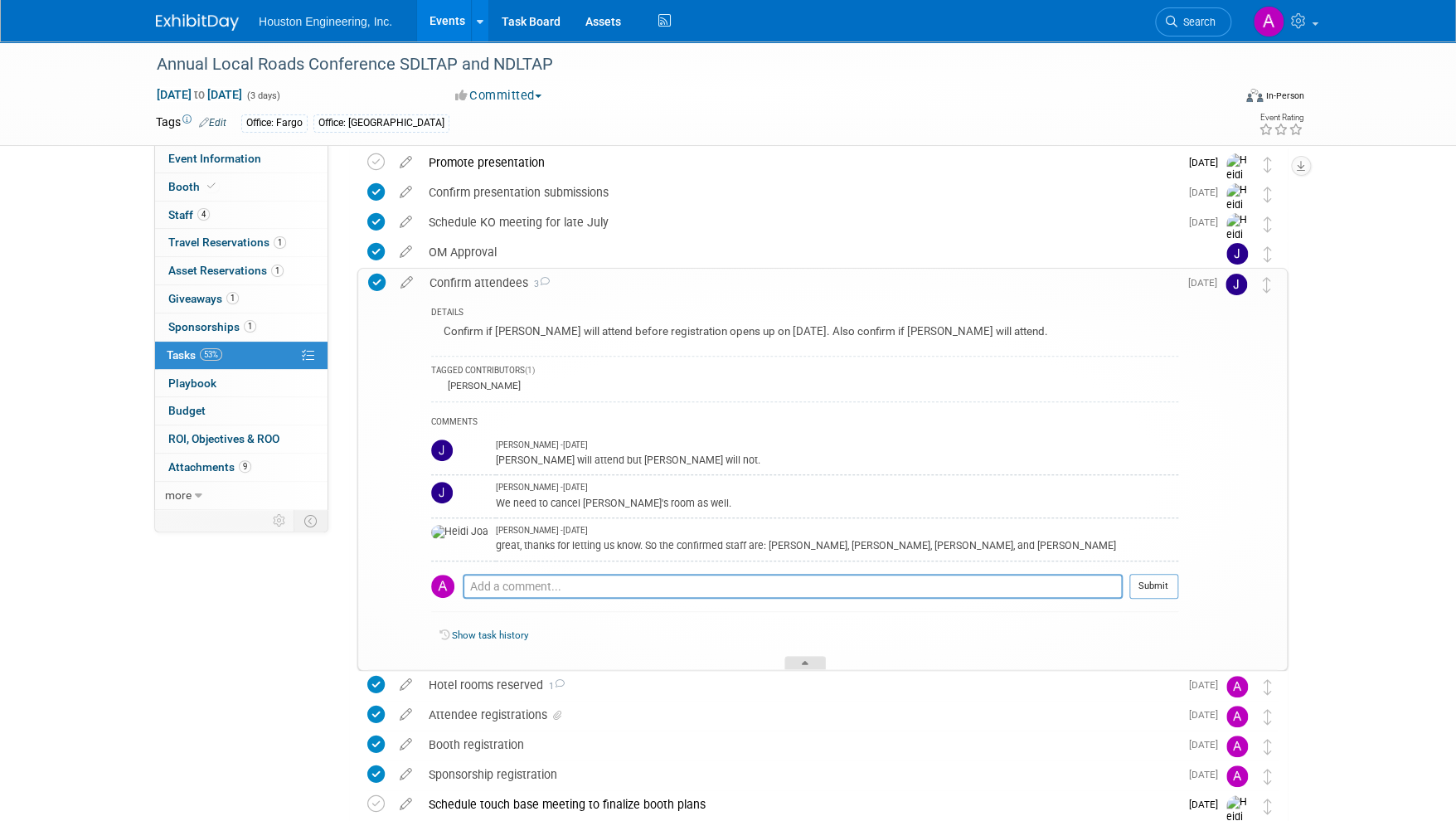
click at [805, 663] on icon at bounding box center [805, 665] width 7 height 10
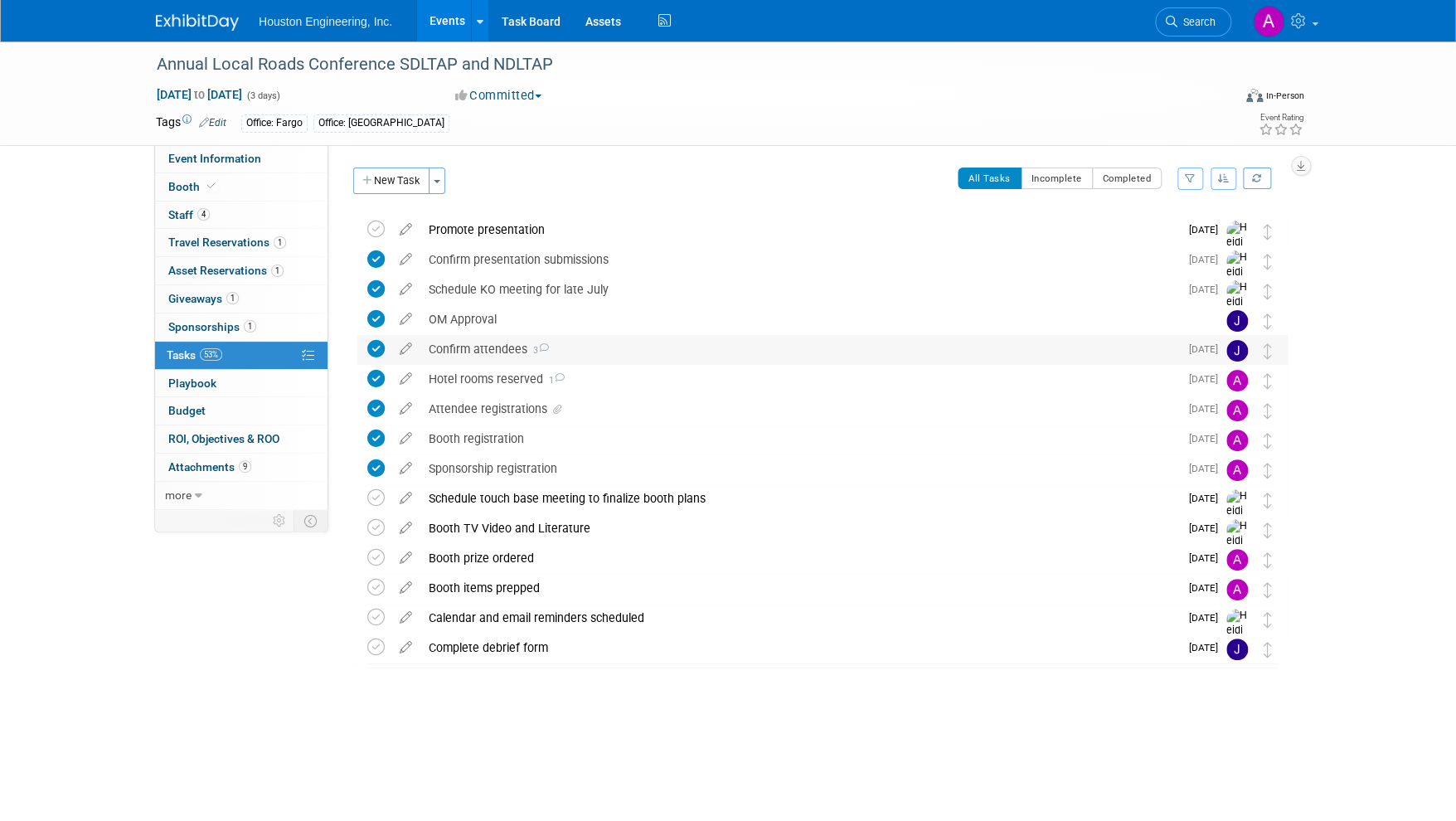
scroll to position [0, 0]
click at [211, 415] on link "Budget" at bounding box center [241, 410] width 172 height 27
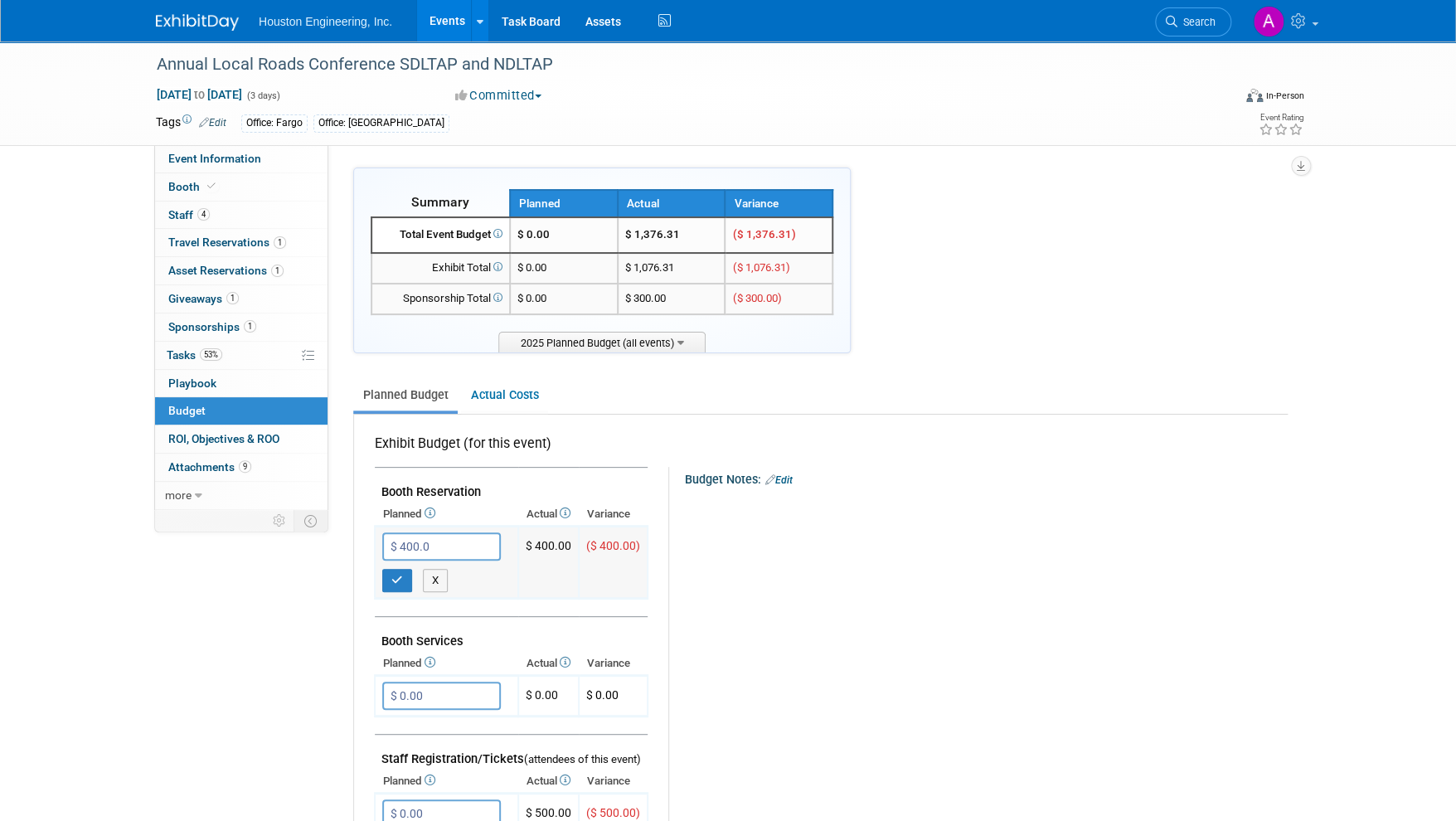
type input "$ 400.00"
click at [397, 569] on button "button" at bounding box center [397, 580] width 30 height 23
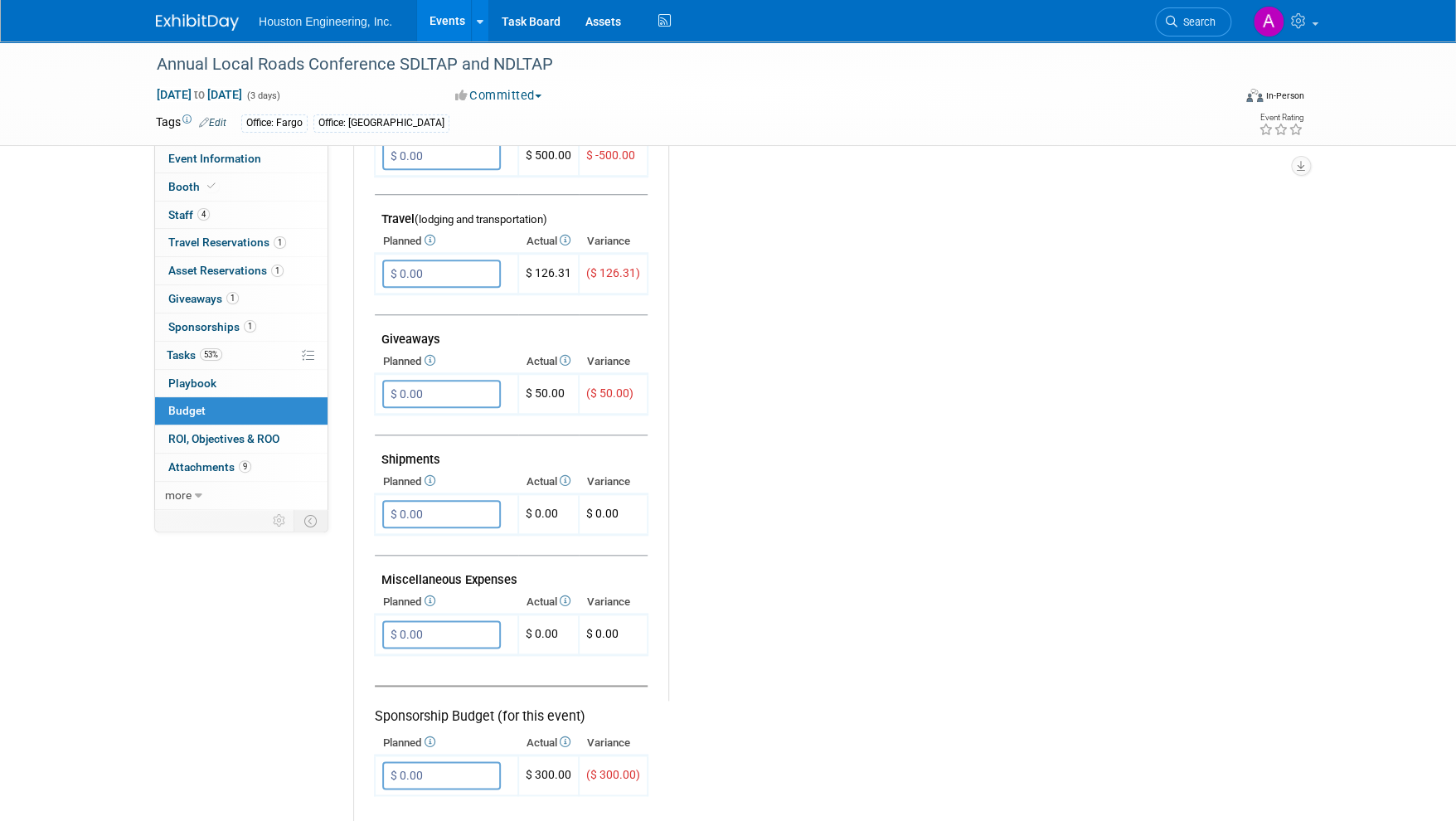
scroll to position [663, 0]
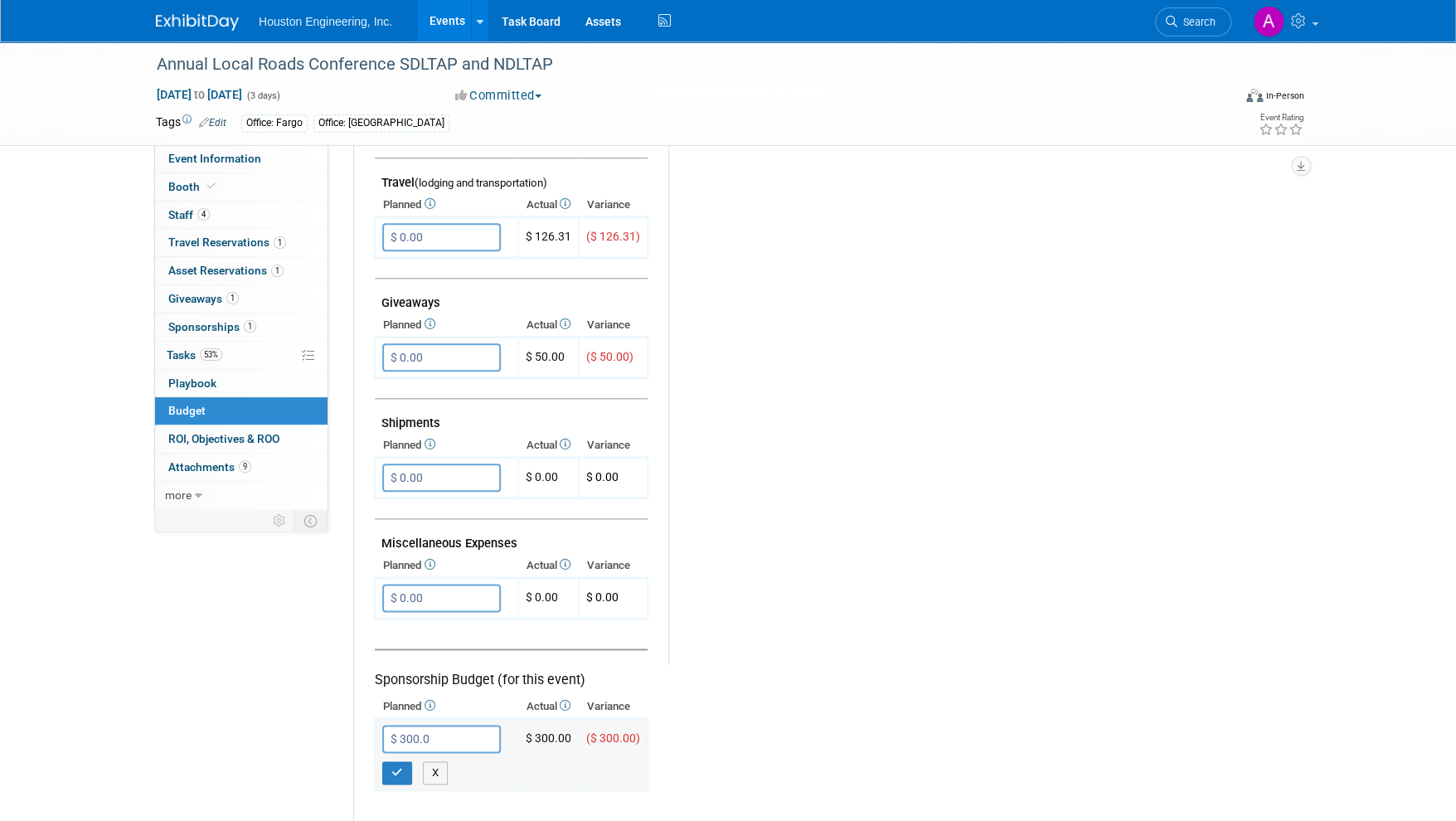
type input "$ 300.00"
click at [387, 762] on button "button" at bounding box center [397, 773] width 30 height 23
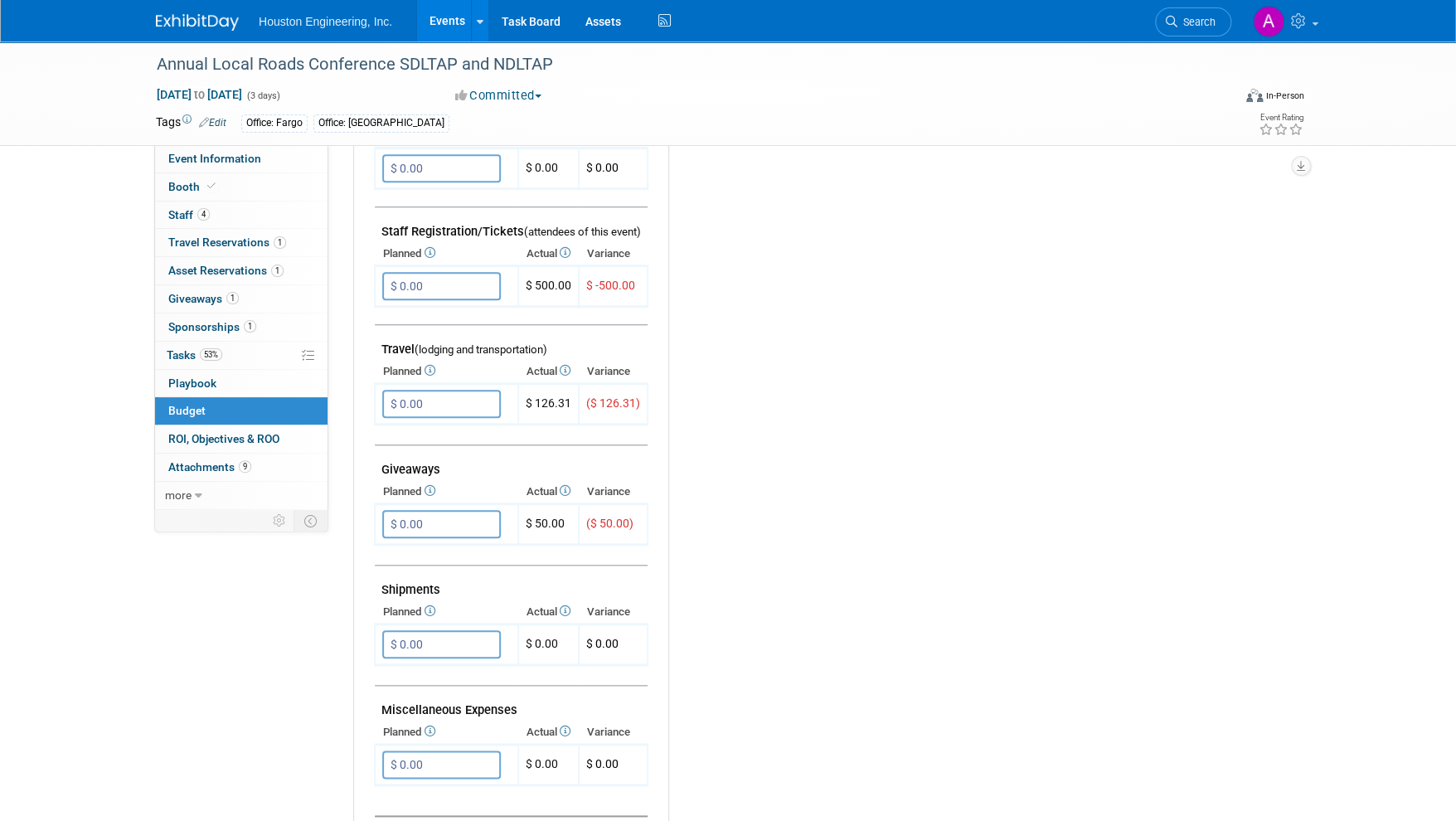
scroll to position [414, 0]
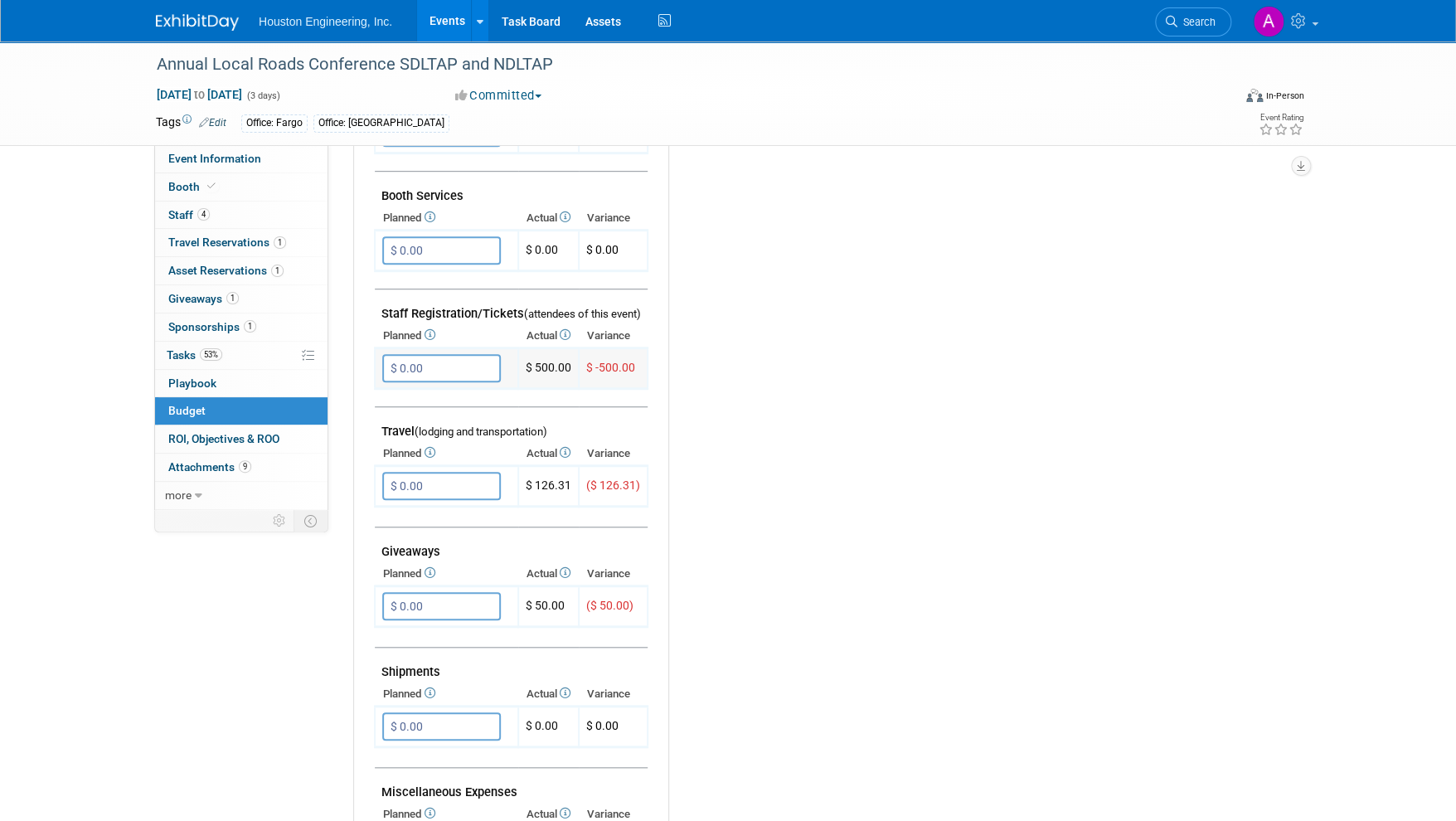
click at [415, 364] on input "$ 0.00" at bounding box center [442, 368] width 118 height 28
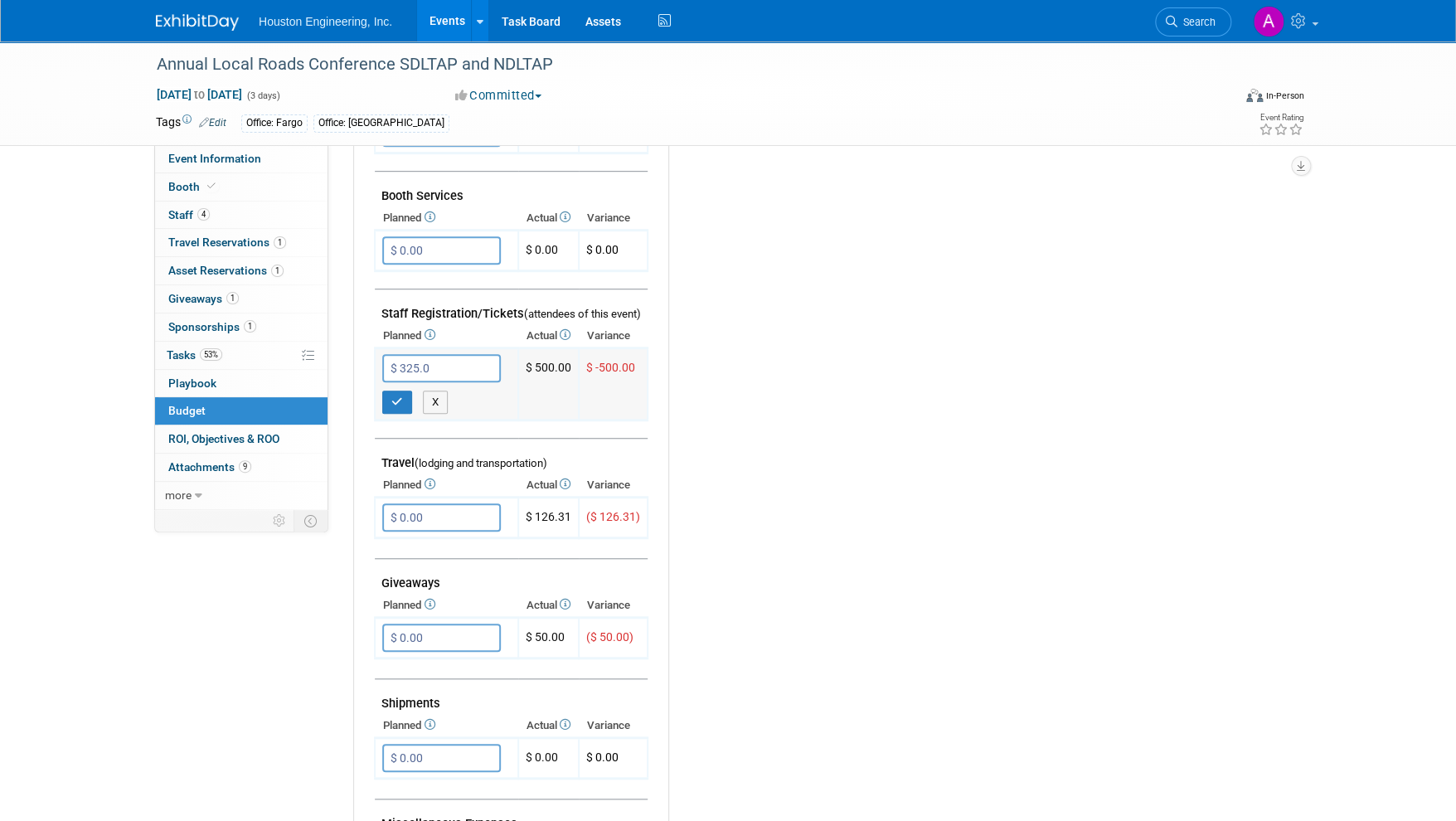
type input "$ 325.00"
click at [398, 398] on icon "button" at bounding box center [396, 402] width 11 height 10
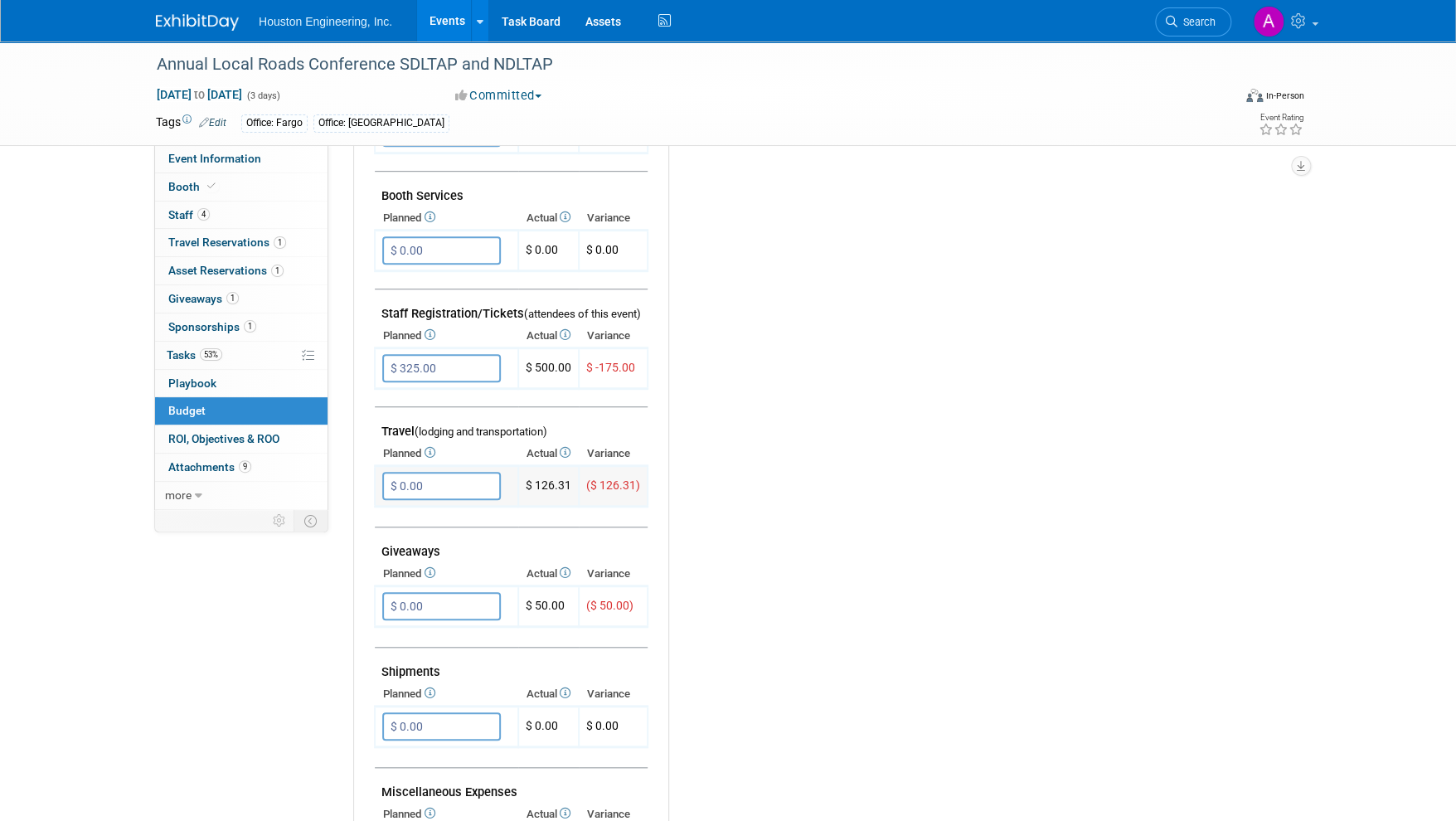
click at [406, 477] on input "$ 0.00" at bounding box center [442, 486] width 118 height 28
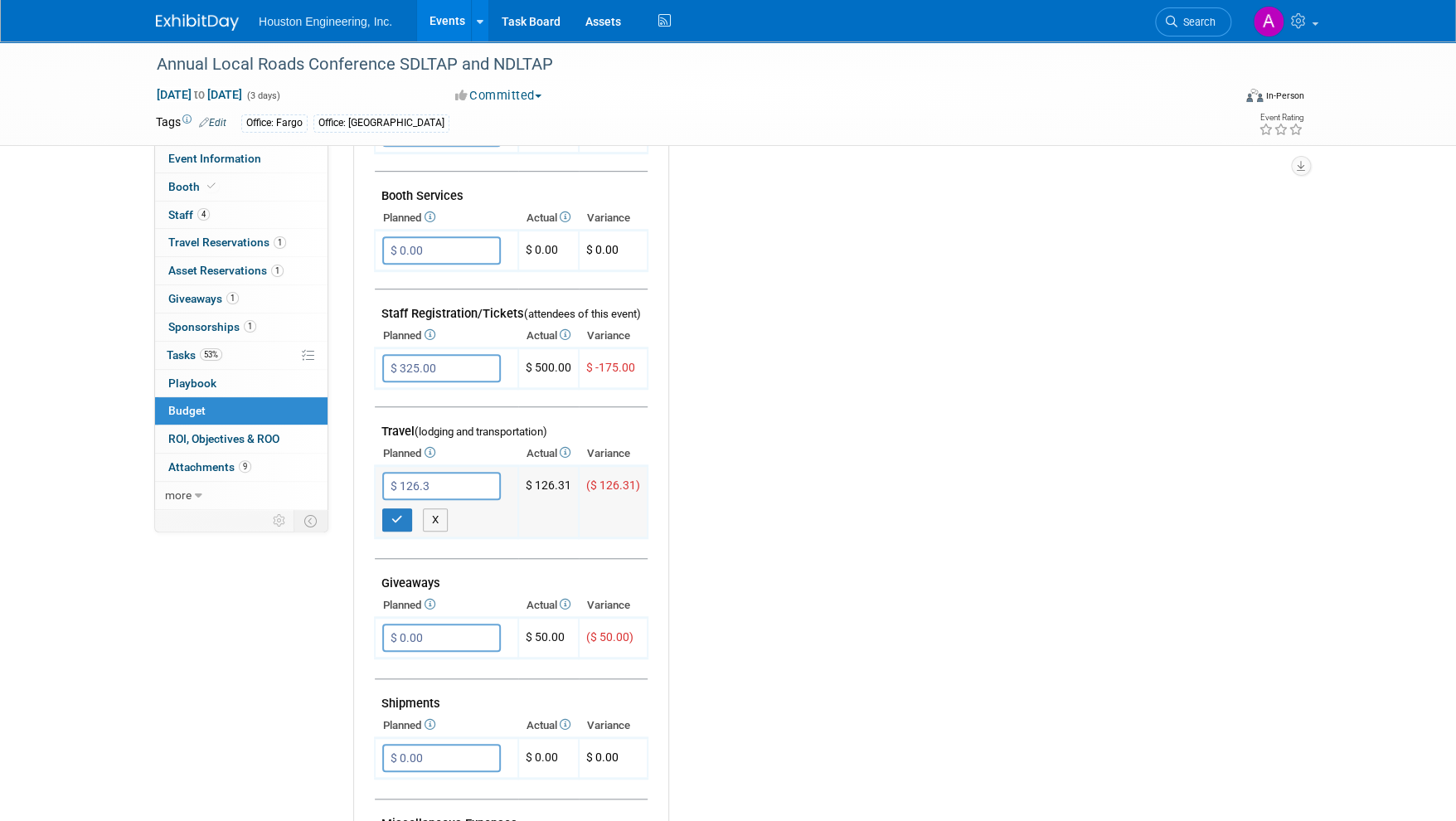
type input "$ 126.31"
click at [403, 515] on button "button" at bounding box center [397, 520] width 30 height 23
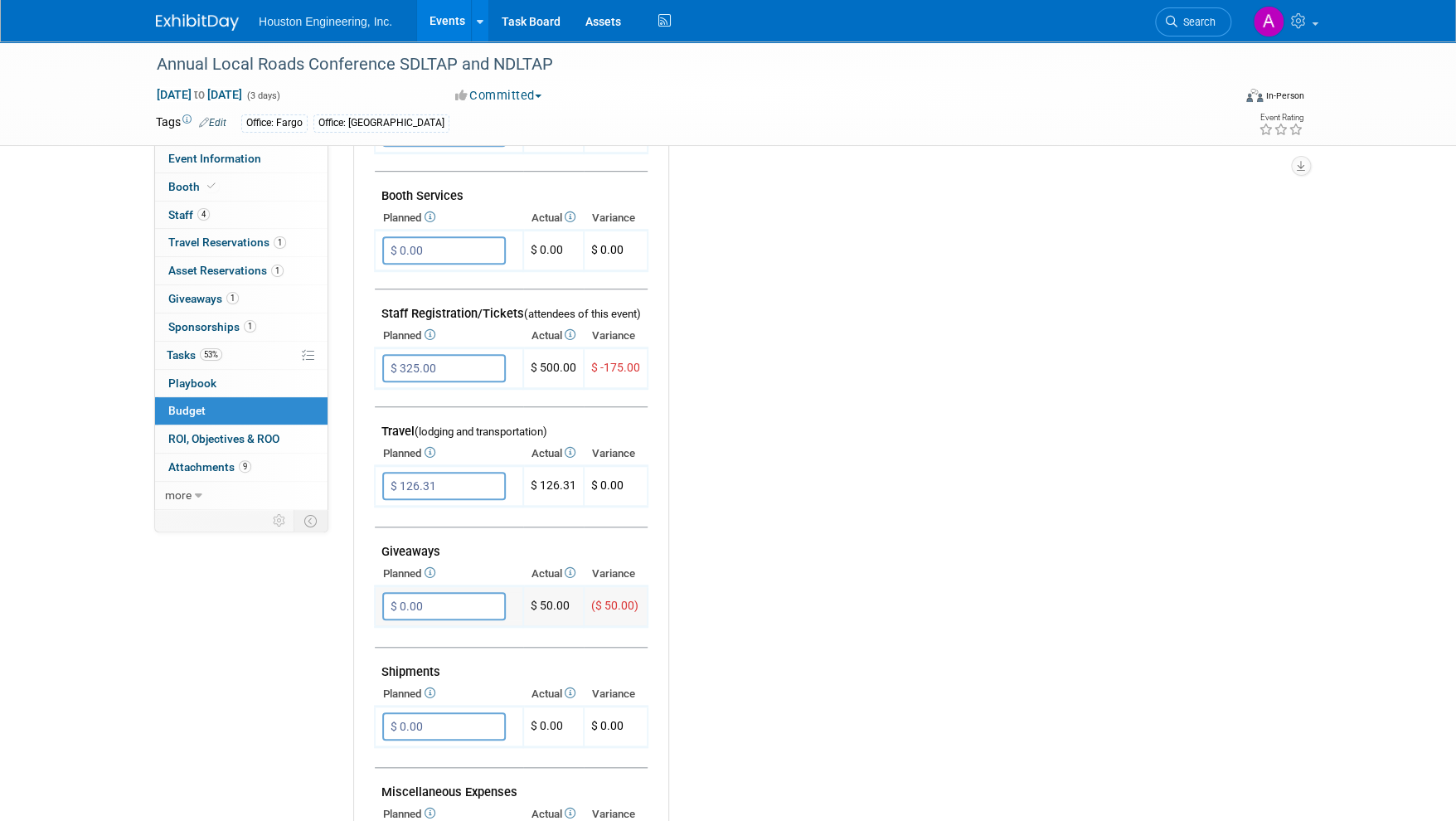
click at [398, 603] on input "$ 0.00" at bounding box center [444, 606] width 123 height 28
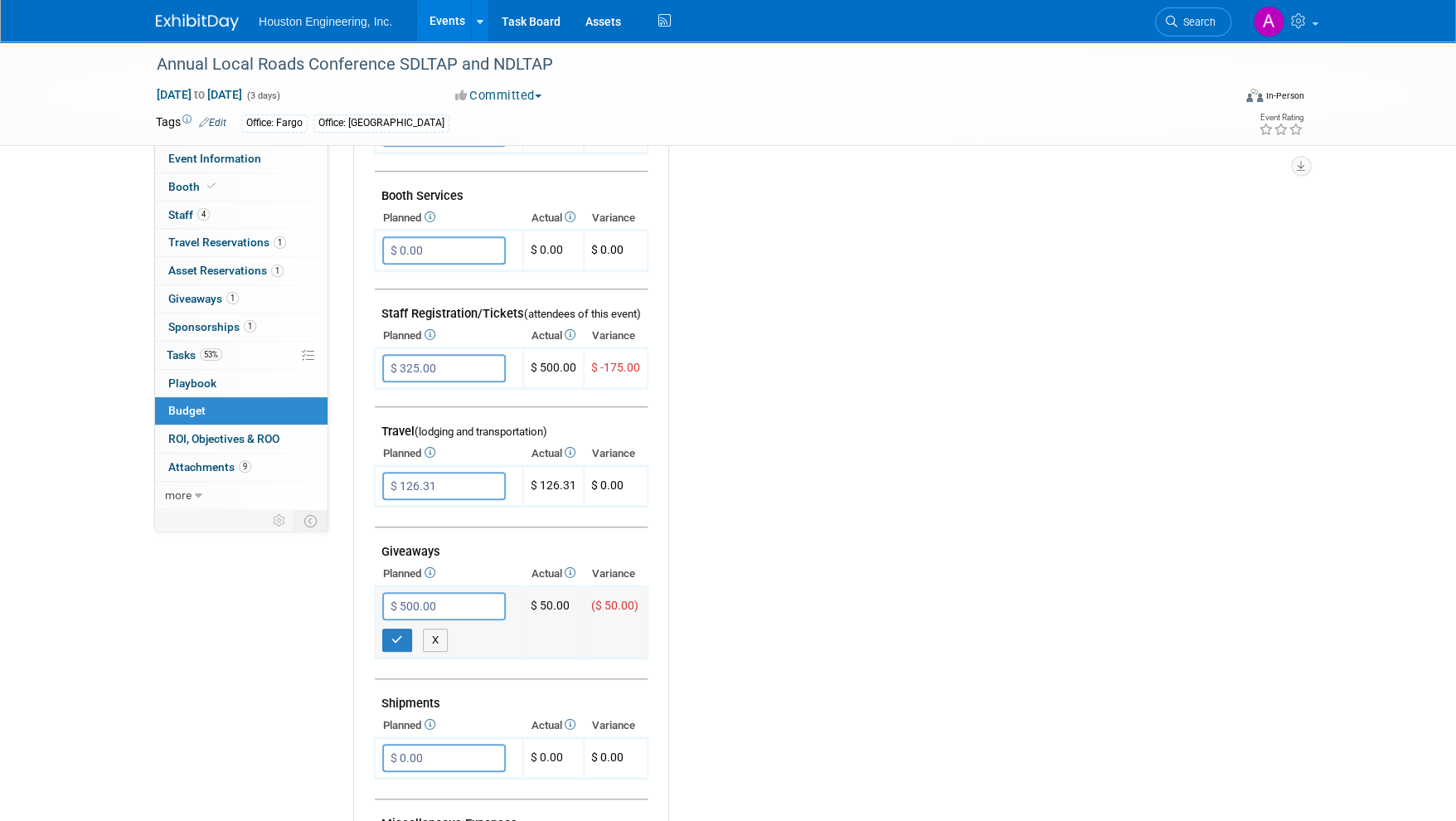
type input "$ 50.00"
click at [403, 634] on button "button" at bounding box center [397, 640] width 30 height 23
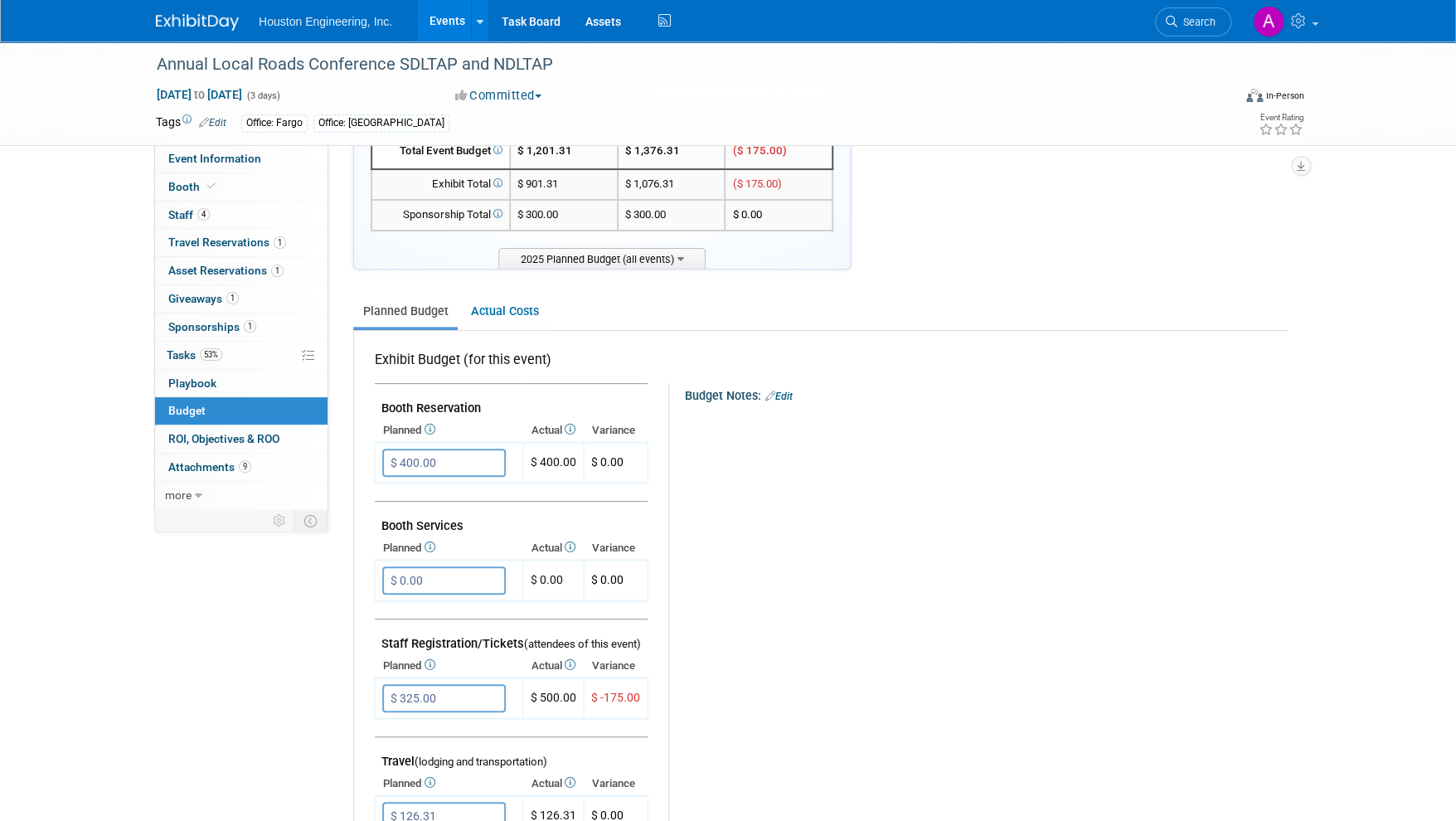
scroll to position [165, 0]
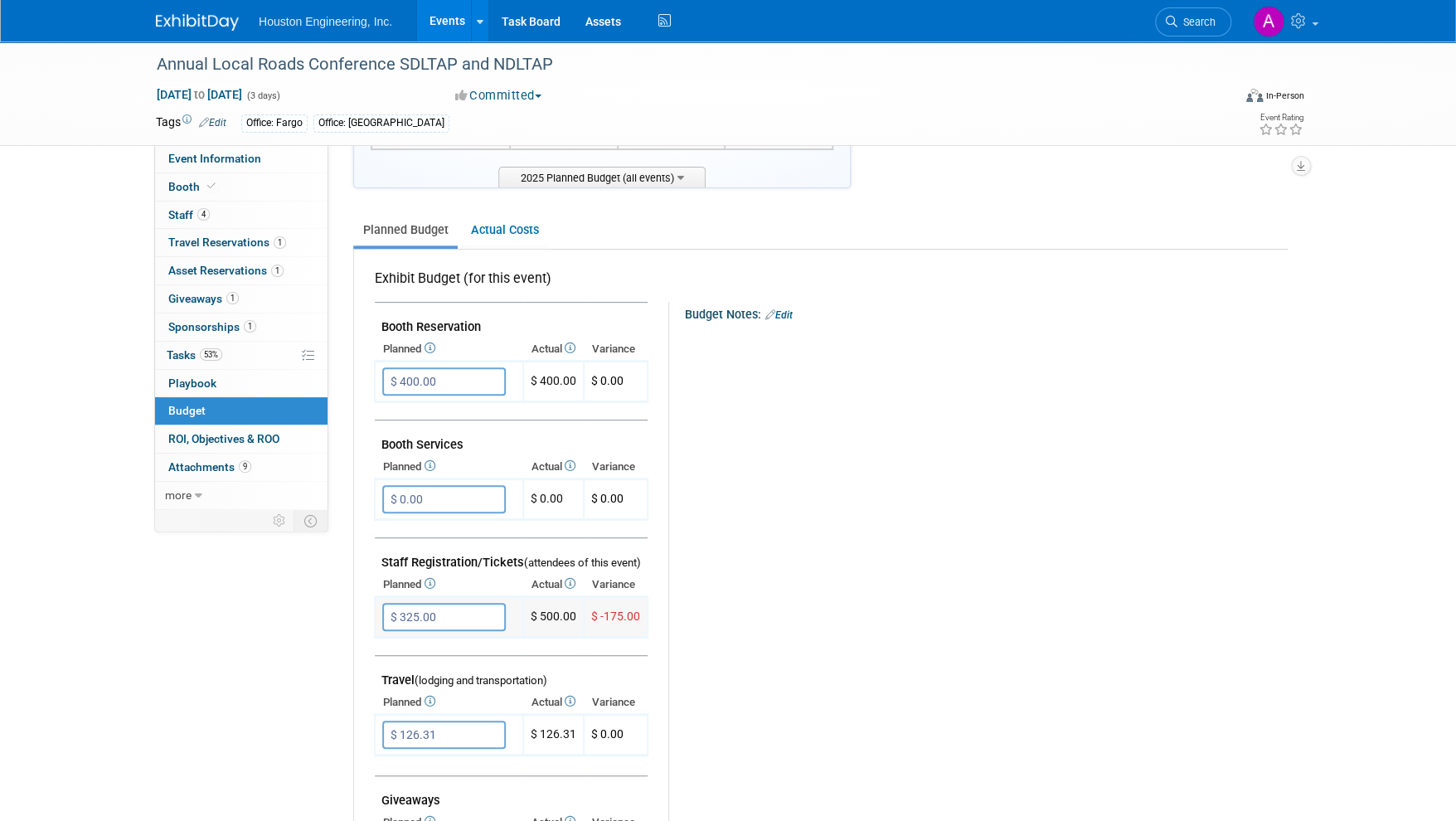
click at [630, 614] on span "$ -175.00" at bounding box center [615, 616] width 49 height 13
click at [570, 608] on td "$ 500.00" at bounding box center [554, 617] width 61 height 41
drag, startPoint x: 577, startPoint y: 612, endPoint x: 535, endPoint y: 613, distance: 42.0
click at [535, 613] on td "$ 500.00" at bounding box center [554, 617] width 61 height 41
drag, startPoint x: 535, startPoint y: 613, endPoint x: 712, endPoint y: 639, distance: 178.9
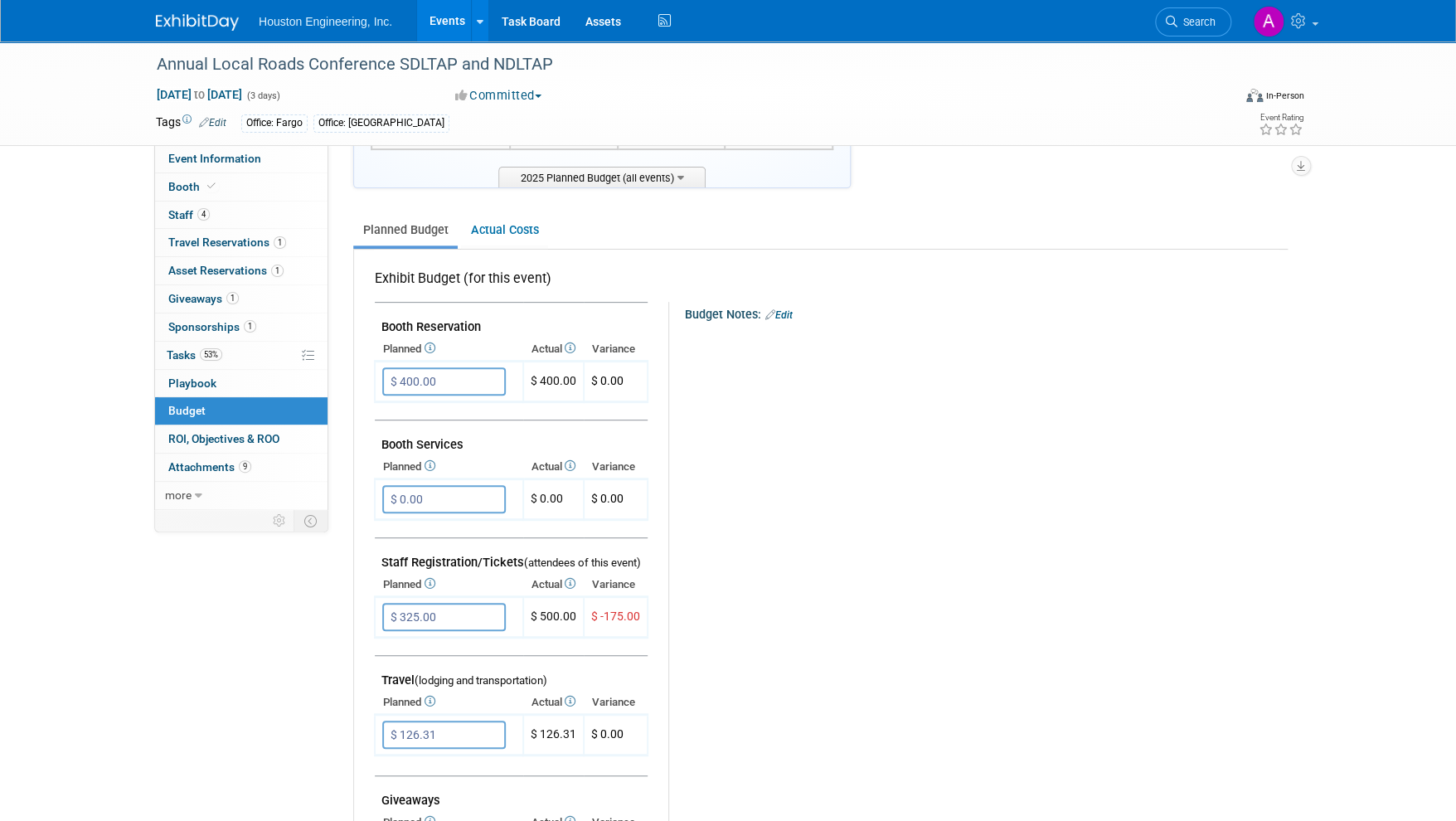
click at [712, 639] on div "Budget Notes: Edit X" at bounding box center [970, 731] width 604 height 860
click at [196, 460] on span "Attachments 9" at bounding box center [209, 466] width 83 height 13
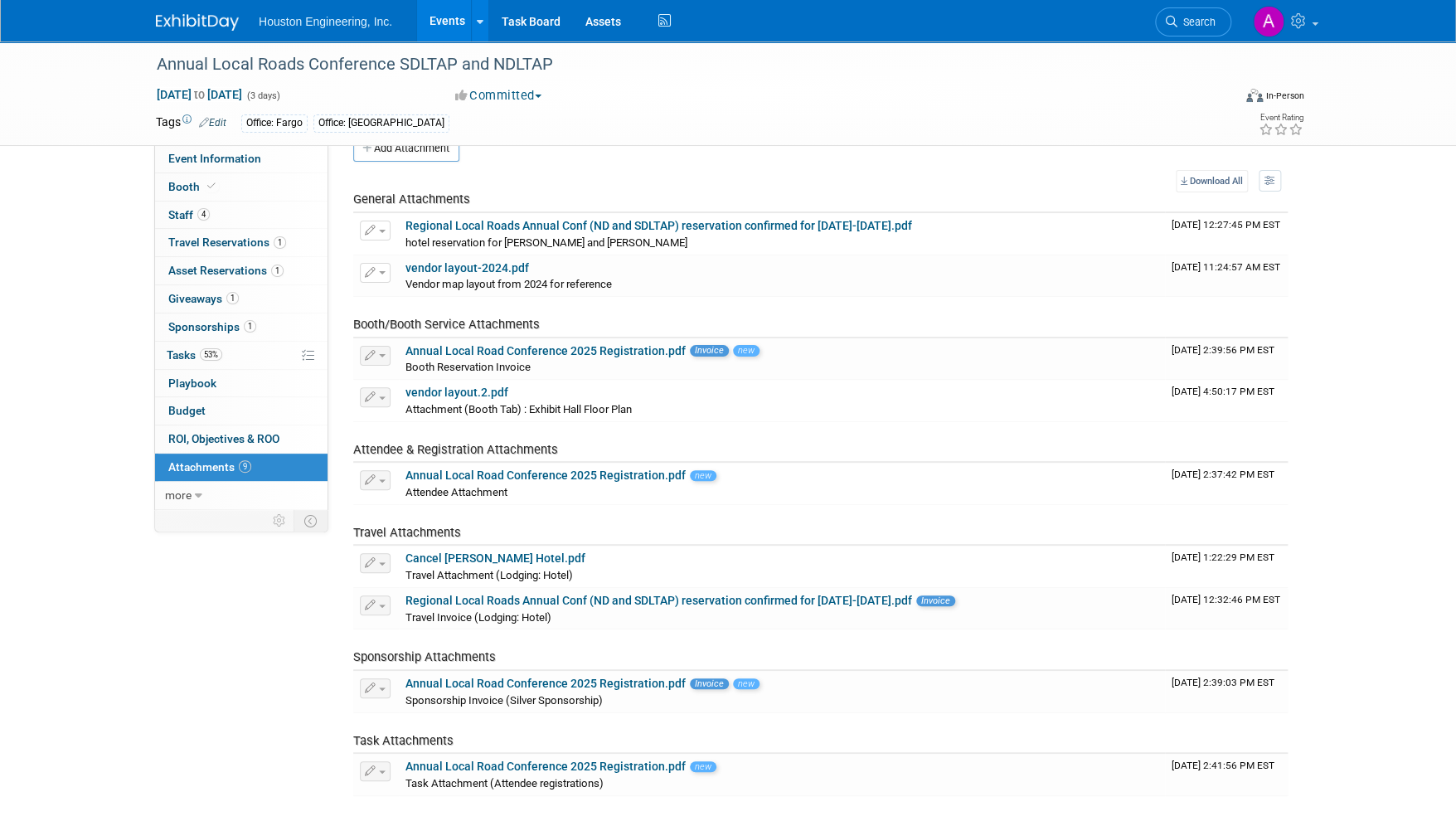
scroll to position [0, 0]
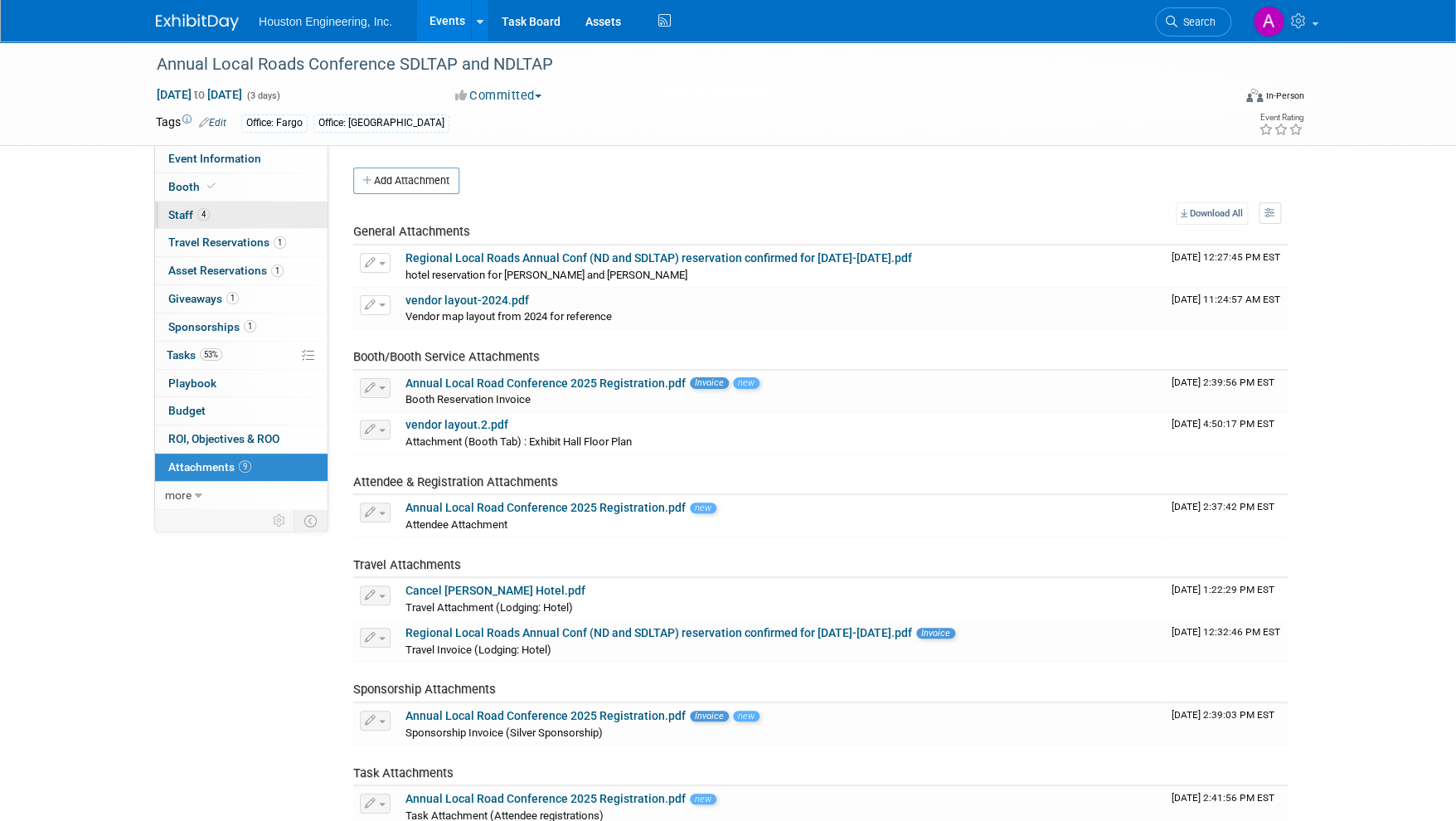
click at [187, 221] on link "4 Staff 4" at bounding box center [241, 215] width 172 height 27
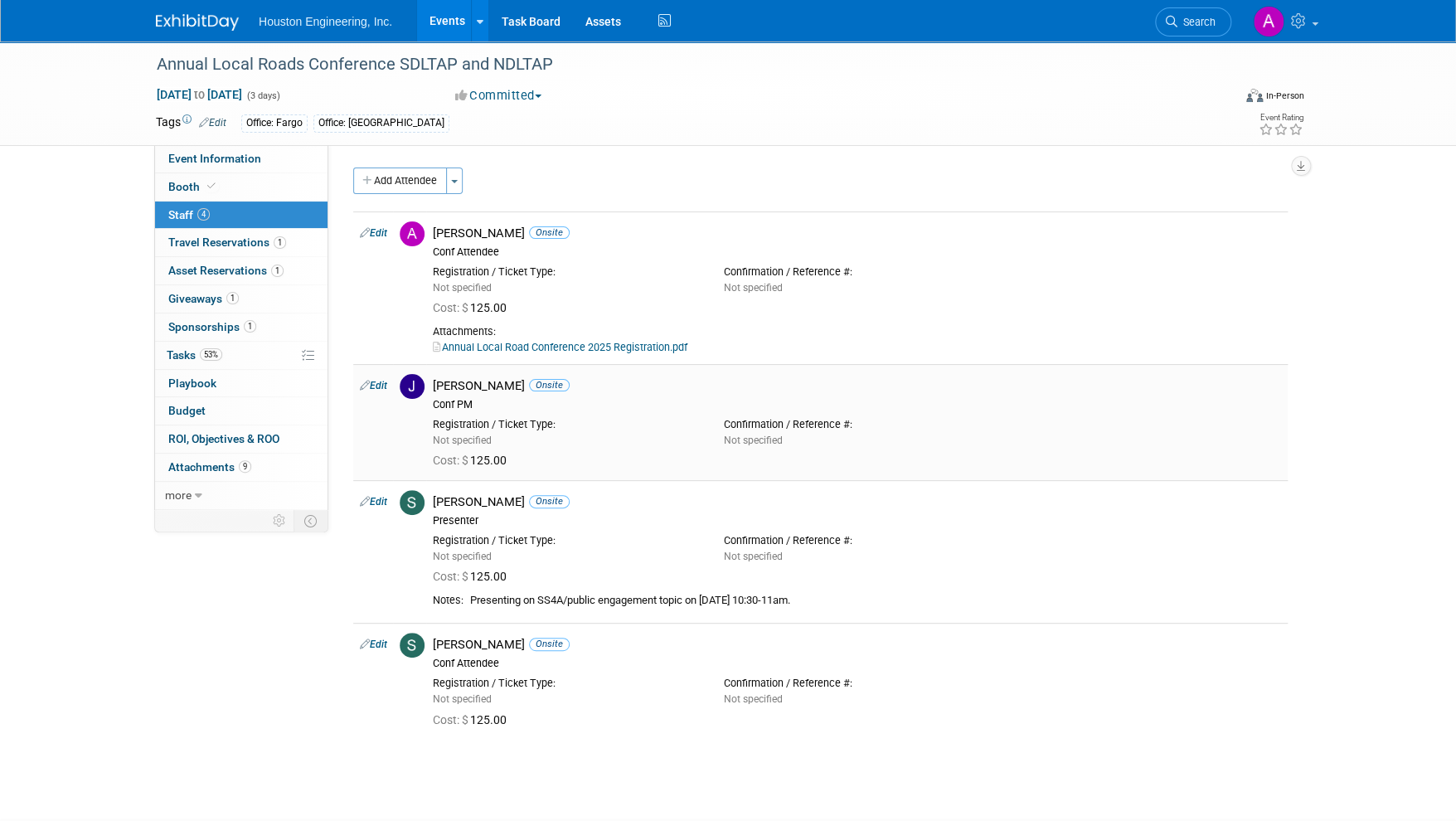
click at [376, 380] on link "Edit" at bounding box center [373, 385] width 27 height 11
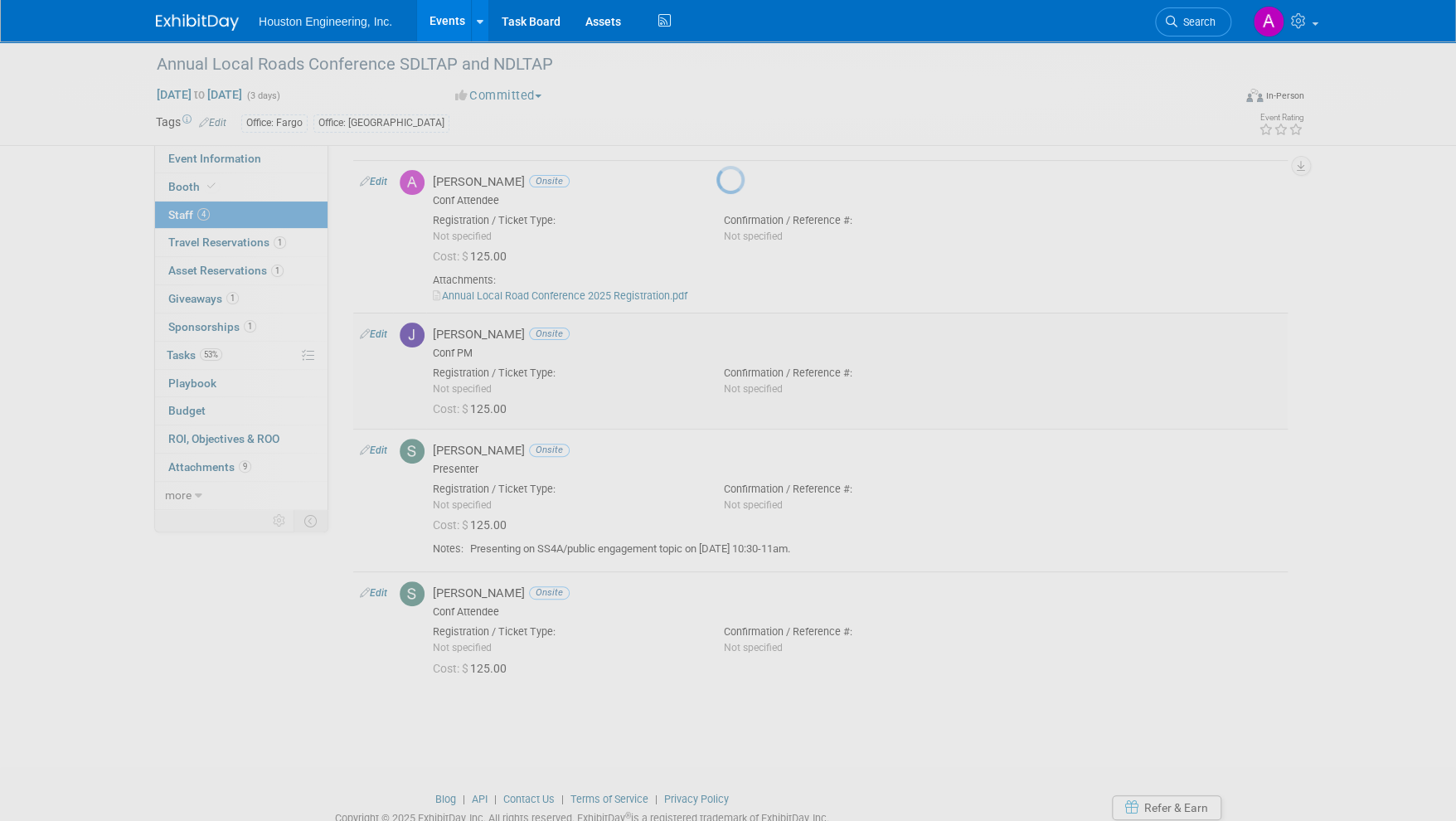
select select "e76b62ca-cb92-4663-a670-daf7e481b123"
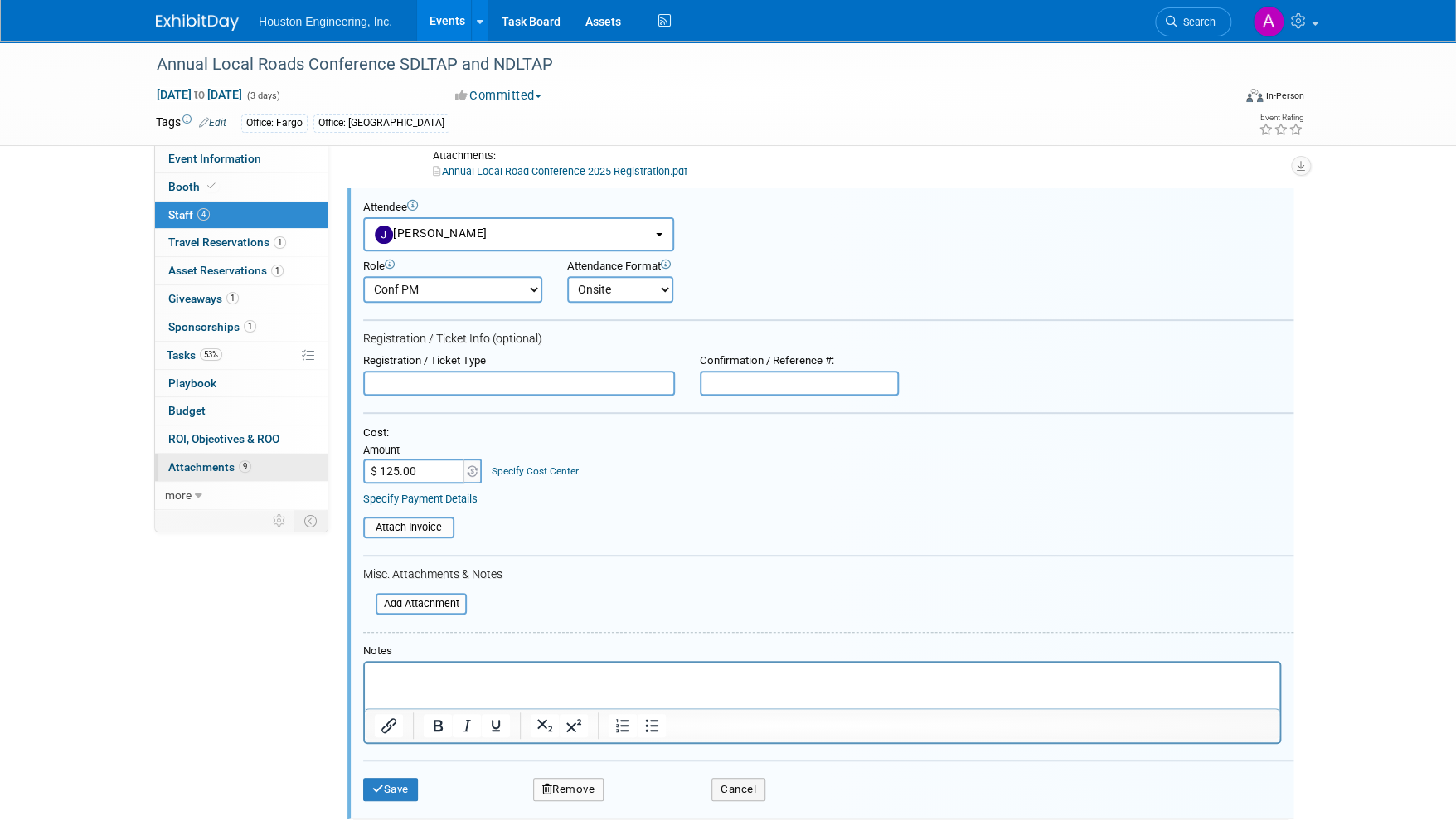
type input "$"
type input "$ 0.00"
click at [402, 784] on button "Save" at bounding box center [390, 790] width 55 height 23
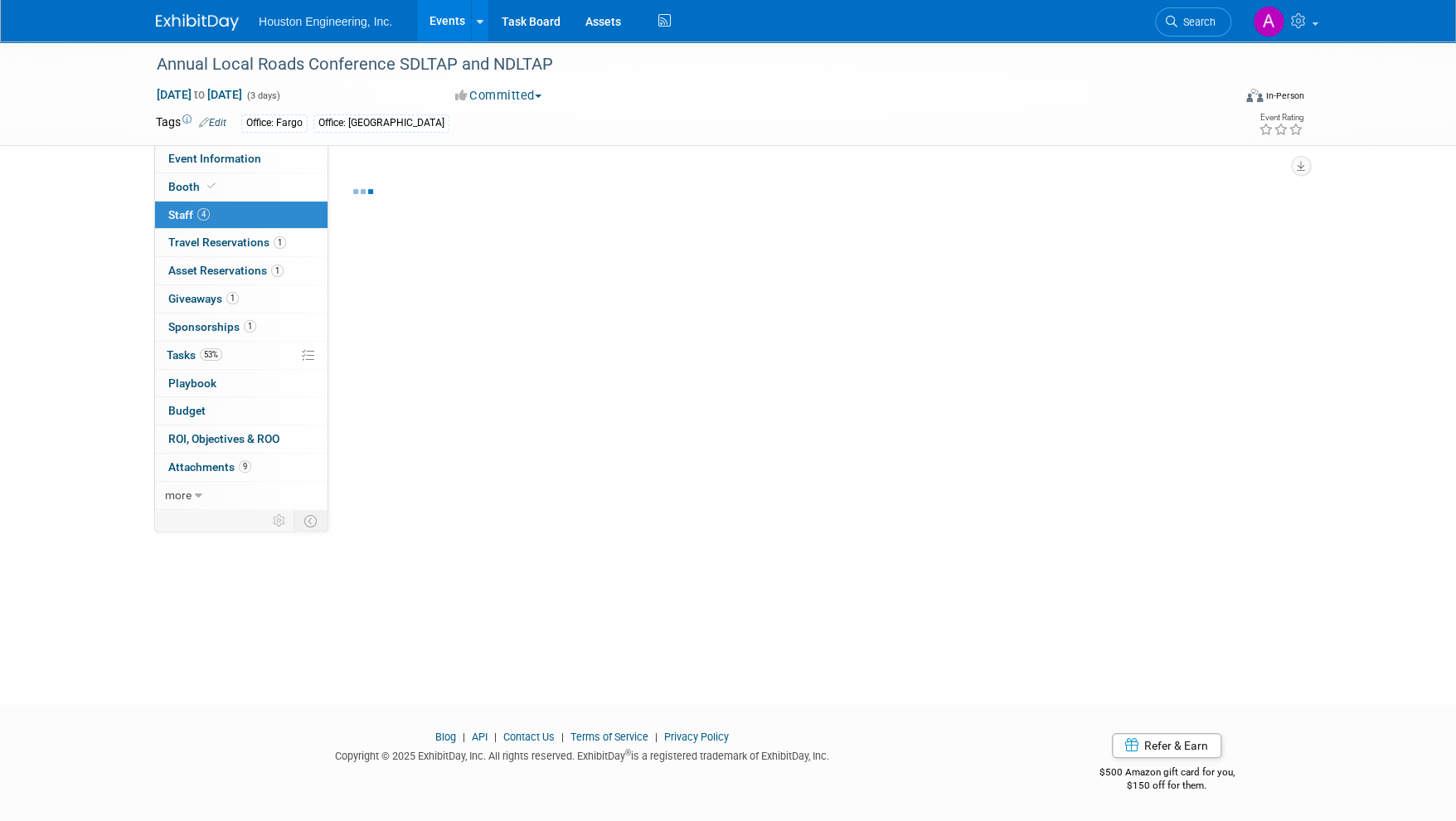
scroll to position [77, 0]
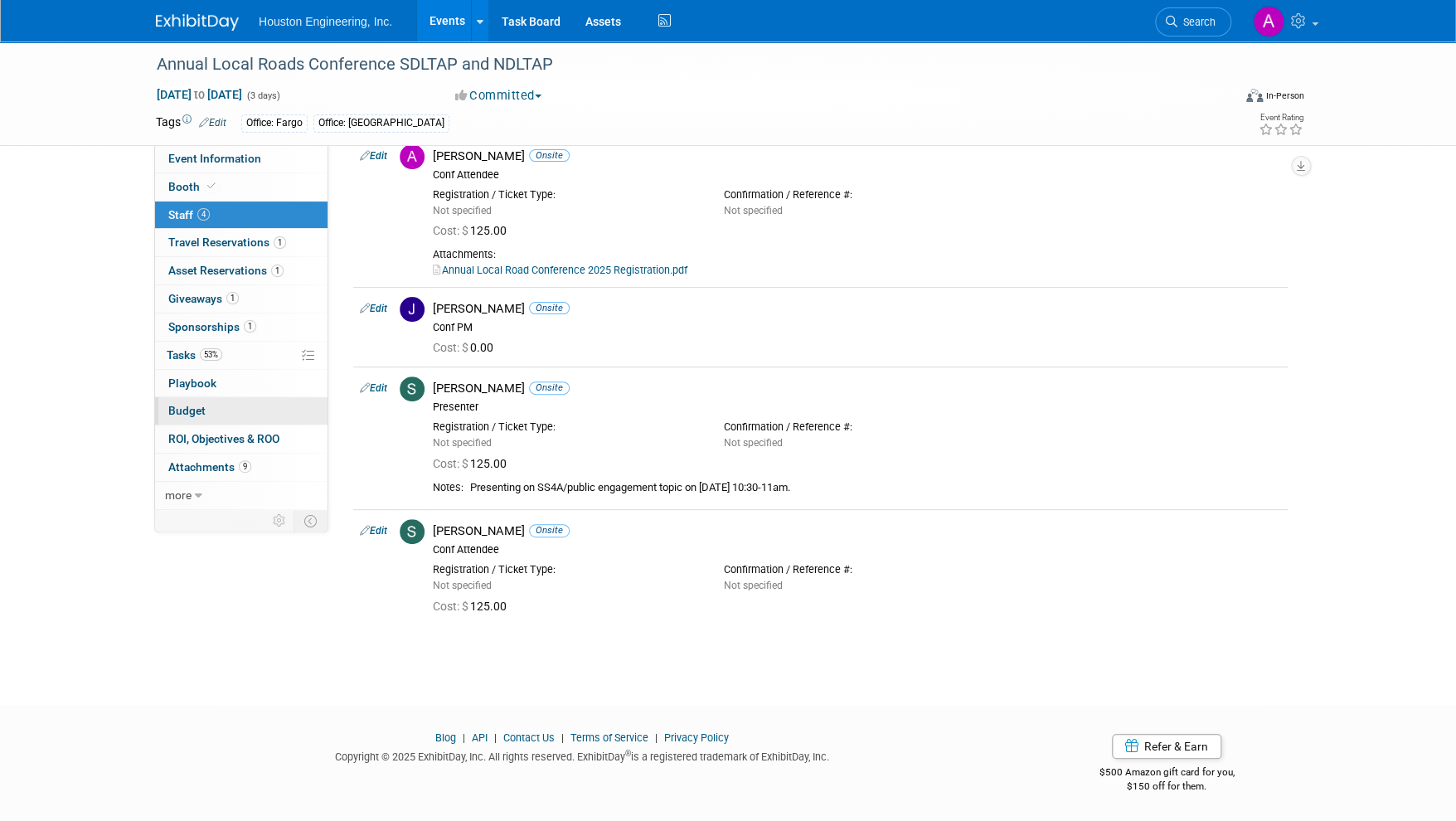
click at [189, 411] on span "Budget" at bounding box center [187, 410] width 37 height 13
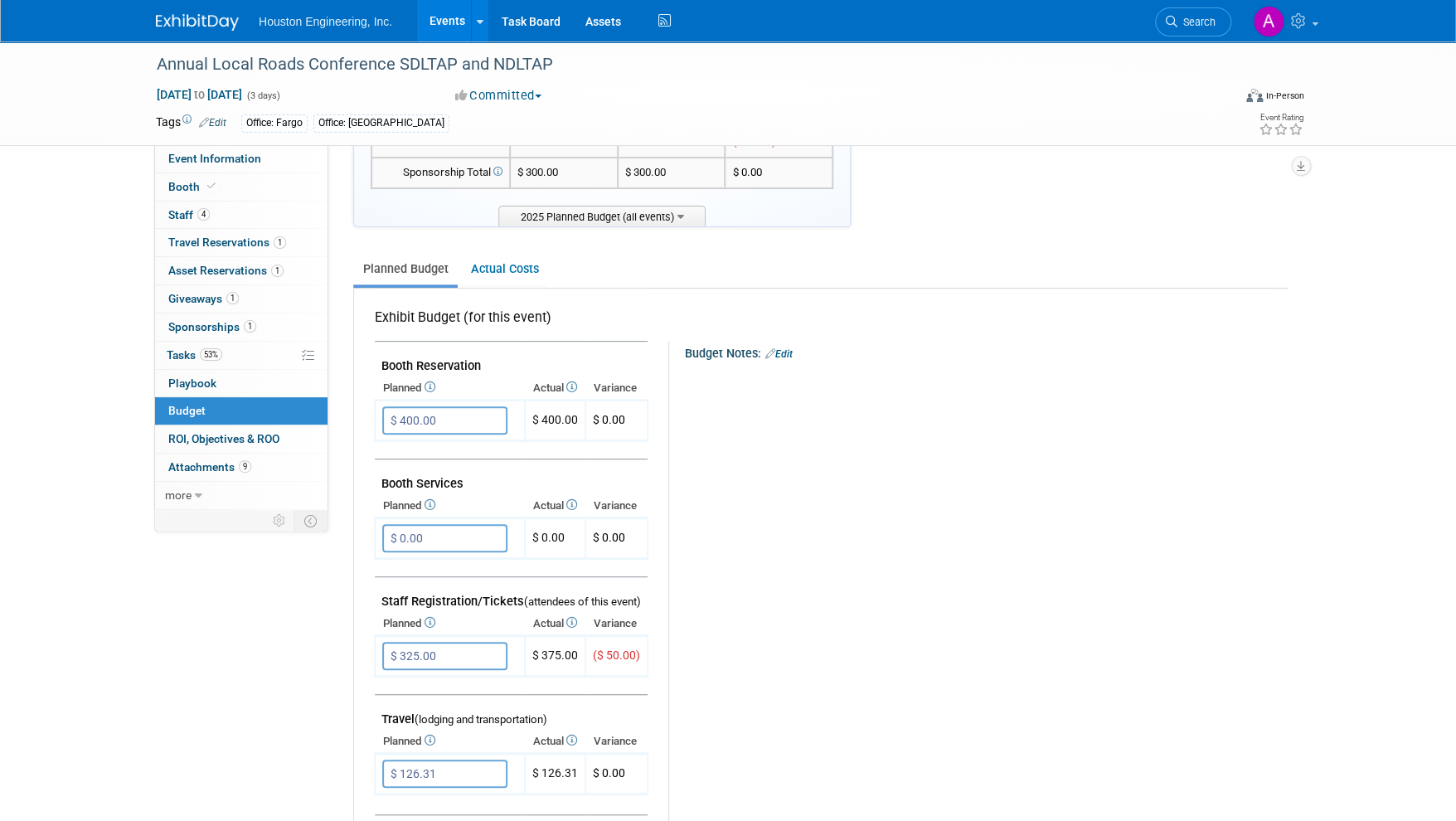
scroll to position [165, 0]
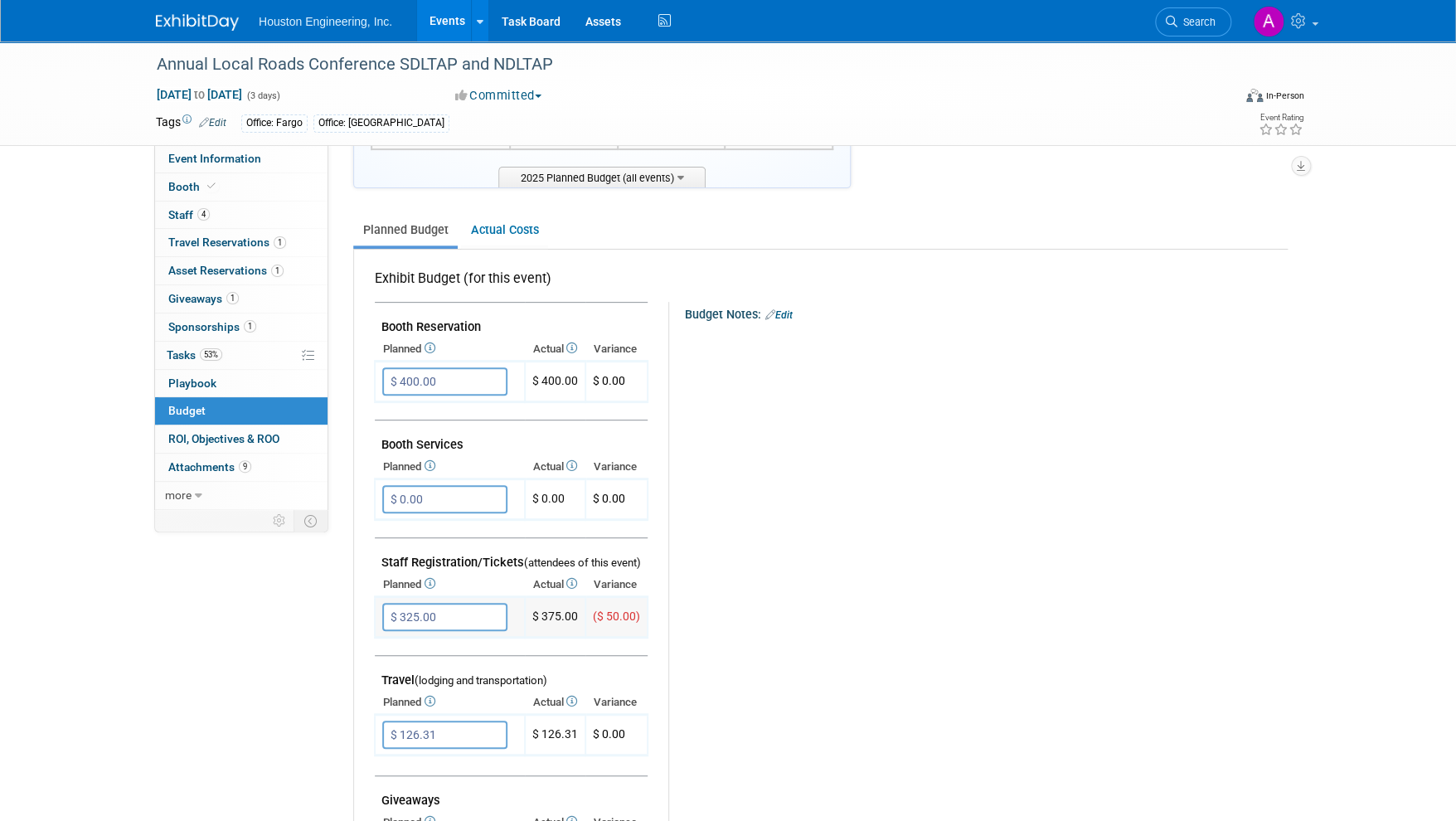
click at [411, 612] on input "$ 325.00" at bounding box center [445, 617] width 125 height 28
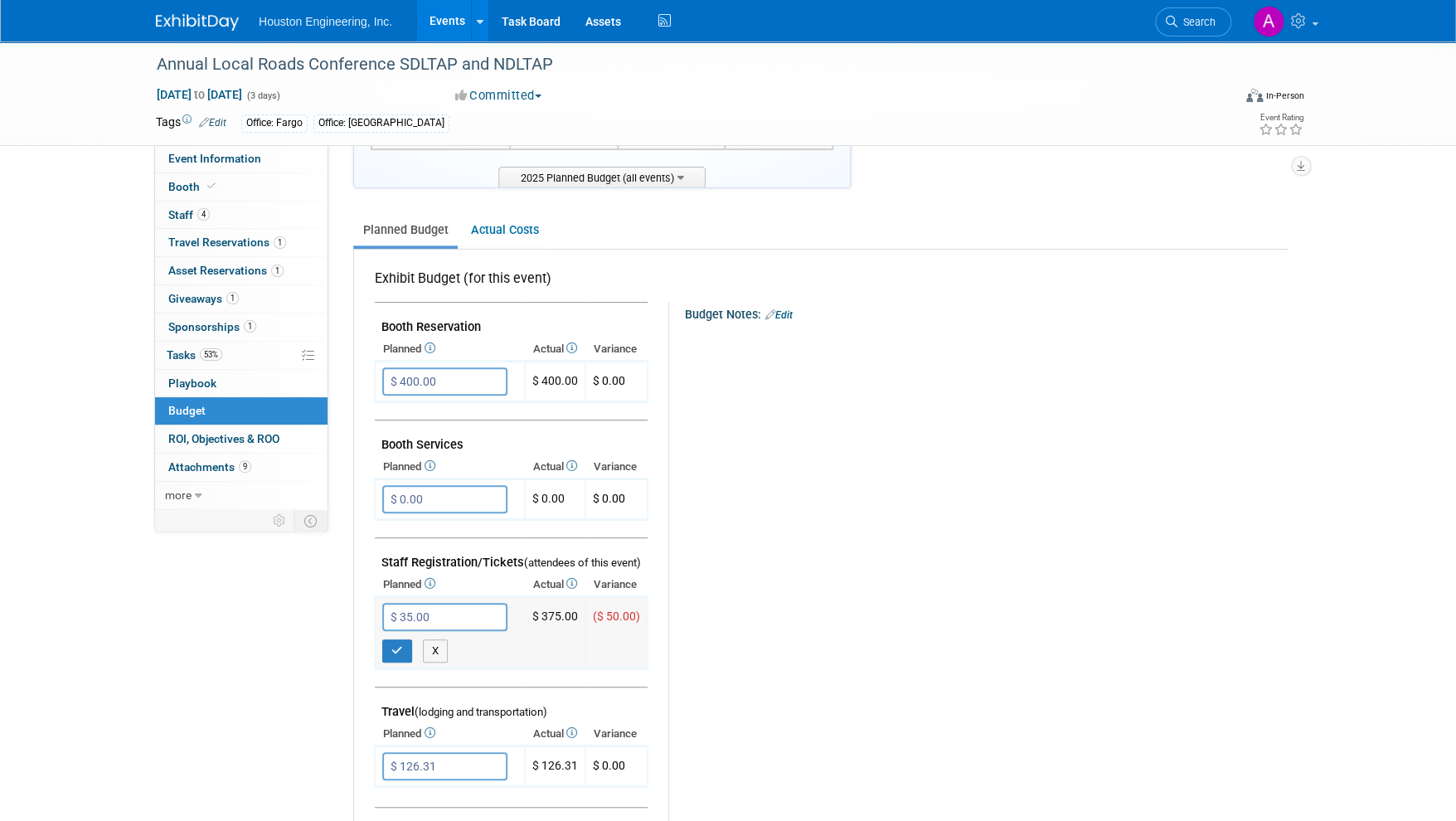
type input "$ 375.00"
click at [396, 645] on icon "button" at bounding box center [396, 651] width 11 height 10
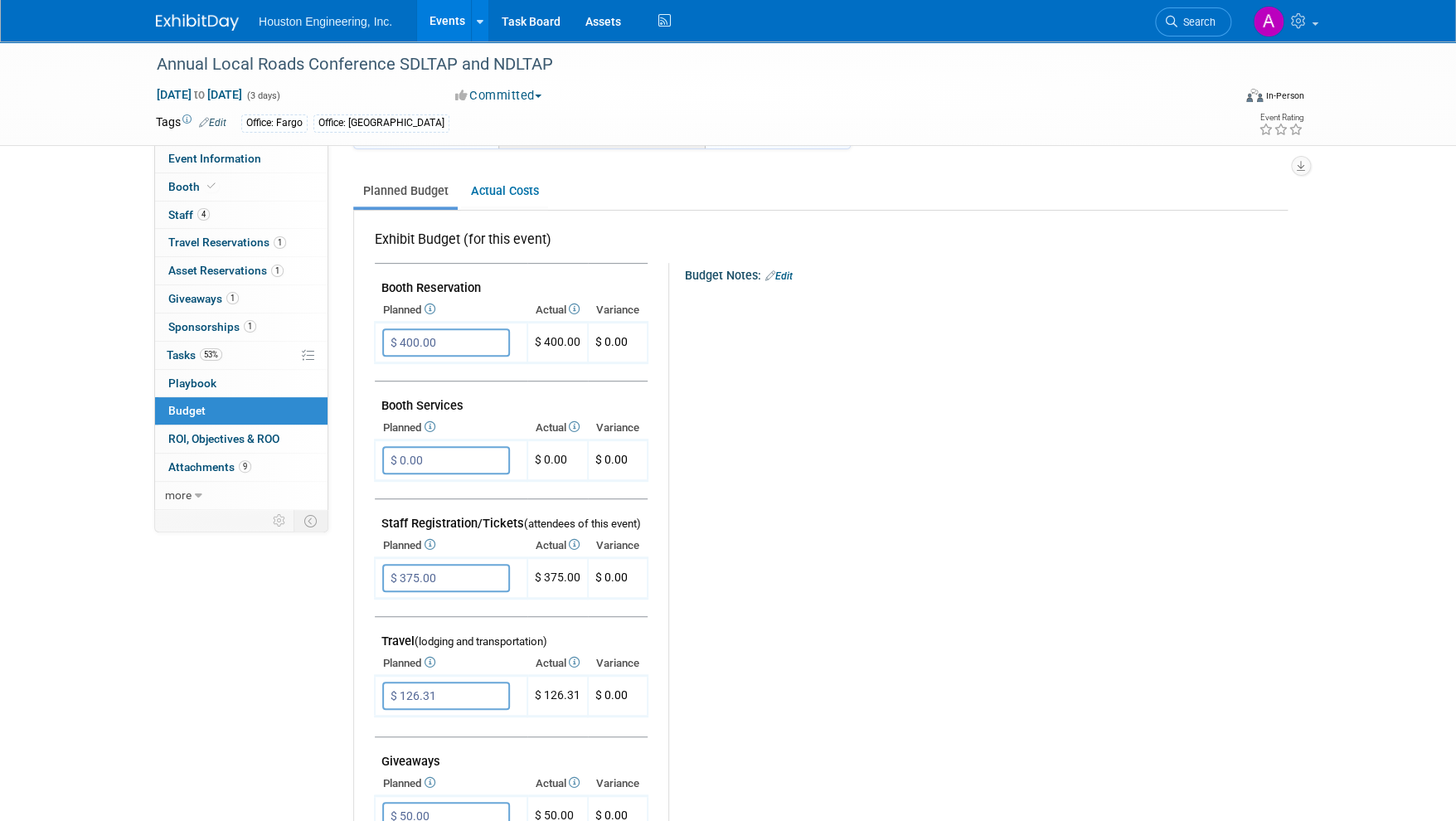
scroll to position [0, 0]
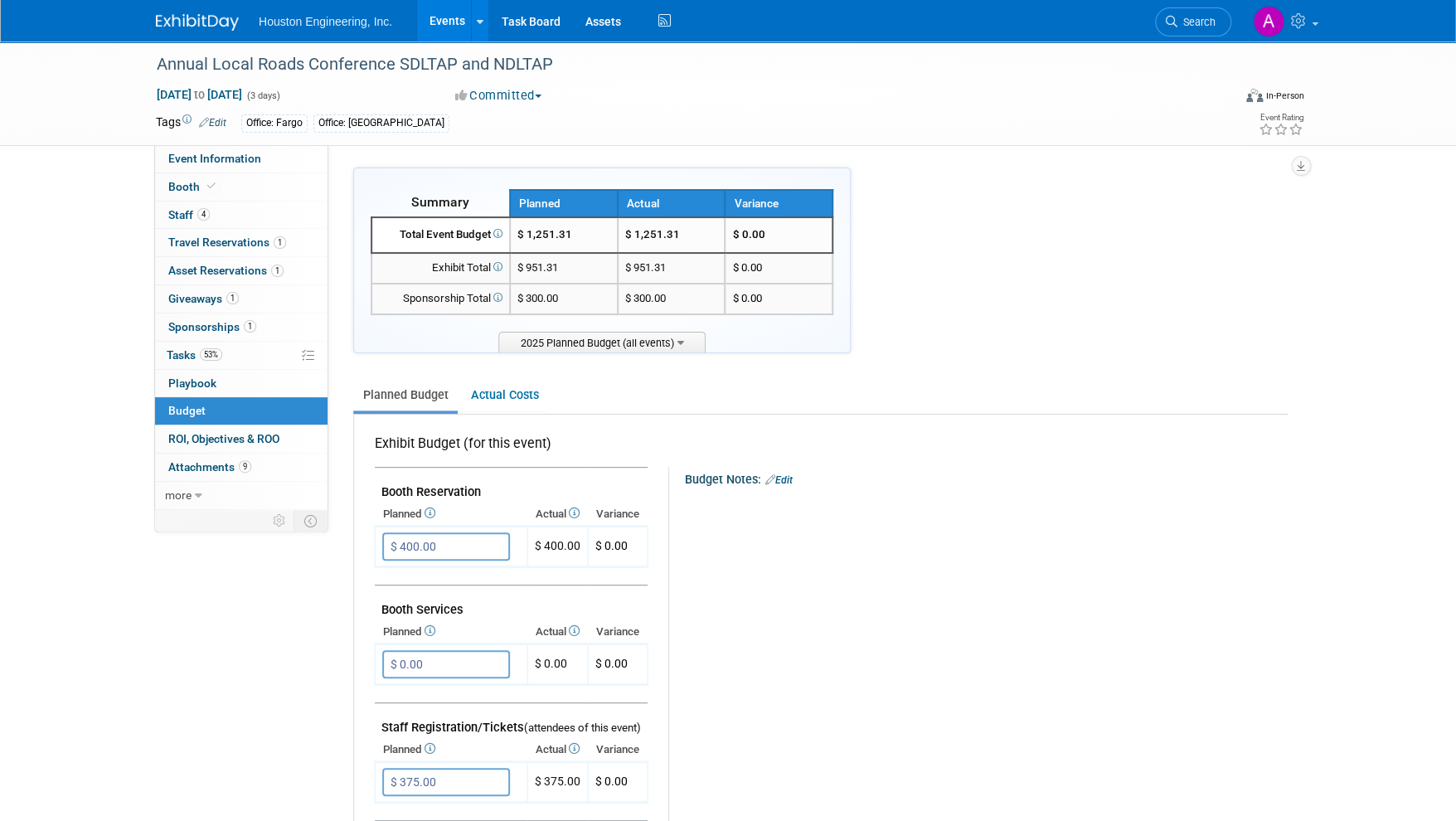
drag, startPoint x: 1147, startPoint y: 220, endPoint x: 1163, endPoint y: 217, distance: 16.3
